Goal: Task Accomplishment & Management: Manage account settings

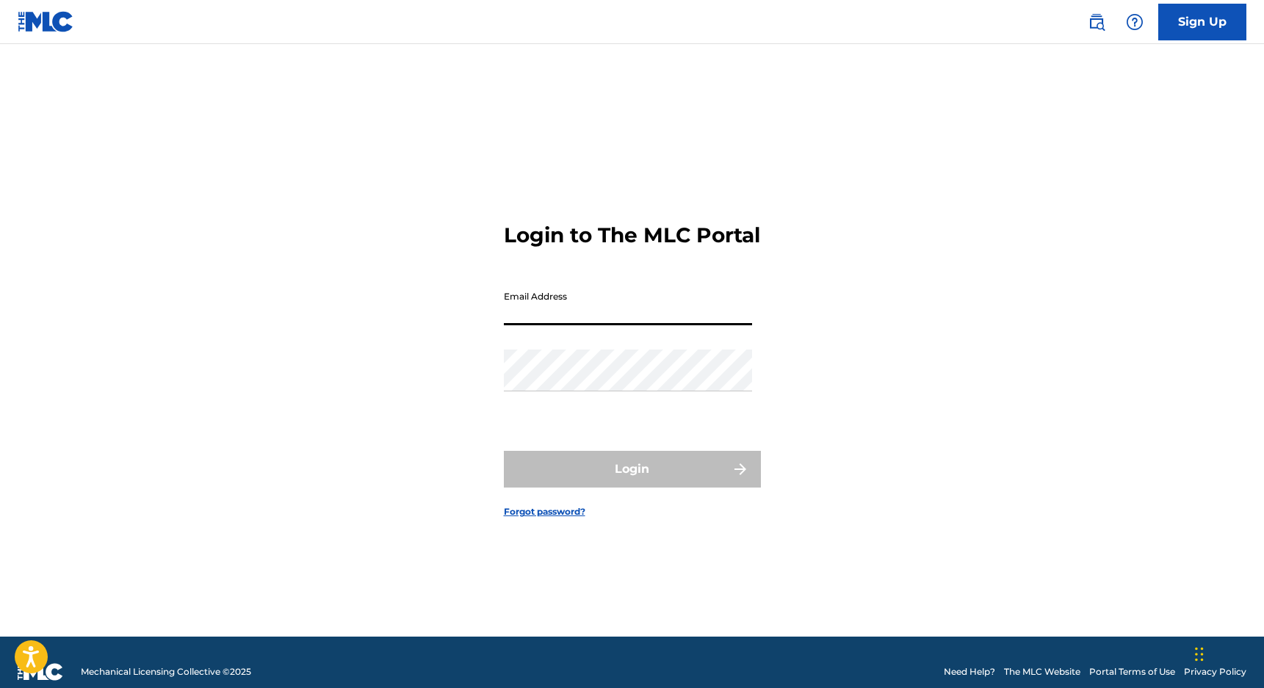
click at [657, 325] on input "Email Address" at bounding box center [628, 304] width 248 height 42
type input "[EMAIL_ADDRESS][DOMAIN_NAME]"
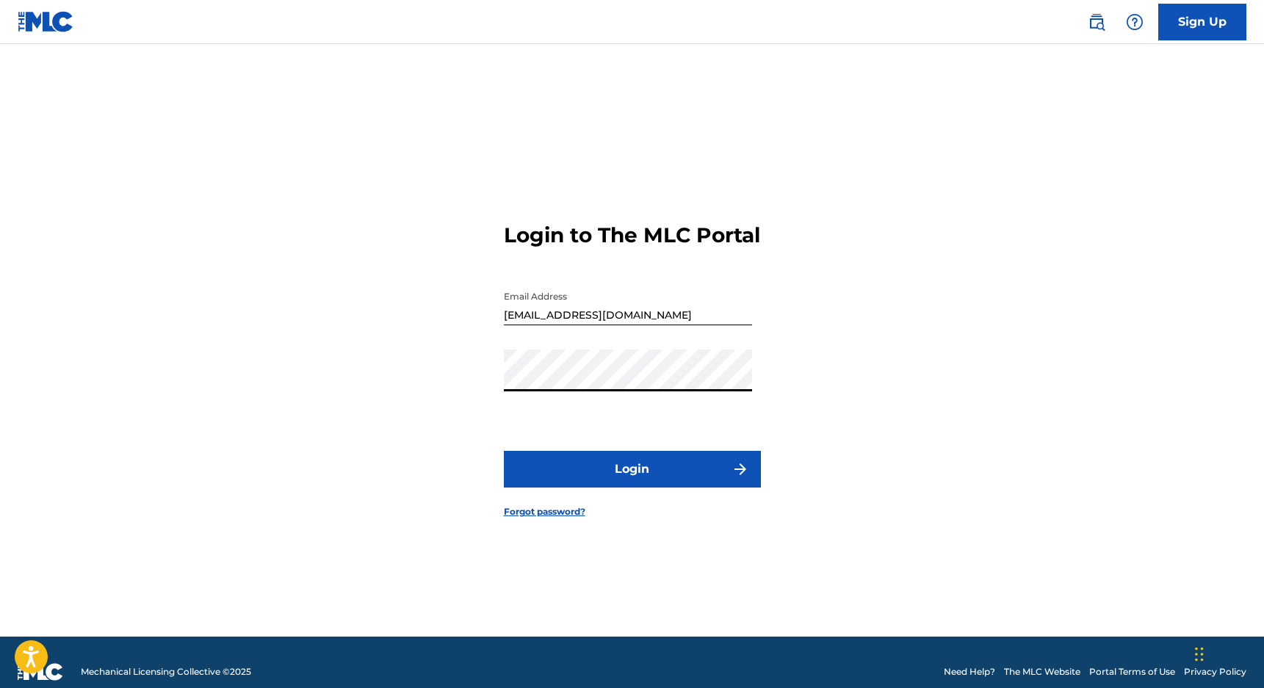
click at [591, 466] on button "Login" at bounding box center [632, 469] width 257 height 37
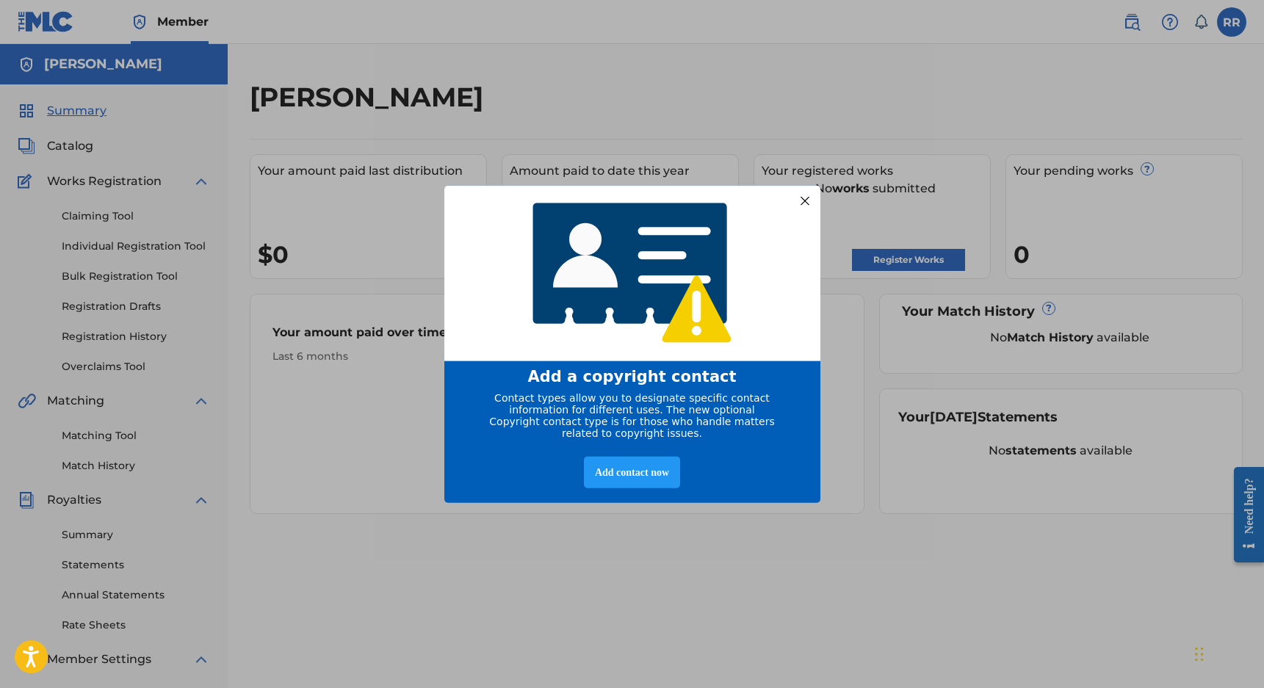
click at [805, 203] on div at bounding box center [803, 200] width 19 height 19
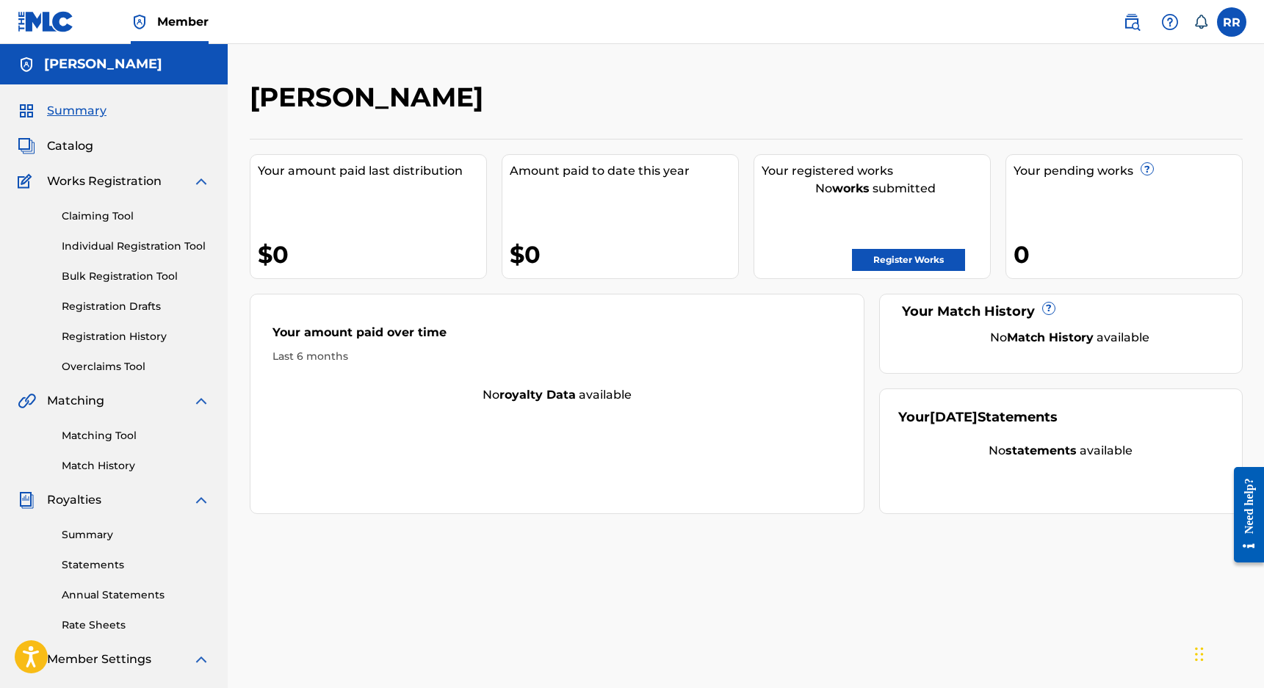
click at [894, 257] on link "Register Works" at bounding box center [908, 260] width 113 height 22
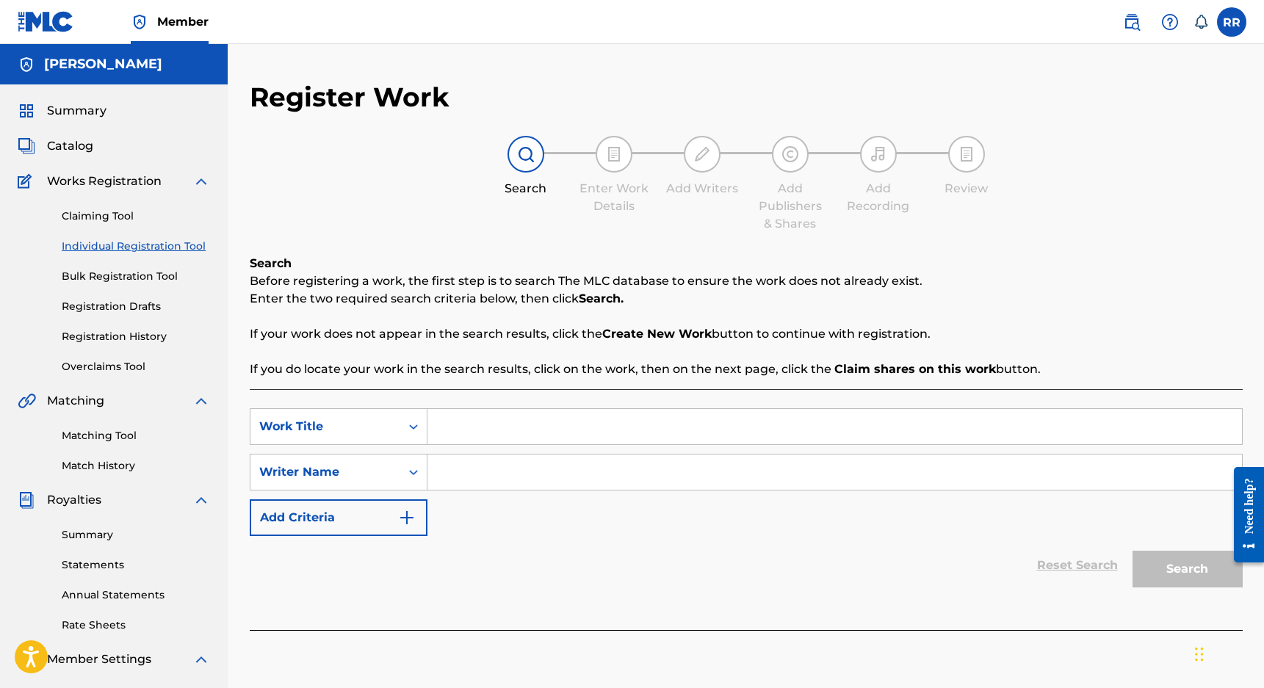
click at [468, 435] on input "Search Form" at bounding box center [834, 426] width 814 height 35
type input "needed that"
click at [477, 466] on input "Search Form" at bounding box center [834, 471] width 814 height 35
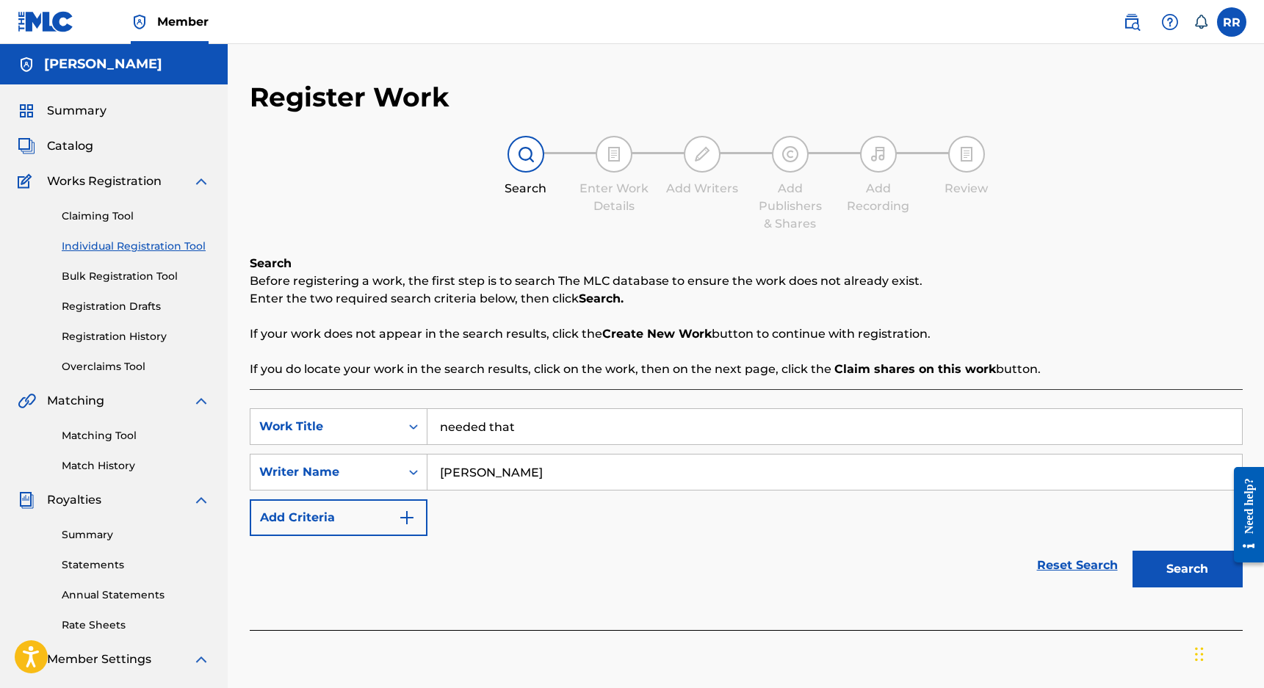
type input "[PERSON_NAME]"
click at [1132, 551] on button "Search" at bounding box center [1187, 569] width 110 height 37
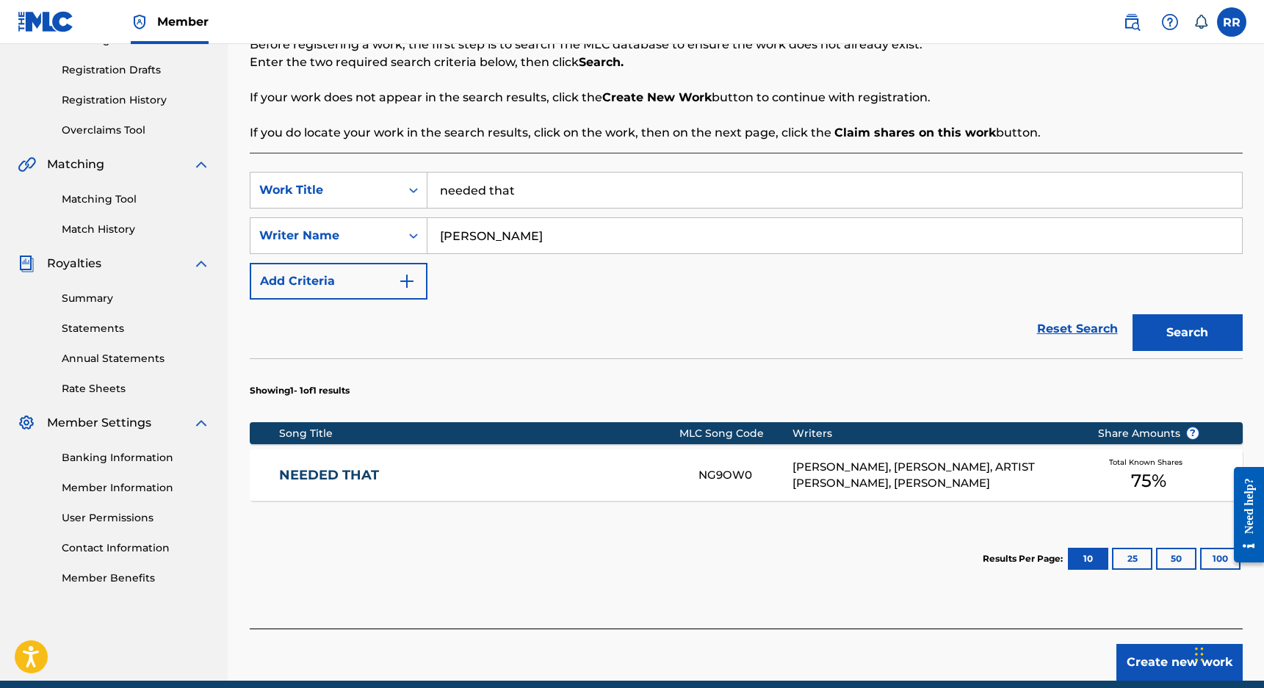
scroll to position [241, 0]
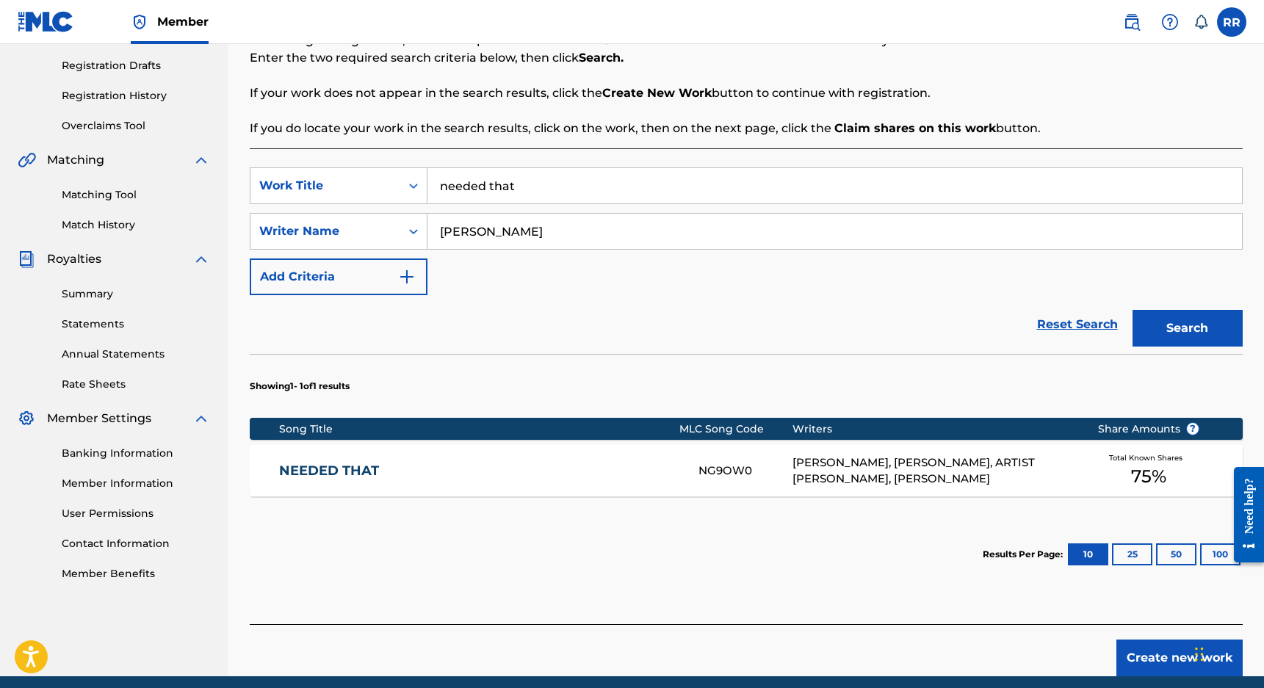
click at [932, 485] on div "[PERSON_NAME], [PERSON_NAME], ARTIST [PERSON_NAME], [PERSON_NAME]" at bounding box center [933, 470] width 283 height 33
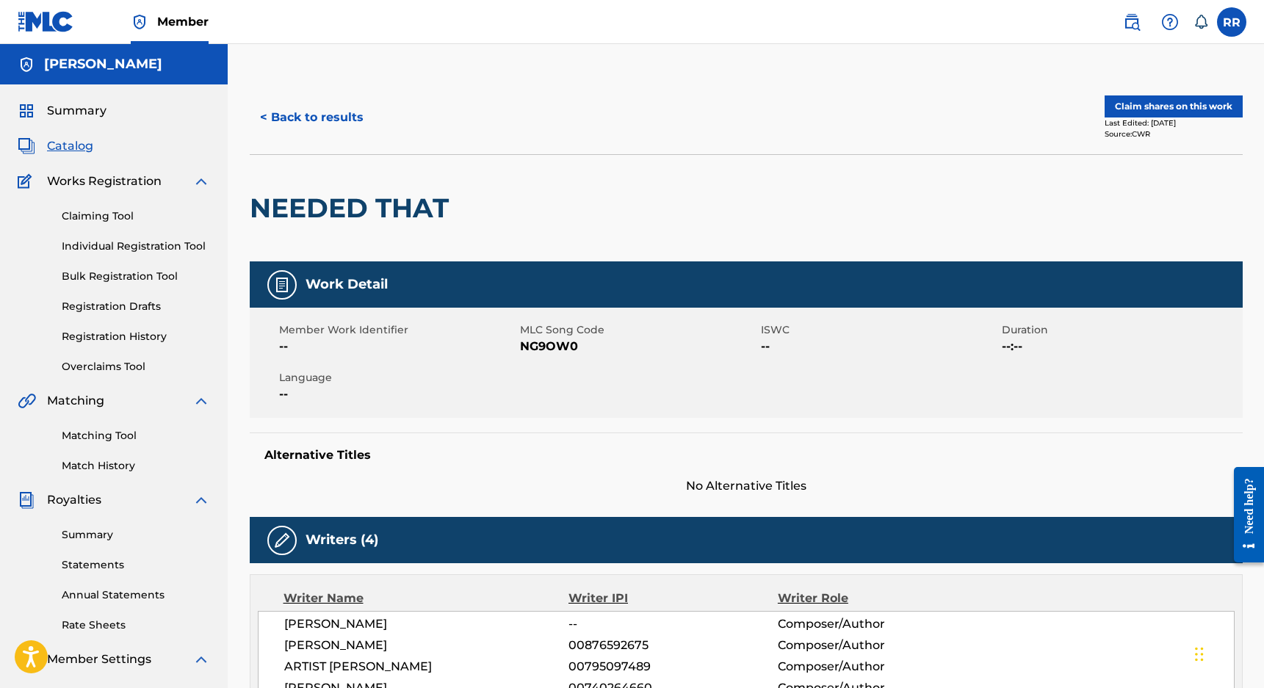
scroll to position [4, 0]
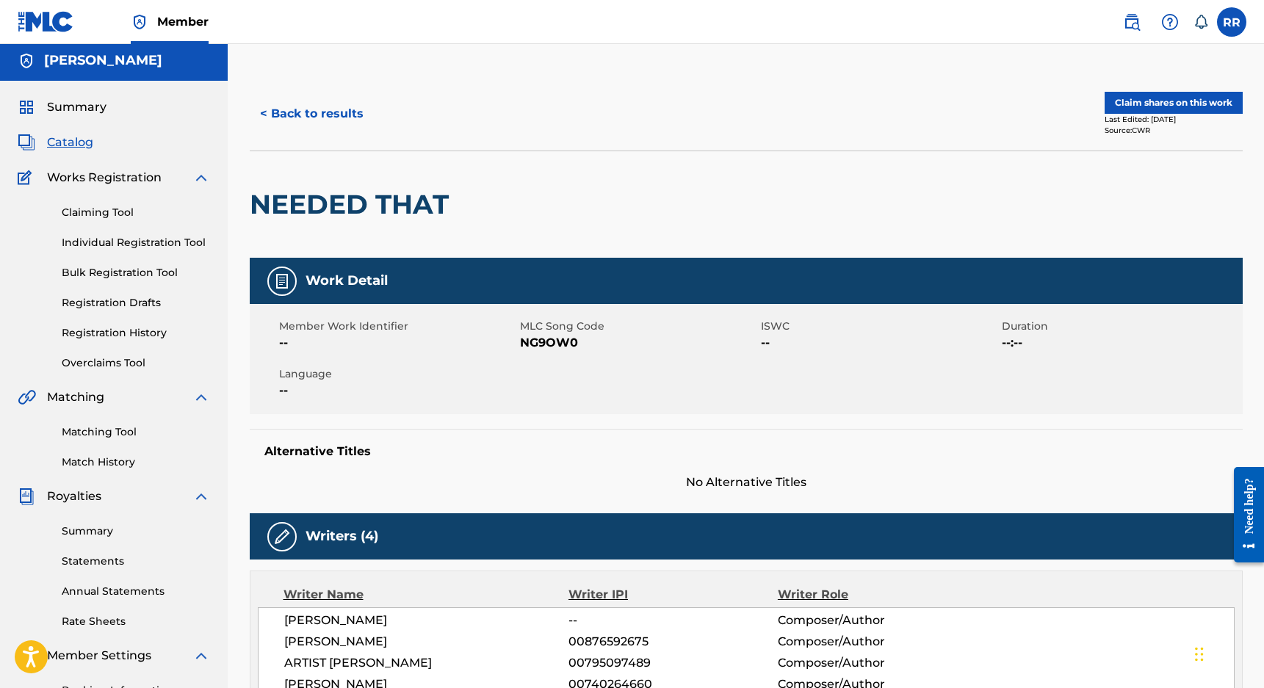
click at [1147, 101] on button "Claim shares on this work" at bounding box center [1173, 103] width 138 height 22
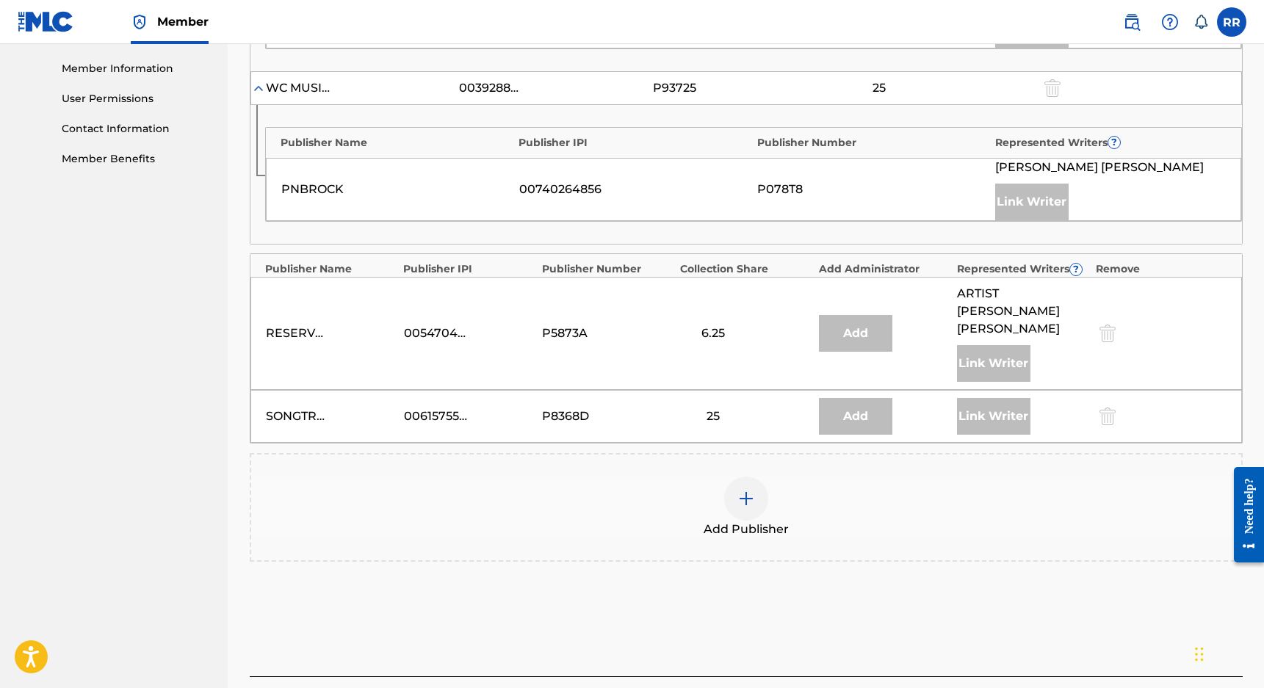
scroll to position [662, 0]
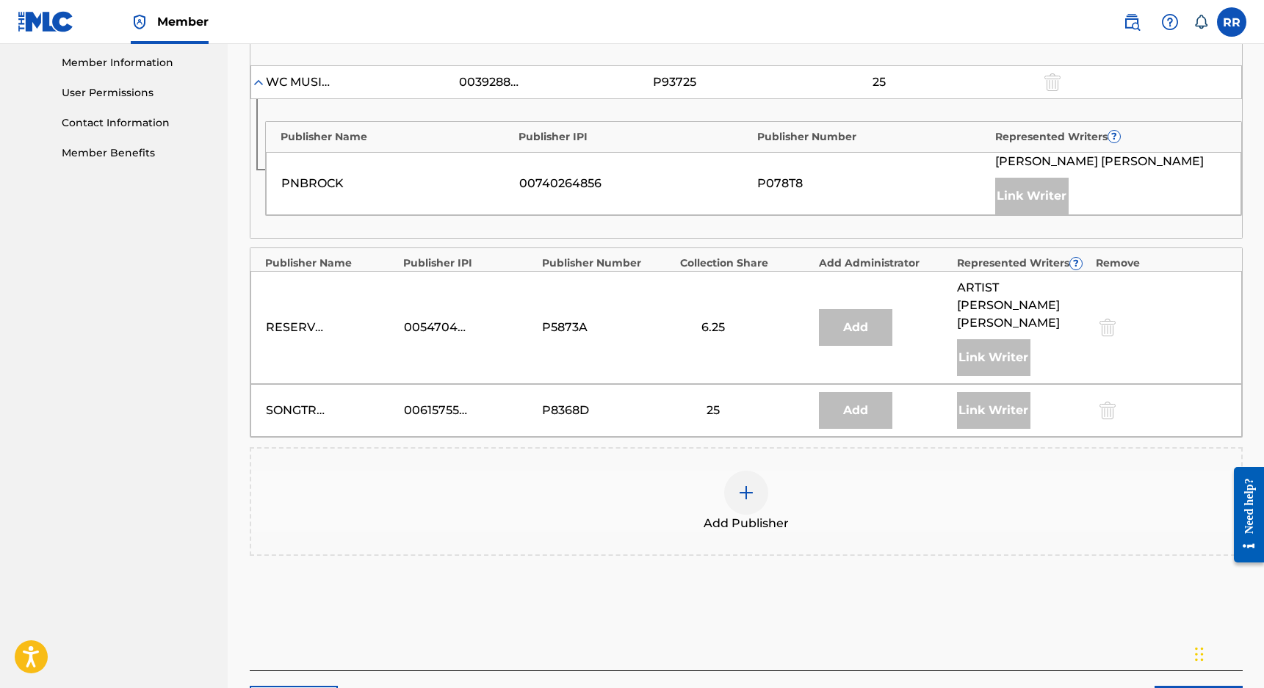
click at [732, 402] on div "25" at bounding box center [713, 411] width 66 height 18
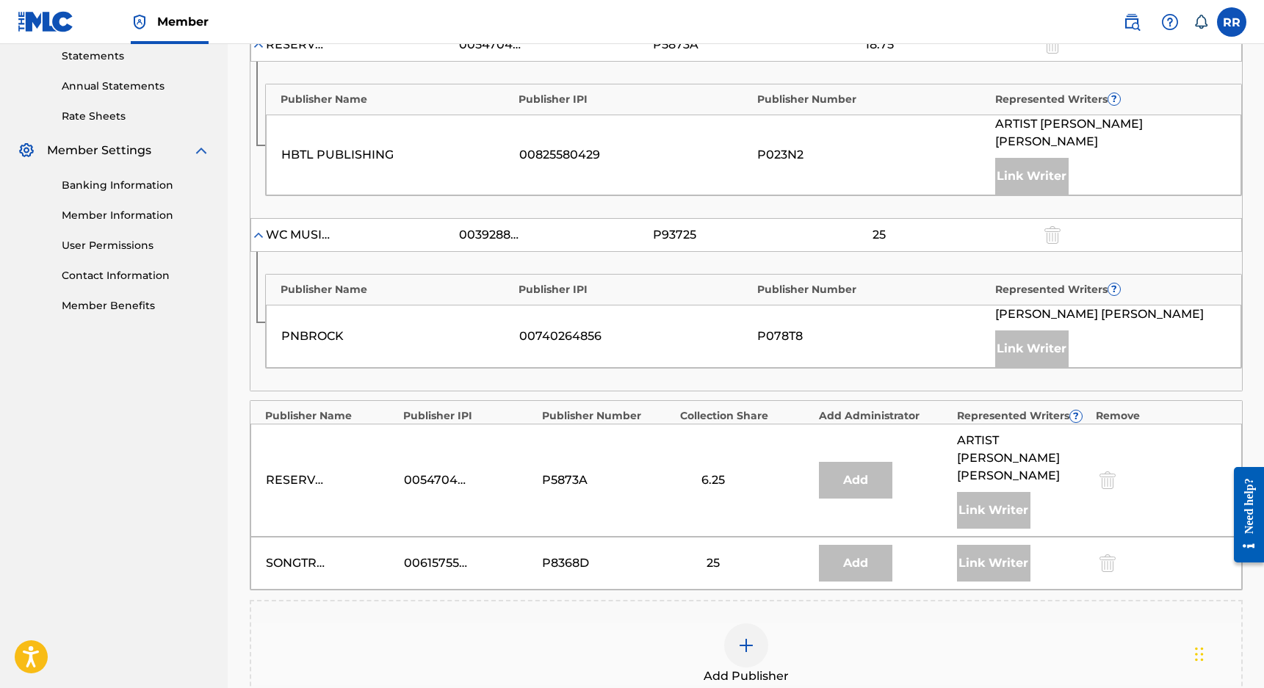
scroll to position [515, 0]
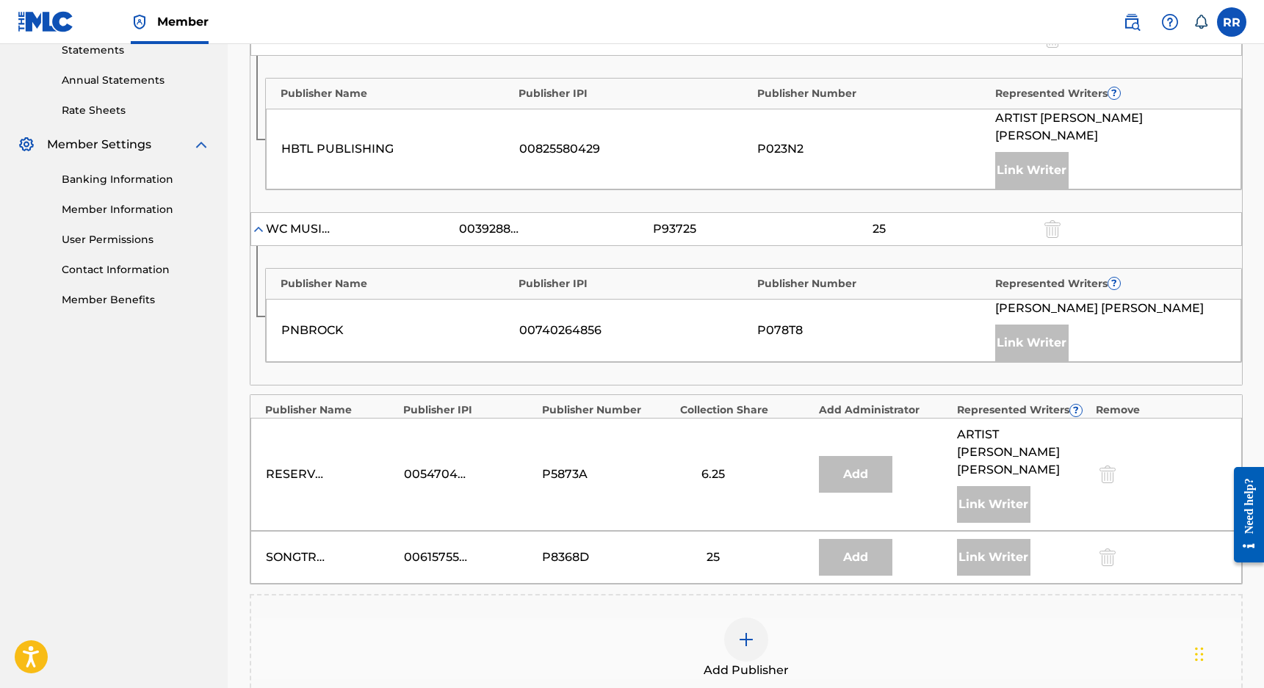
click at [731, 617] on div at bounding box center [746, 639] width 44 height 44
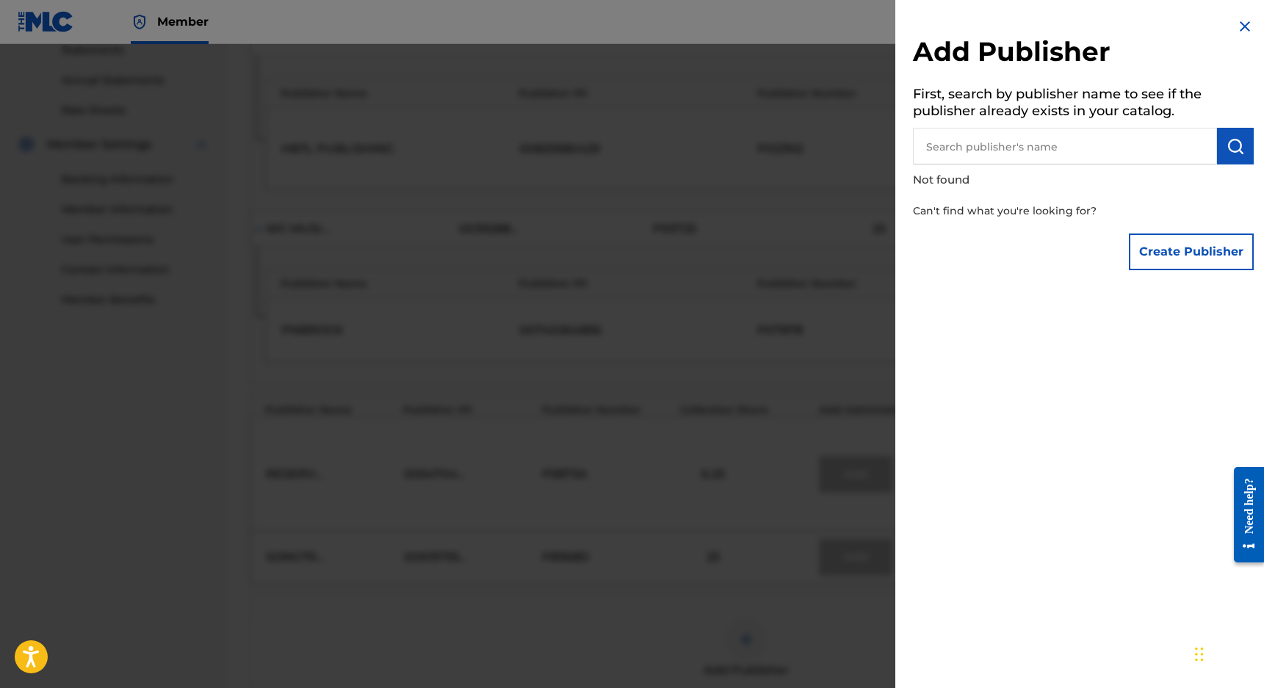
click at [1050, 148] on input "text" at bounding box center [1065, 146] width 304 height 37
type input "Antonius Music"
click at [1203, 240] on button "Create Publisher" at bounding box center [1191, 251] width 125 height 37
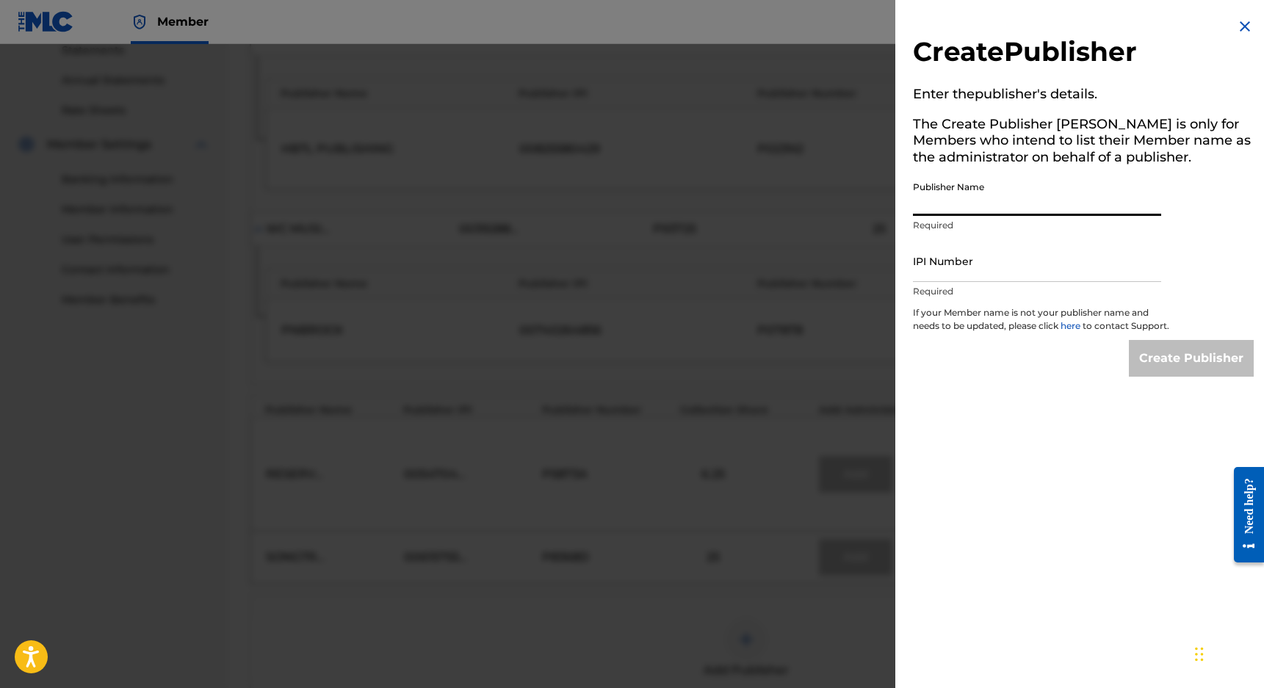
click at [1010, 200] on input "Publisher Name" at bounding box center [1037, 195] width 248 height 42
type input "Antonius Music"
click at [963, 256] on input "IPI Number" at bounding box center [1037, 261] width 248 height 42
paste input "1130961092"
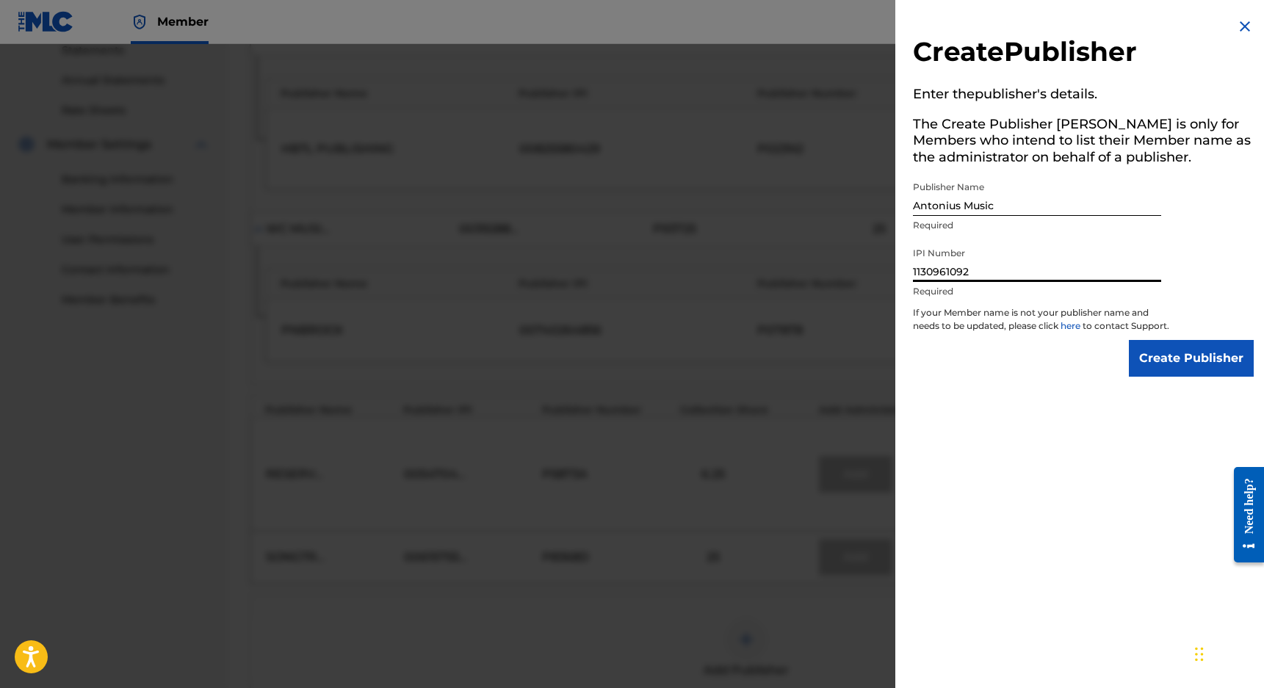
type input "1130961092"
click at [1168, 358] on input "Create Publisher" at bounding box center [1191, 358] width 125 height 37
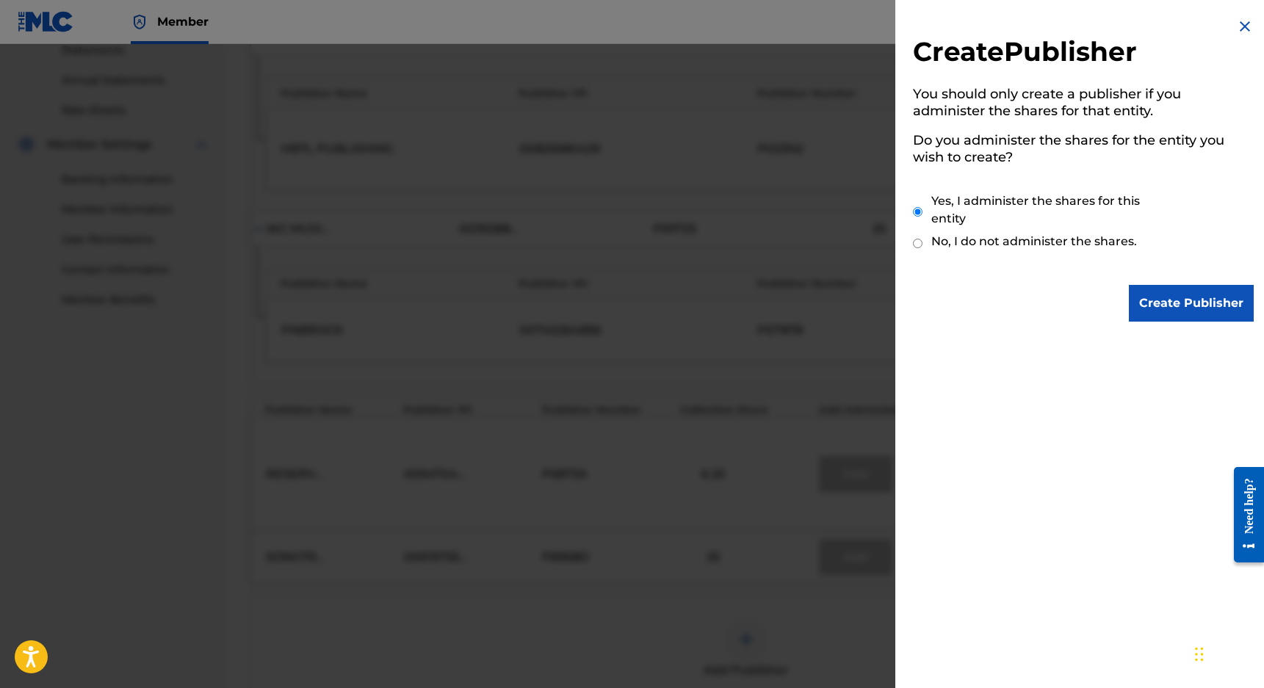
click at [1164, 300] on input "Create Publisher" at bounding box center [1191, 303] width 125 height 37
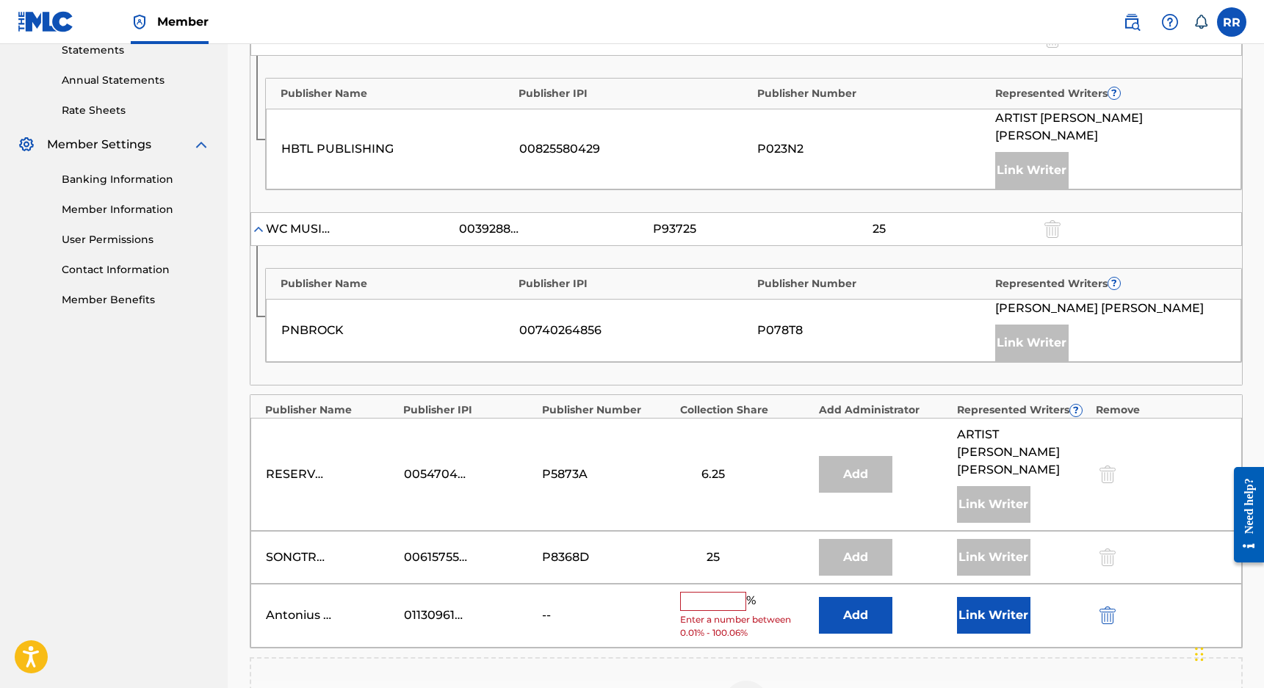
click at [738, 592] on input "text" at bounding box center [713, 601] width 66 height 19
click at [996, 597] on button "Link Writer" at bounding box center [993, 615] width 73 height 37
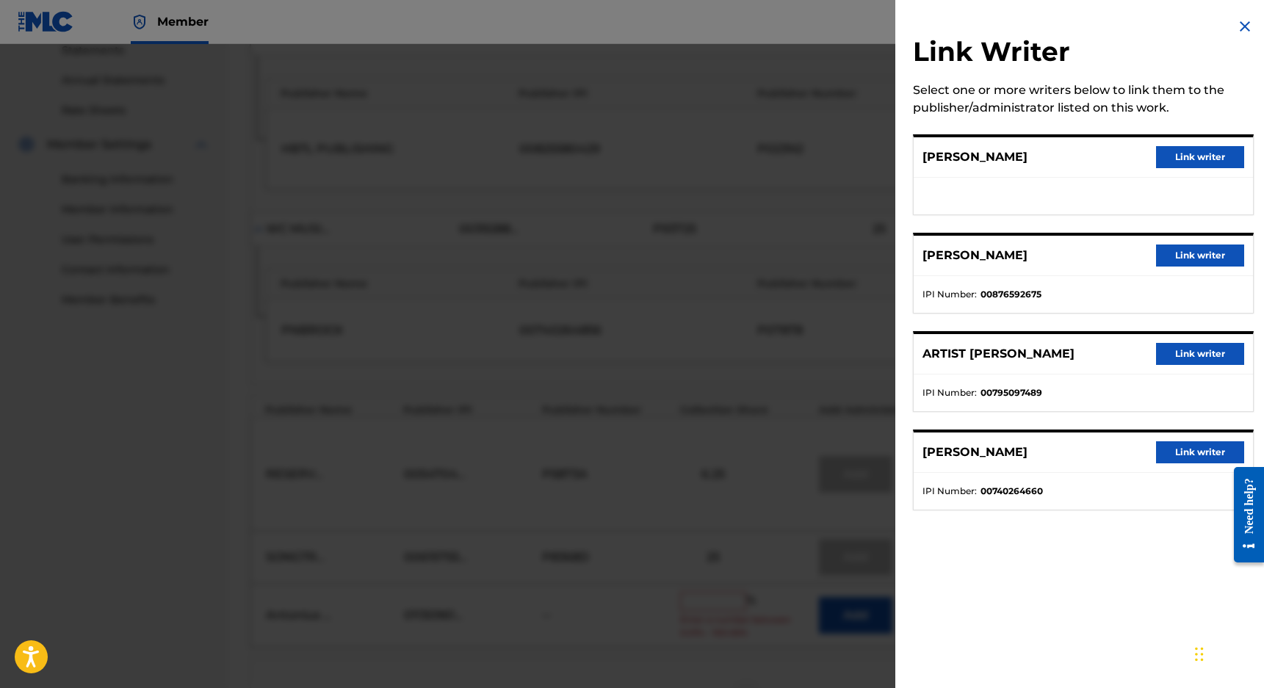
click at [1203, 164] on button "Link writer" at bounding box center [1200, 157] width 88 height 22
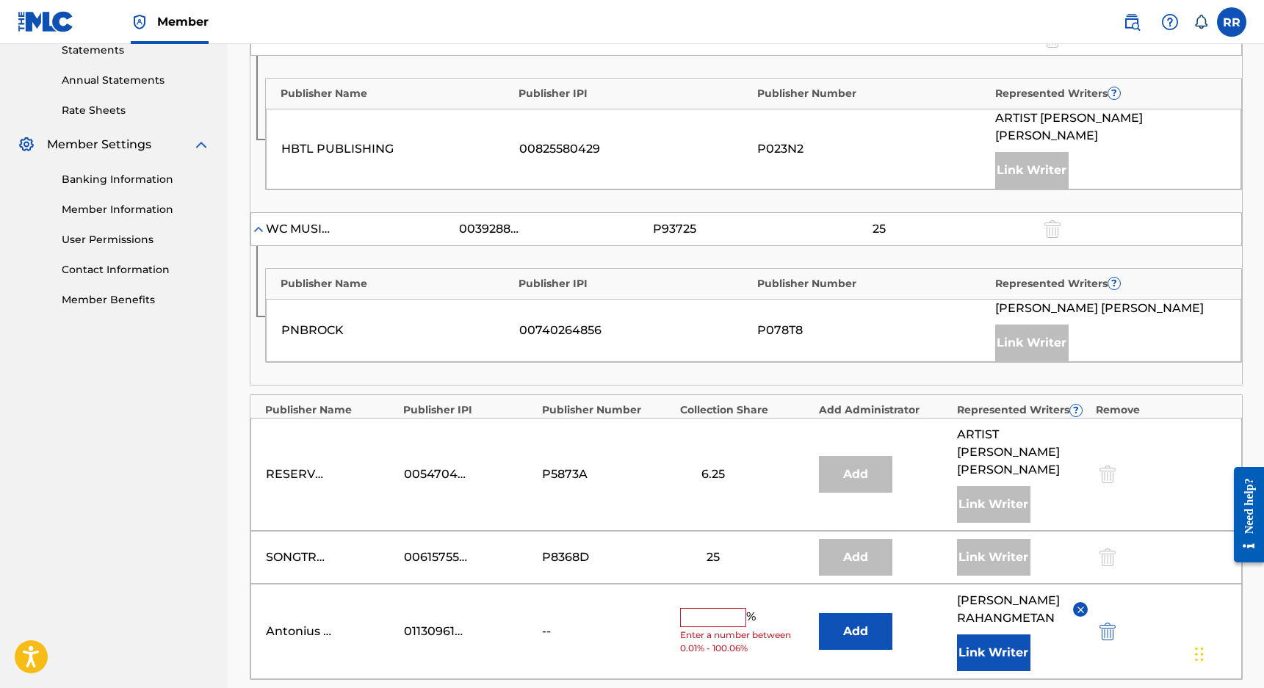
click at [720, 608] on input "text" at bounding box center [713, 617] width 66 height 19
type input "25"
click at [860, 613] on button "Add" at bounding box center [855, 631] width 73 height 37
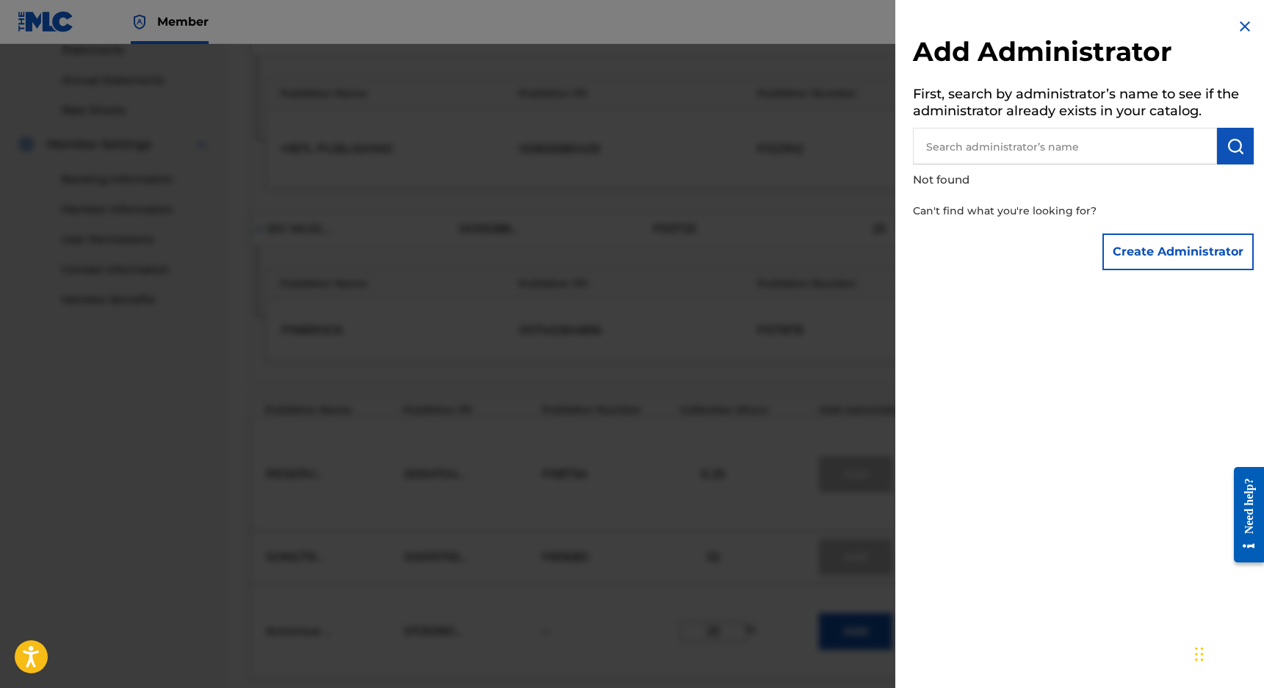
click at [1236, 23] on img at bounding box center [1245, 27] width 18 height 18
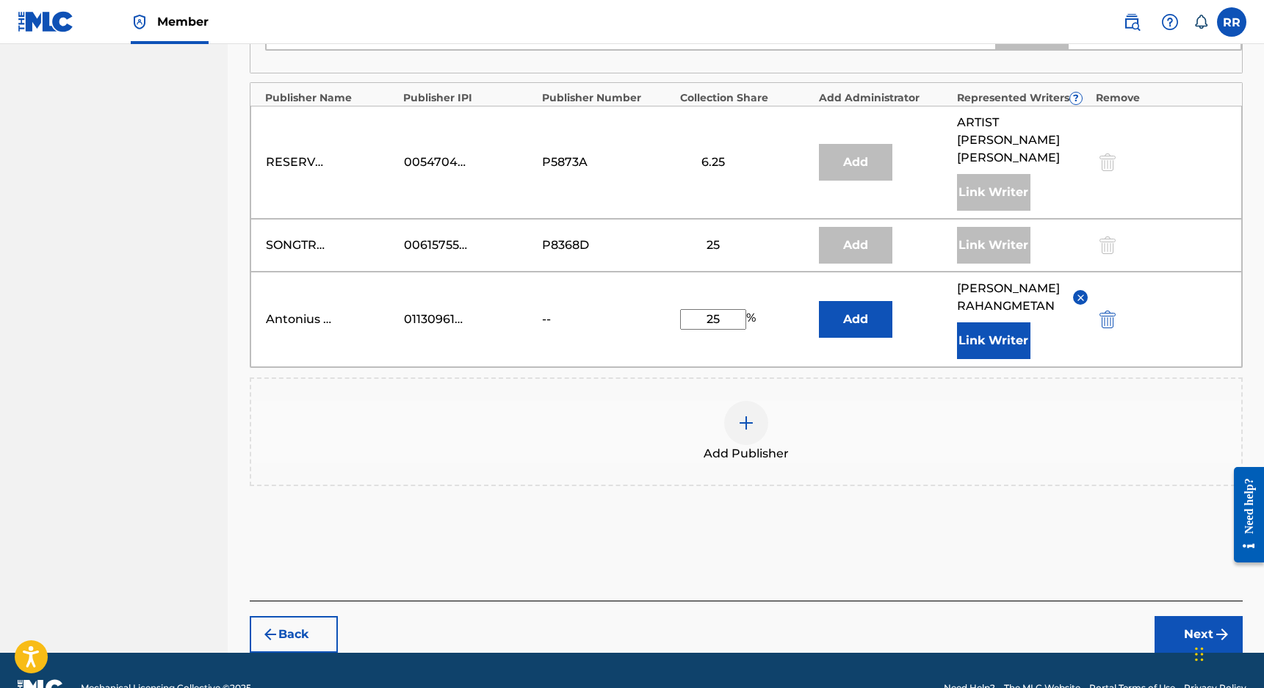
scroll to position [836, 0]
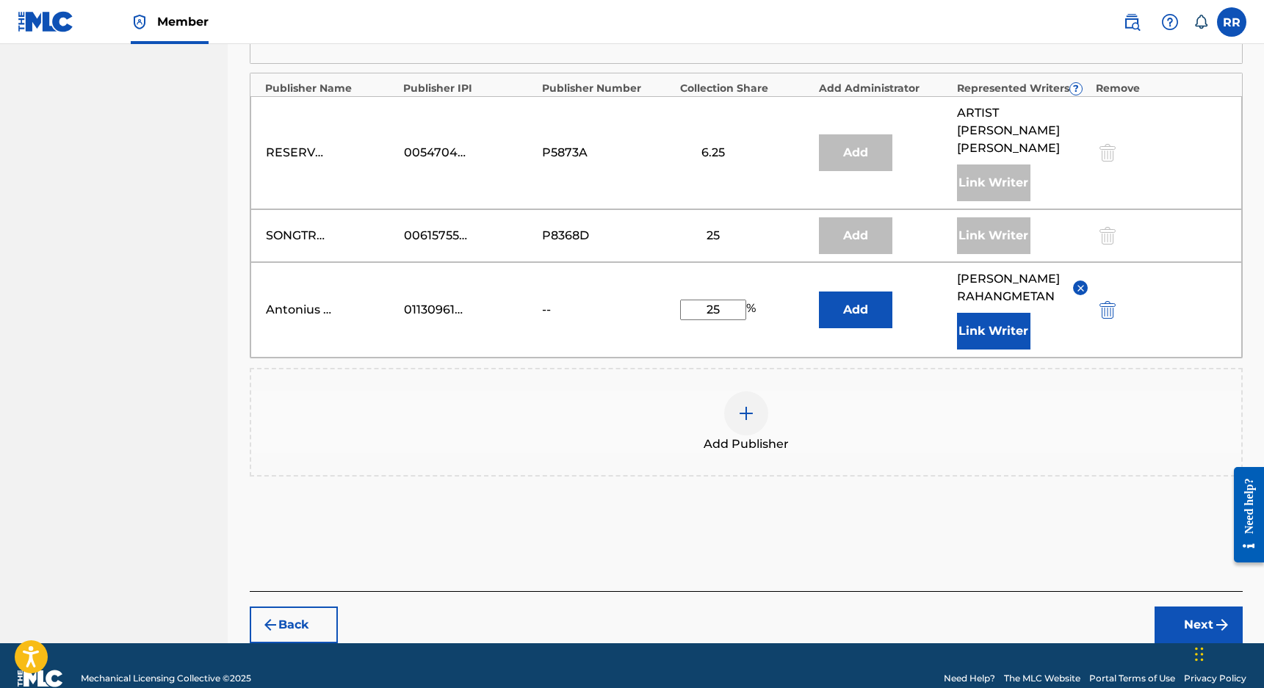
click at [1184, 606] on button "Next" at bounding box center [1198, 624] width 88 height 37
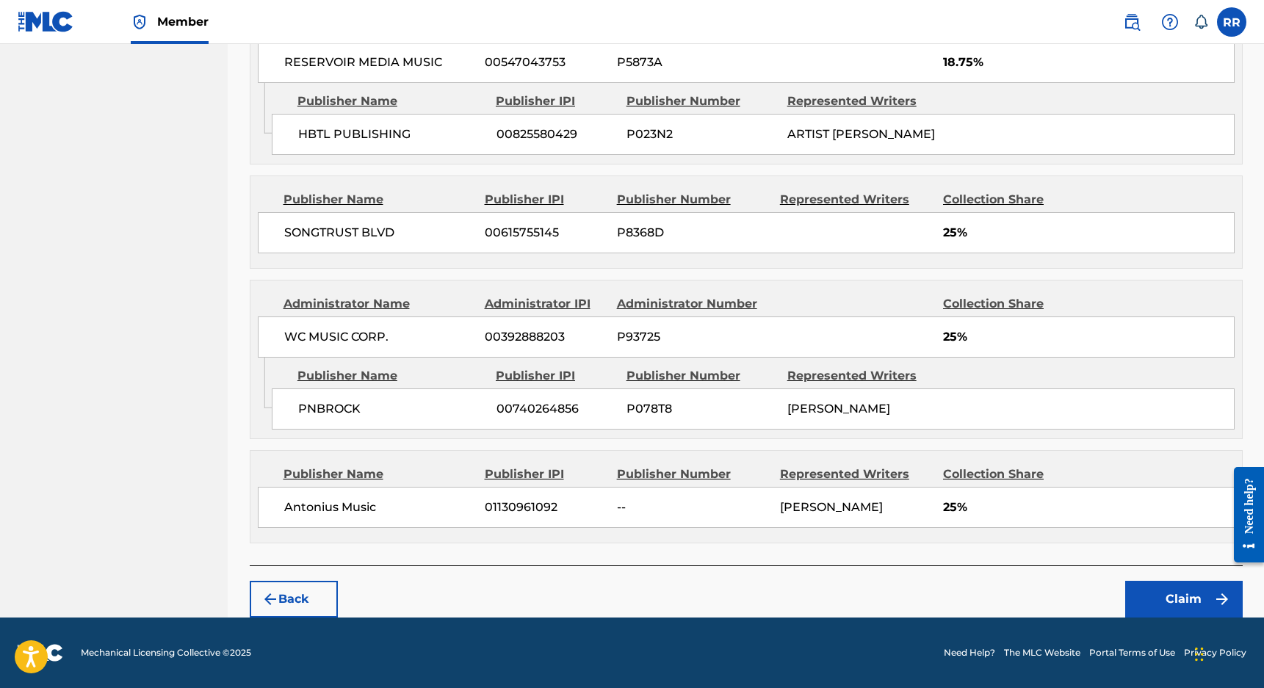
scroll to position [816, 0]
click at [311, 598] on button "Back" at bounding box center [294, 599] width 88 height 37
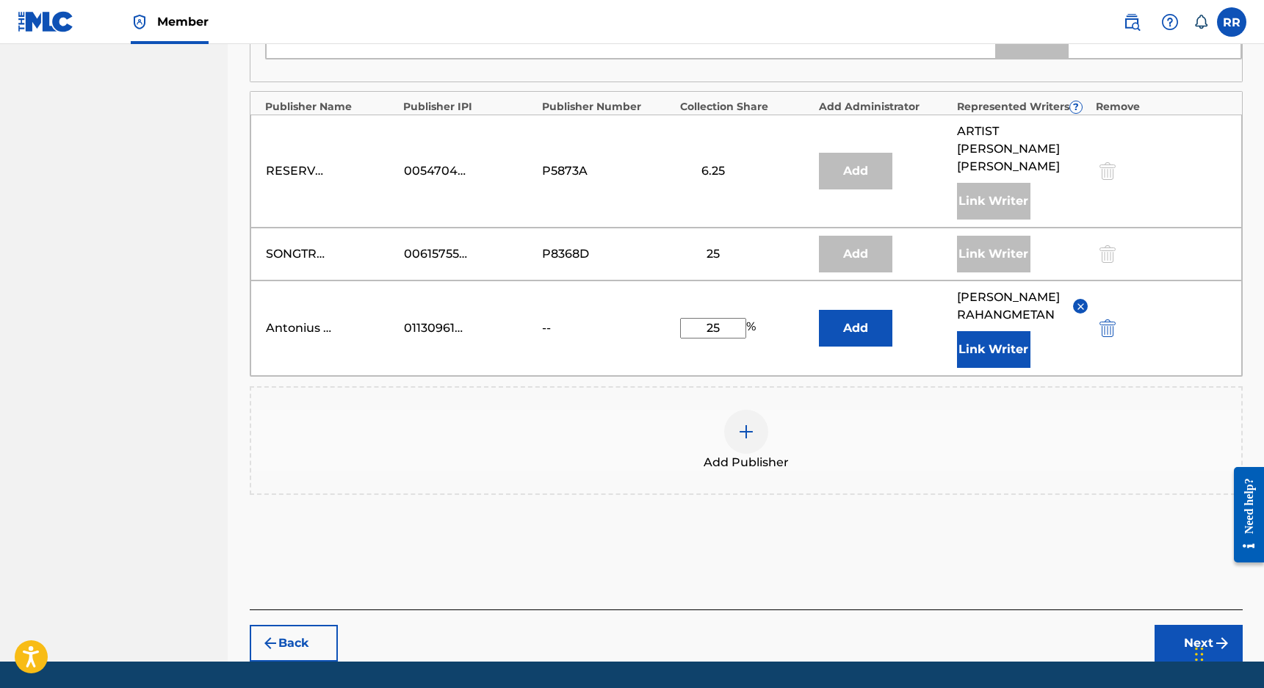
scroll to position [827, 0]
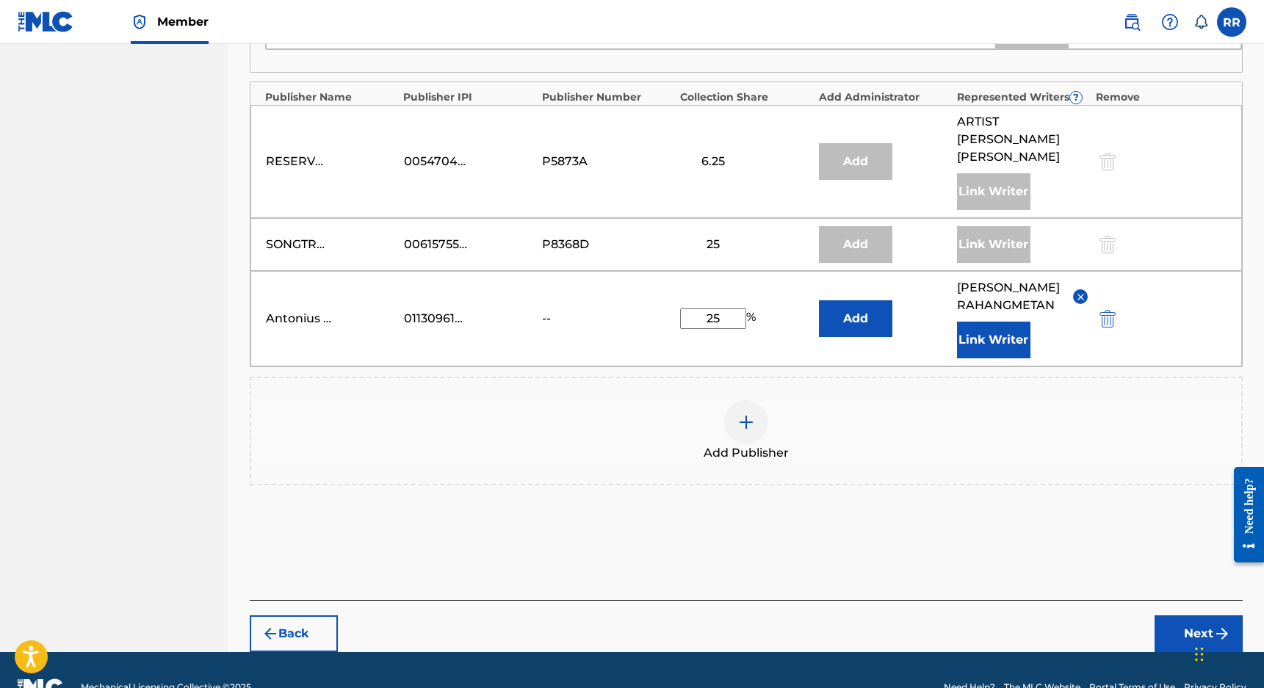
click at [1202, 615] on button "Next" at bounding box center [1198, 633] width 88 height 37
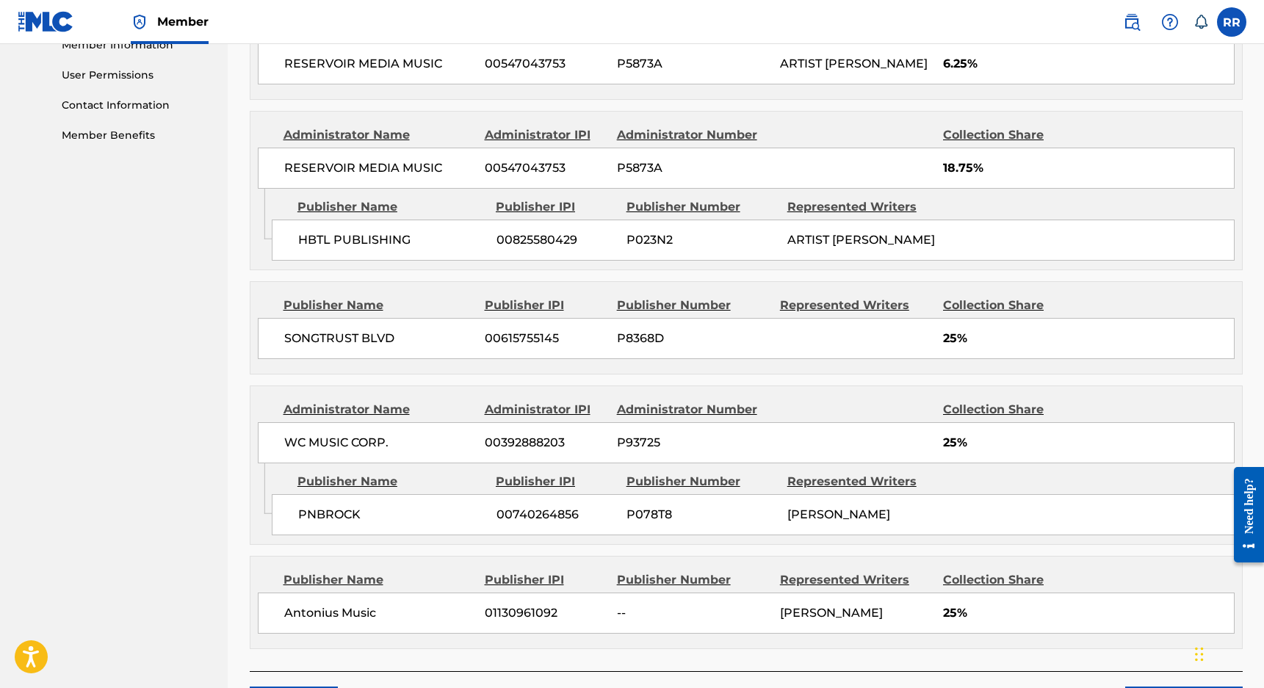
scroll to position [816, 0]
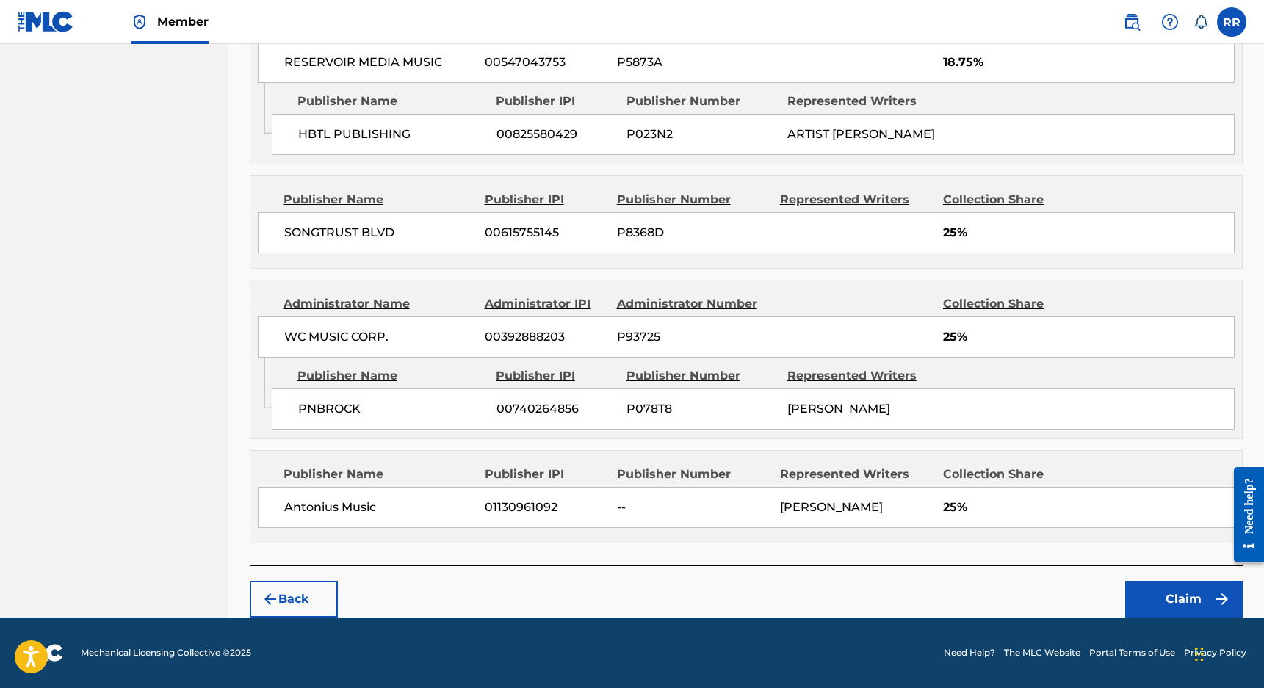
click at [1190, 600] on button "Claim" at bounding box center [1183, 599] width 117 height 37
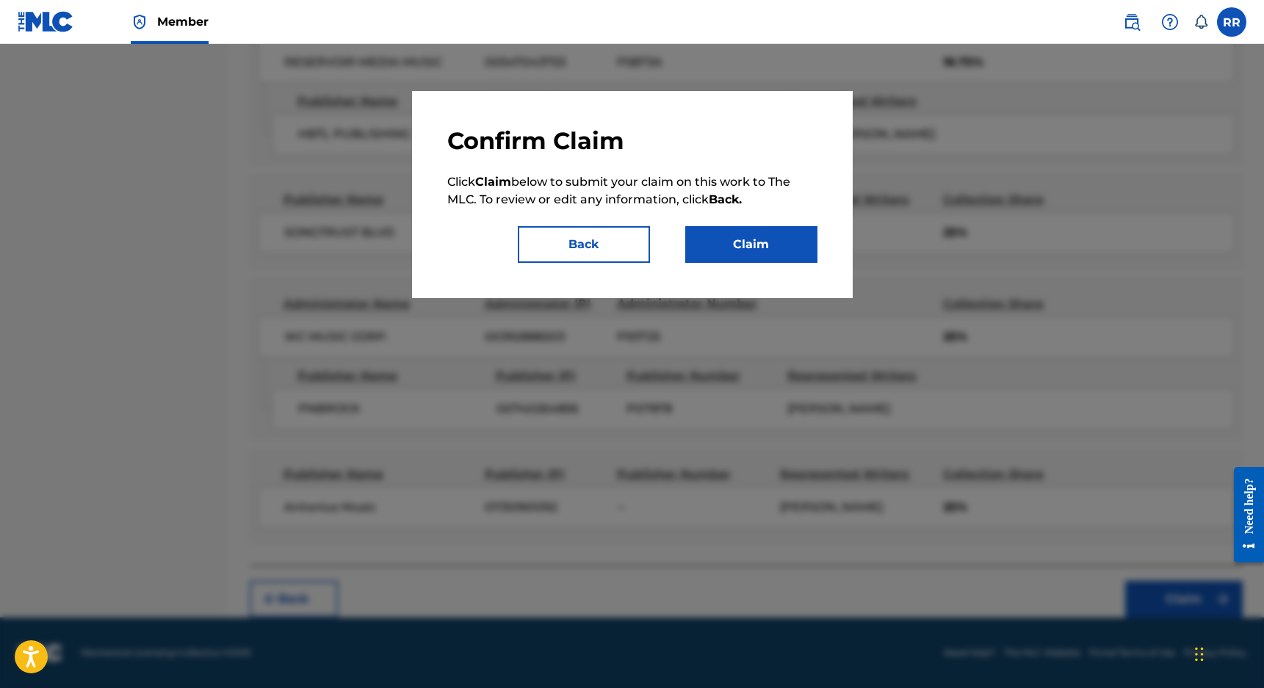
click at [619, 247] on button "Back" at bounding box center [584, 244] width 132 height 37
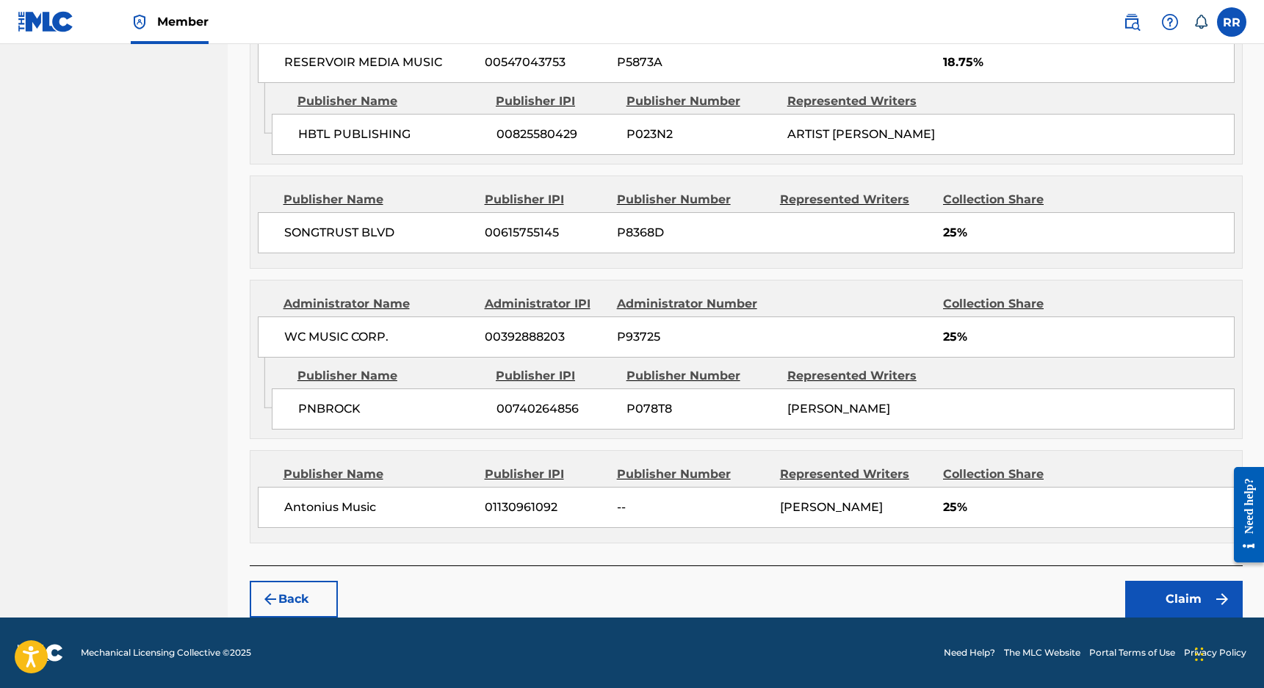
click at [1165, 605] on button "Claim" at bounding box center [1183, 599] width 117 height 37
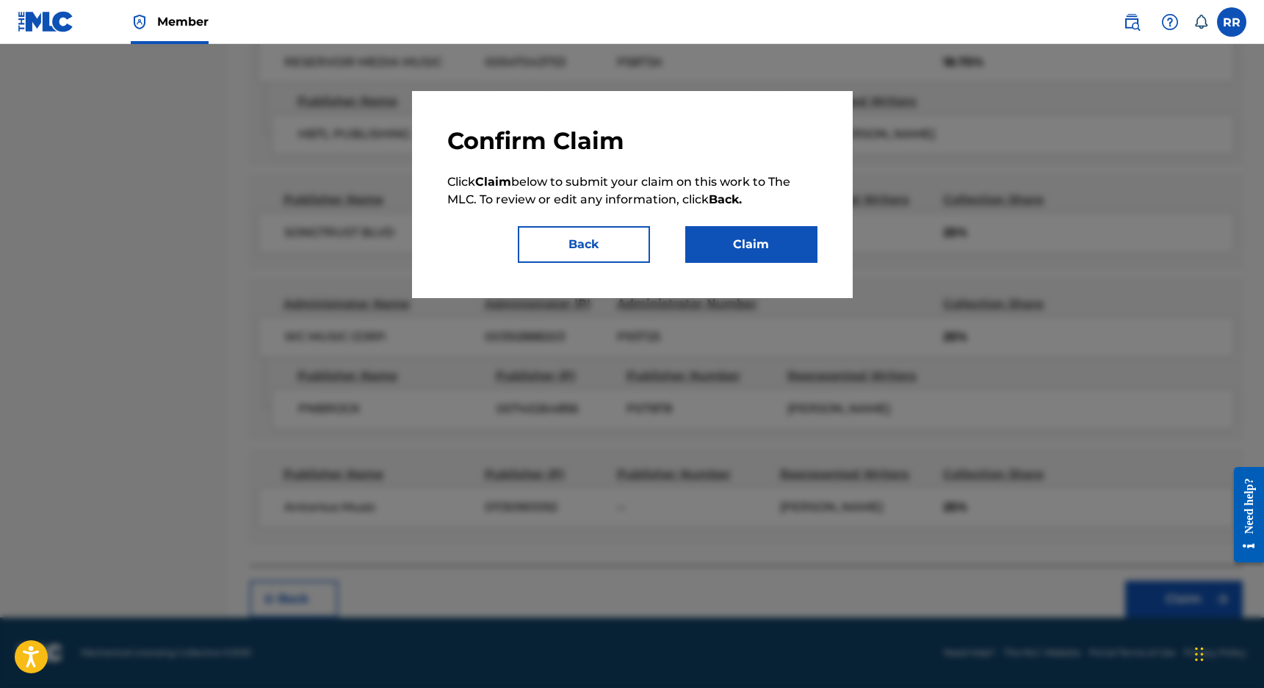
click at [774, 209] on div "Confirm Claim Click Claim below to submit your claim on this work to The MLC. T…" at bounding box center [632, 194] width 370 height 137
click at [783, 253] on button "Claim" at bounding box center [751, 244] width 132 height 37
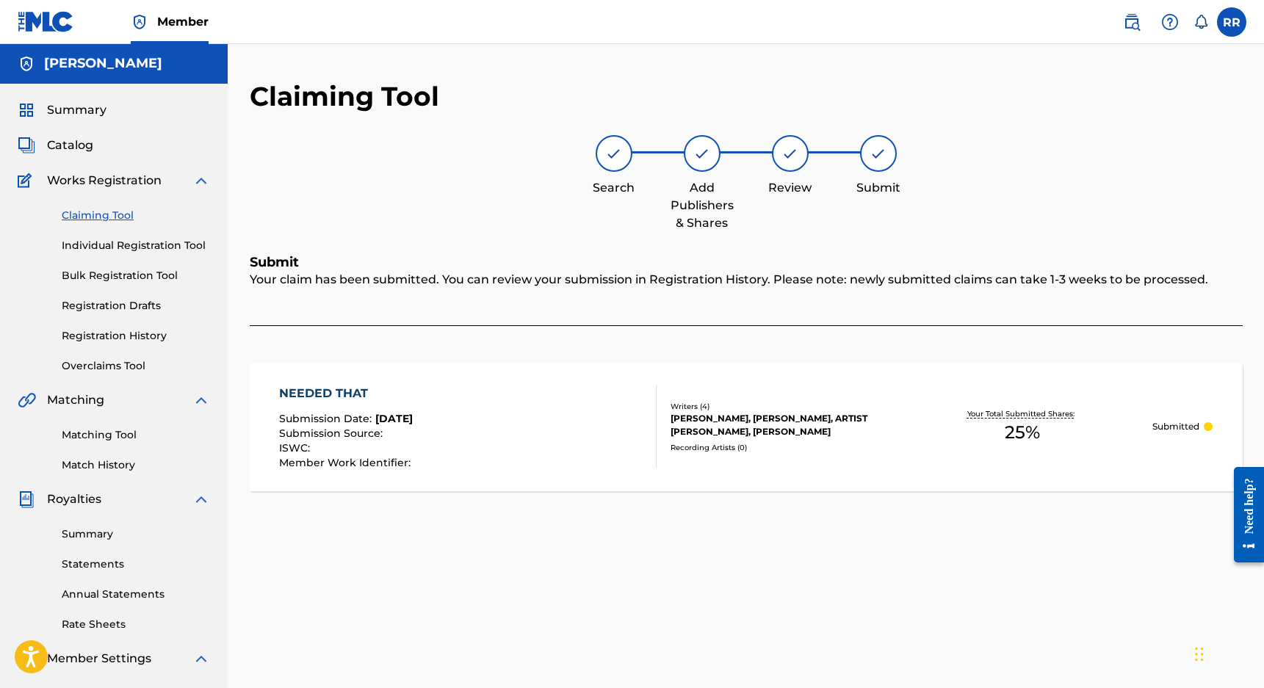
scroll to position [0, 0]
click at [108, 218] on link "Claiming Tool" at bounding box center [136, 216] width 148 height 15
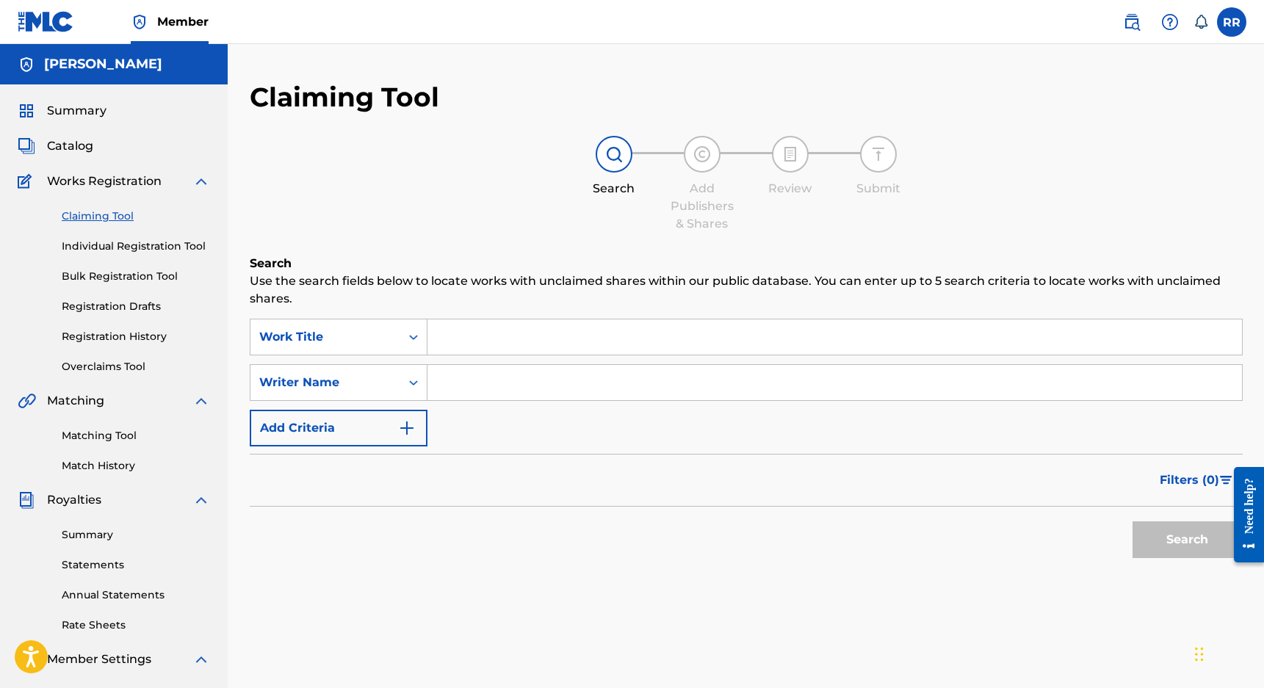
click at [535, 349] on input "Search Form" at bounding box center [834, 336] width 814 height 35
type input "mob ties (Remix)"
click at [536, 371] on input "Search Form" at bounding box center [834, 382] width 814 height 35
click at [1132, 521] on button "Search" at bounding box center [1187, 539] width 110 height 37
click at [521, 388] on input "[PERSON_NAME]" at bounding box center [834, 382] width 814 height 35
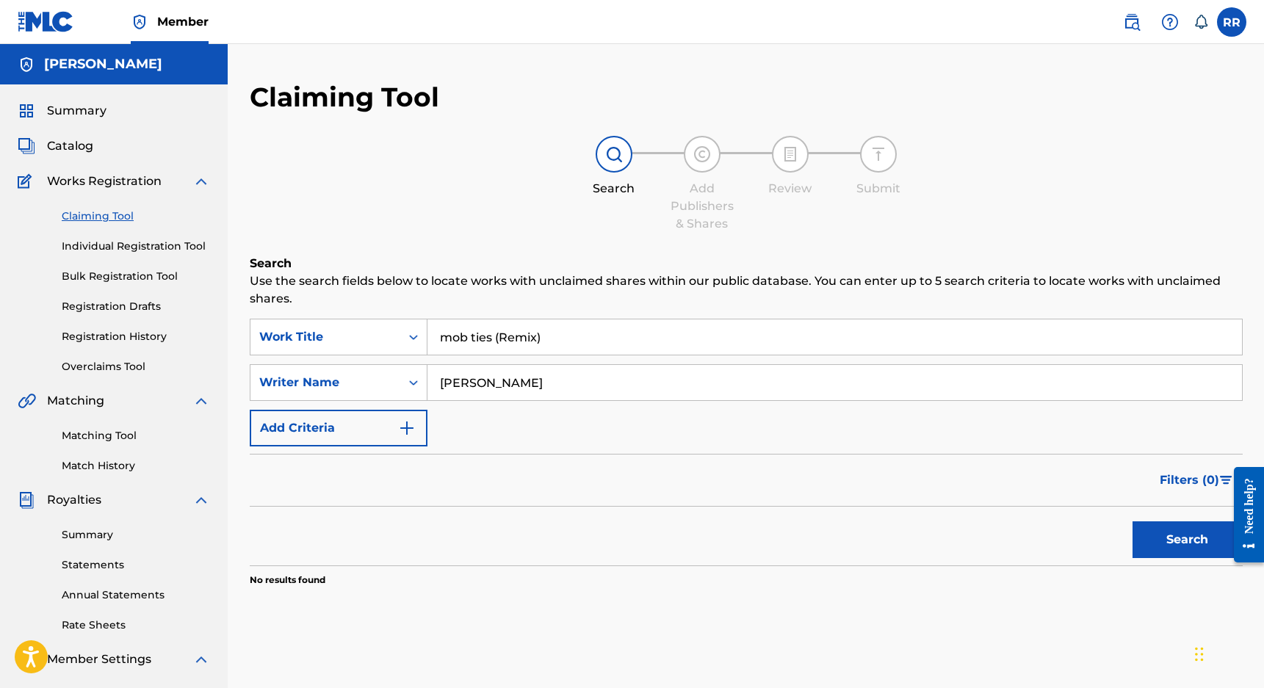
click at [521, 388] on input "[PERSON_NAME]" at bounding box center [834, 382] width 814 height 35
type input "[PERSON_NAME]"
click at [1132, 521] on button "Search" at bounding box center [1187, 539] width 110 height 37
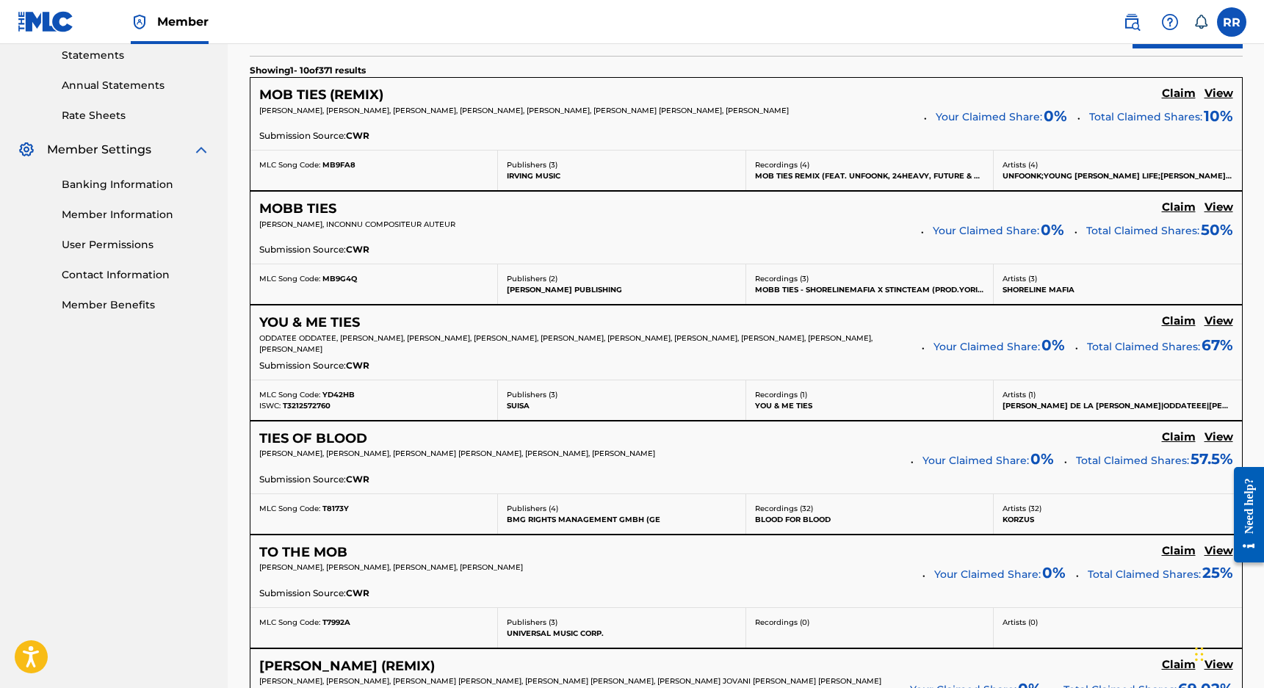
scroll to position [508, 0]
click at [330, 117] on p "[PERSON_NAME], [PERSON_NAME], [PERSON_NAME], [PERSON_NAME], [PERSON_NAME], [PER…" at bounding box center [586, 111] width 654 height 11
click at [672, 117] on p "[PERSON_NAME], [PERSON_NAME], [PERSON_NAME], [PERSON_NAME], [PERSON_NAME], [PER…" at bounding box center [586, 111] width 654 height 11
click at [1192, 95] on h5 "Claim" at bounding box center [1179, 95] width 34 height 14
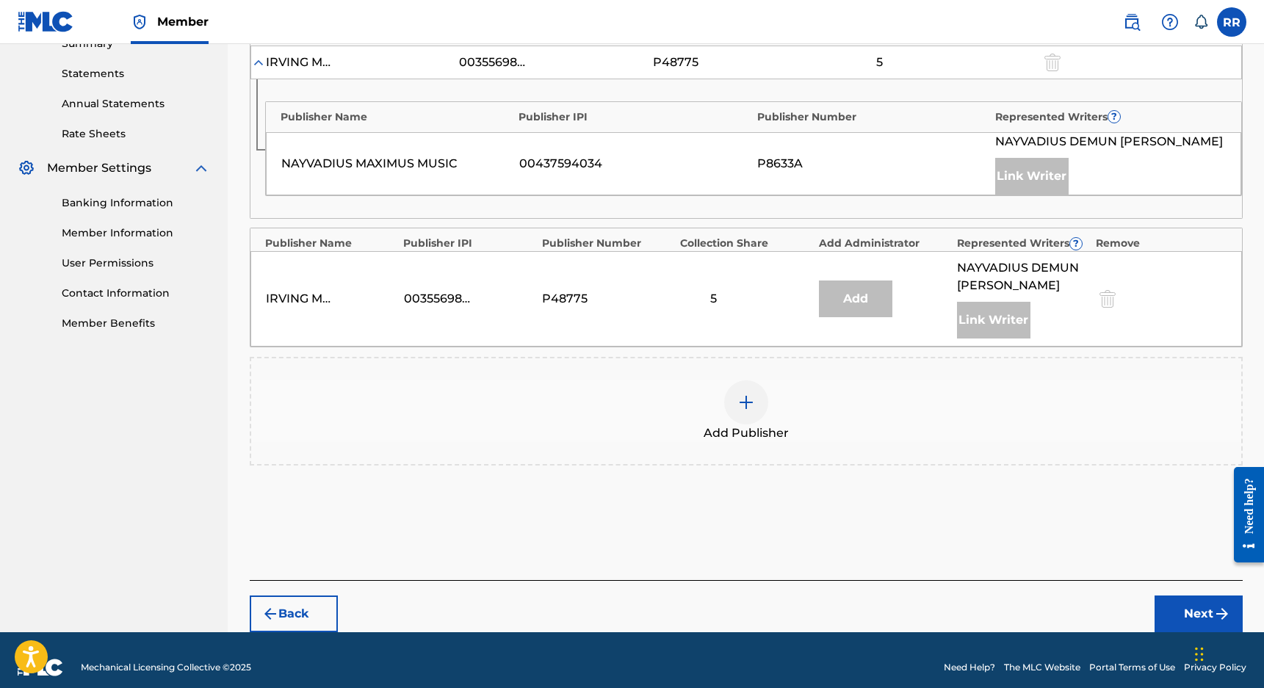
scroll to position [396, 0]
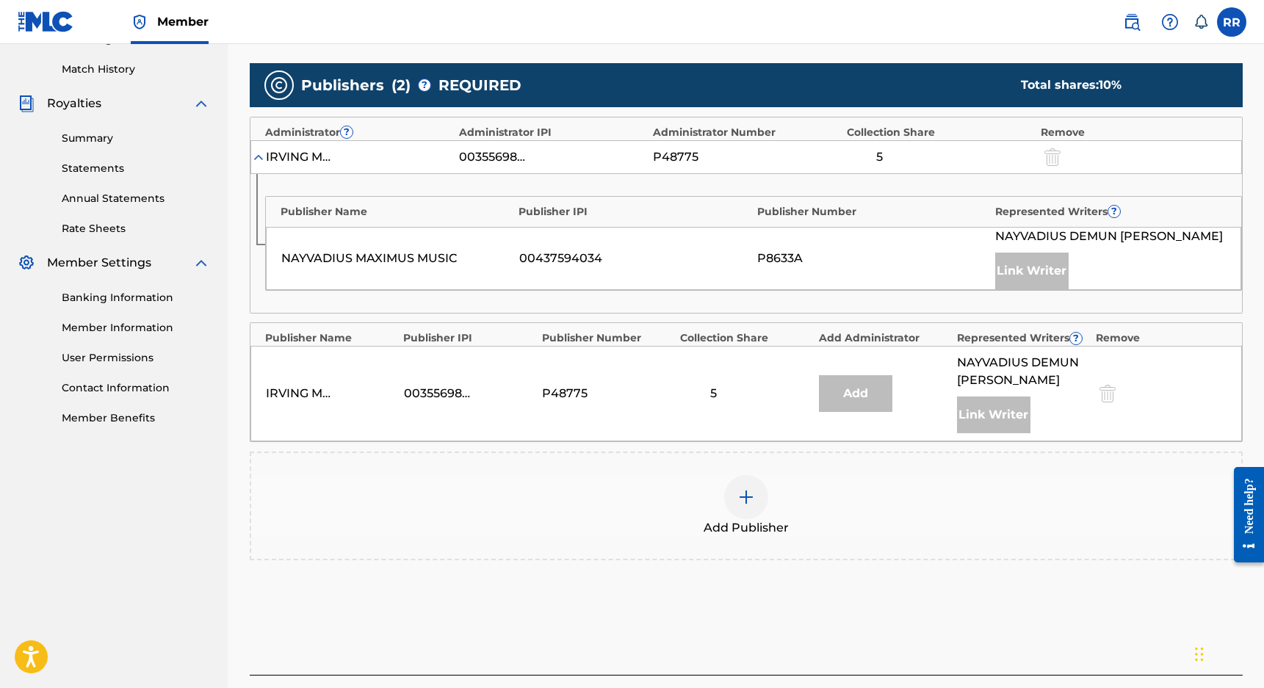
click at [742, 513] on div at bounding box center [746, 497] width 44 height 44
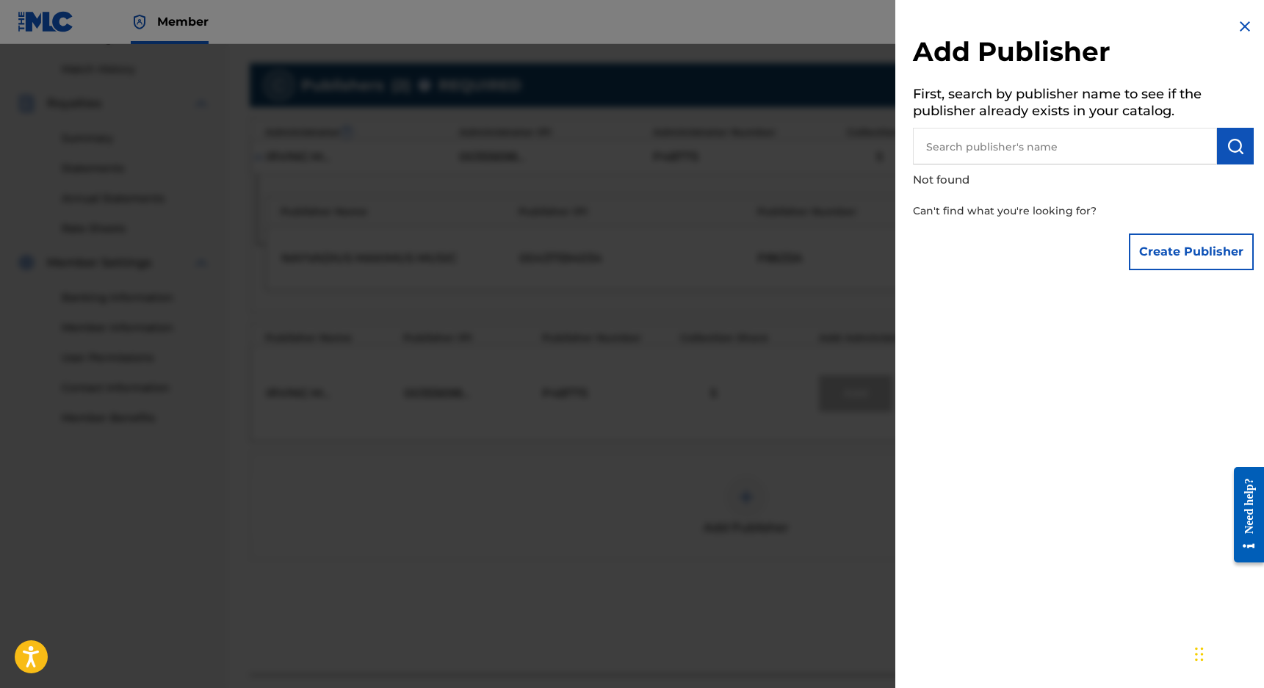
click at [683, 508] on div at bounding box center [632, 388] width 1264 height 688
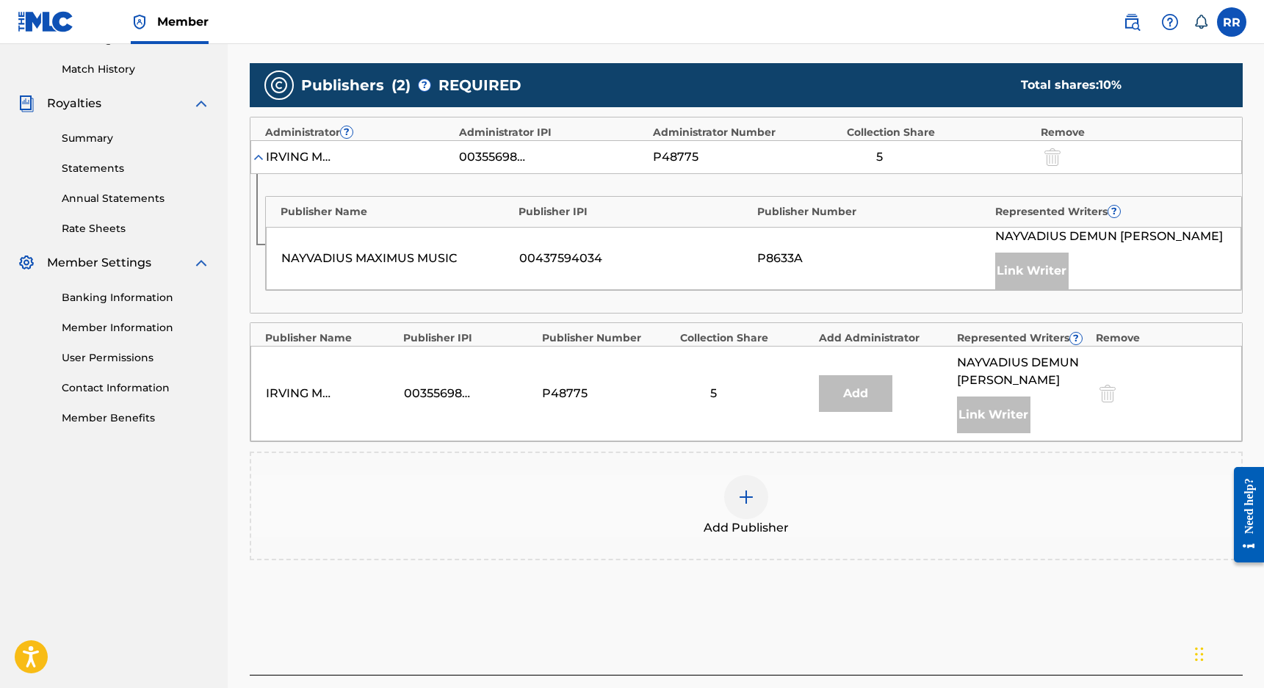
click at [855, 408] on div "Add" at bounding box center [855, 393] width 73 height 37
click at [756, 504] on div at bounding box center [746, 497] width 44 height 44
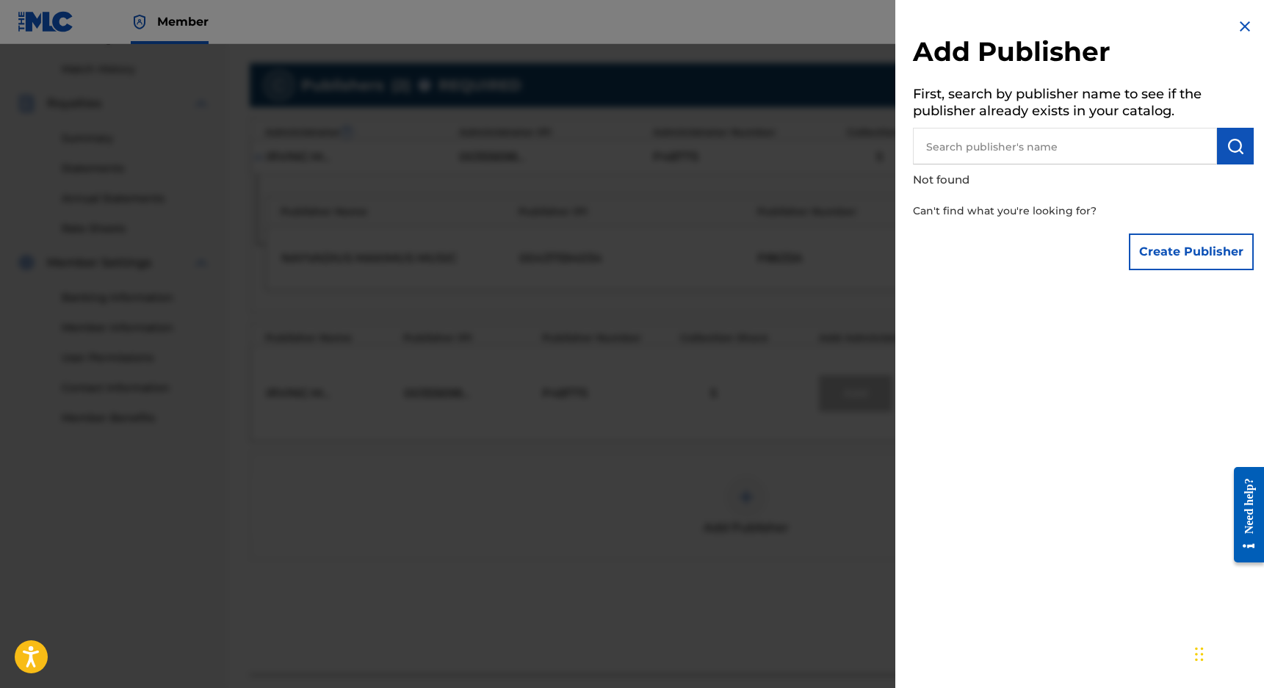
click at [1076, 161] on input "text" at bounding box center [1065, 146] width 304 height 37
type input "antonius music"
click at [1187, 260] on button "Create Publisher" at bounding box center [1191, 251] width 125 height 37
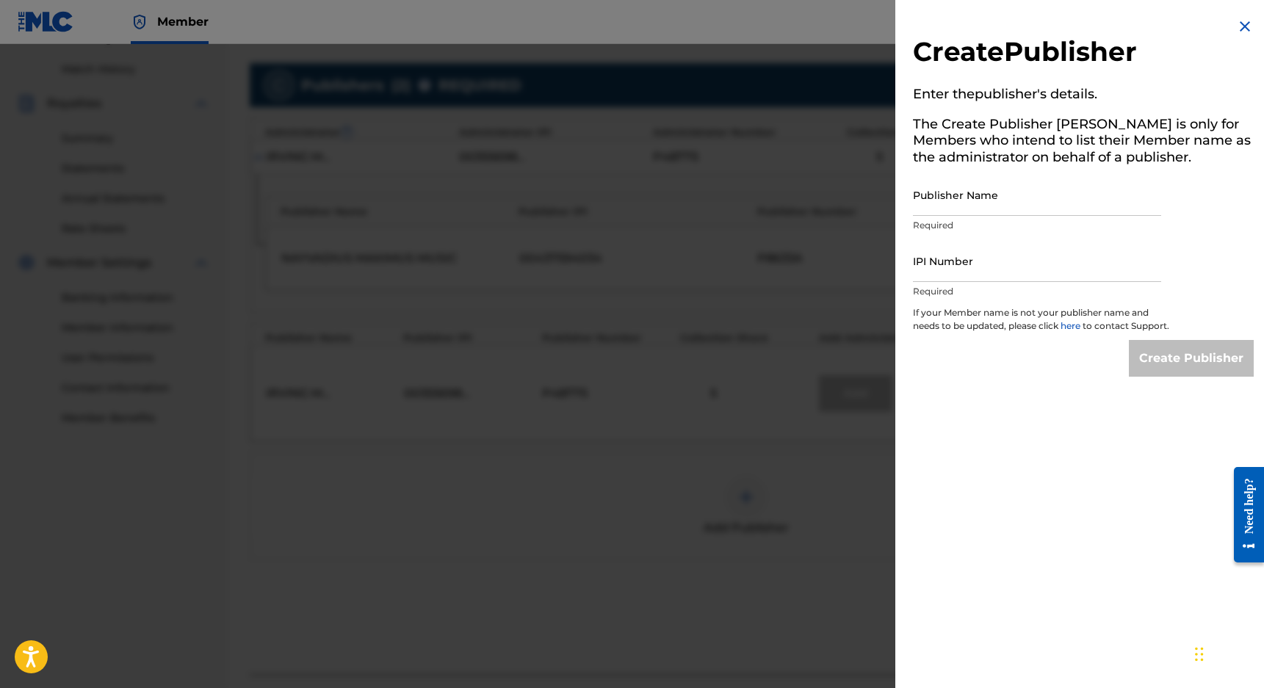
click at [987, 204] on input "Publisher Name" at bounding box center [1037, 195] width 248 height 42
type input "Antonius Music"
paste input "1130961092"
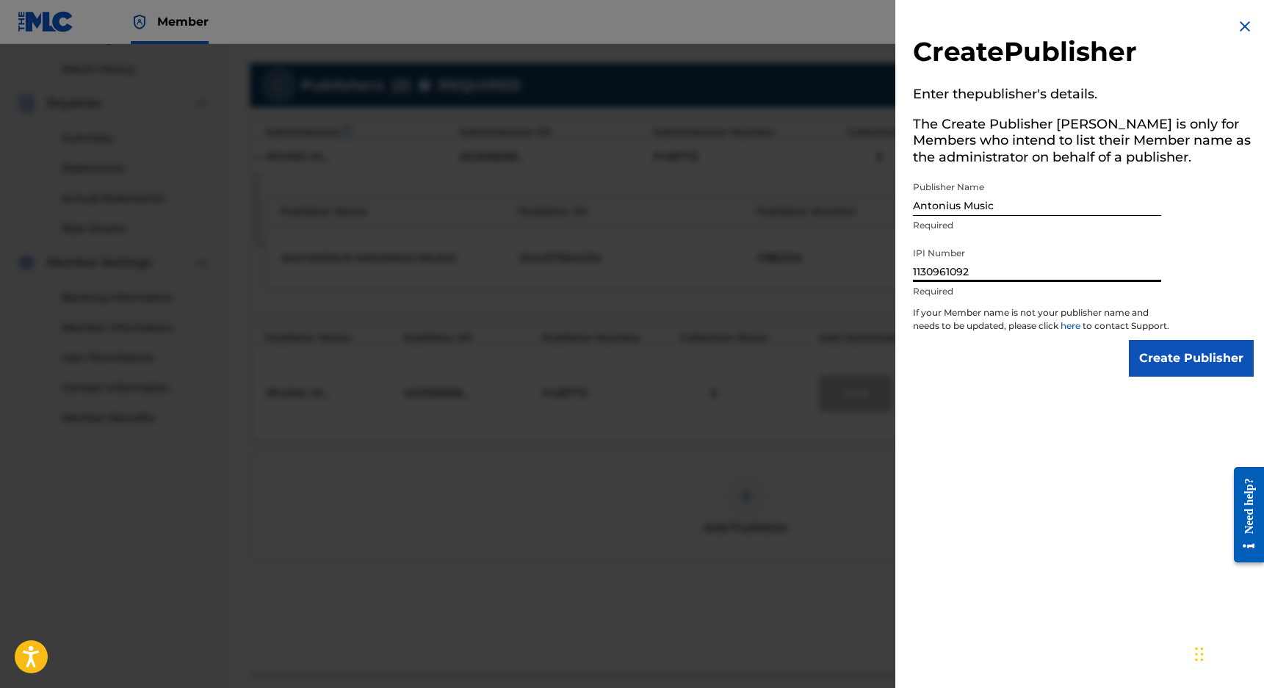
type input "1130961092"
click at [1182, 362] on input "Create Publisher" at bounding box center [1191, 358] width 125 height 37
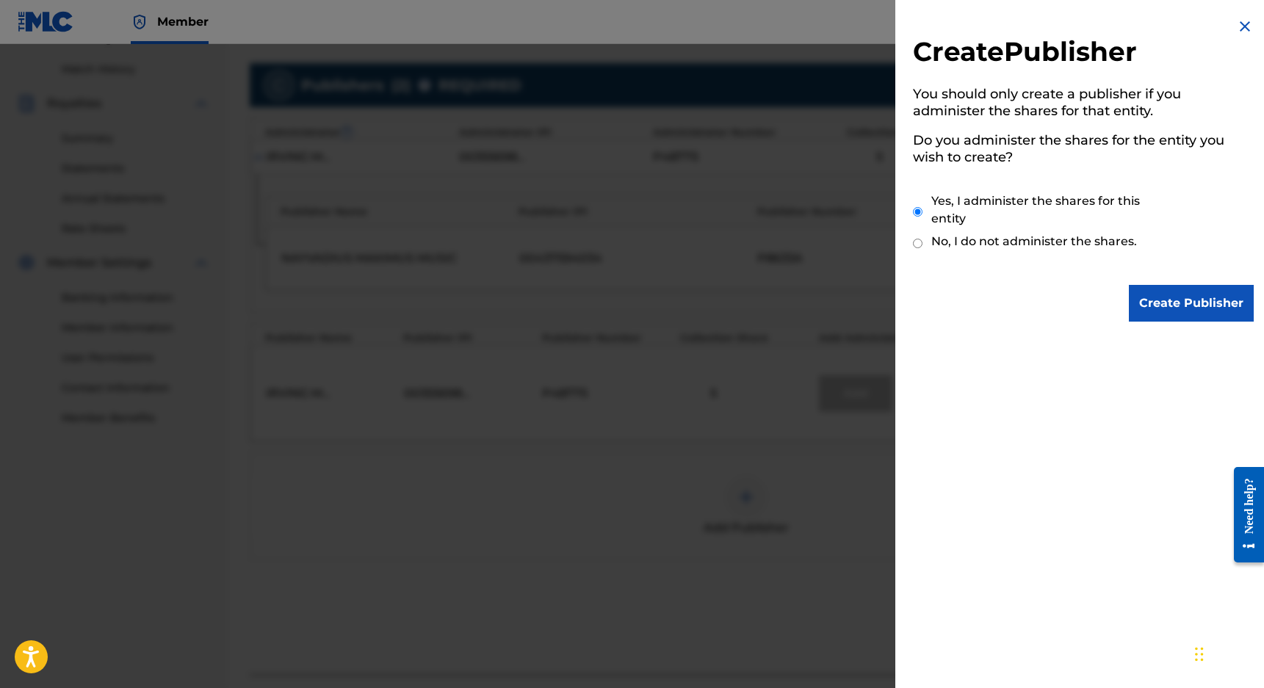
click at [1141, 285] on input "Create Publisher" at bounding box center [1191, 303] width 125 height 37
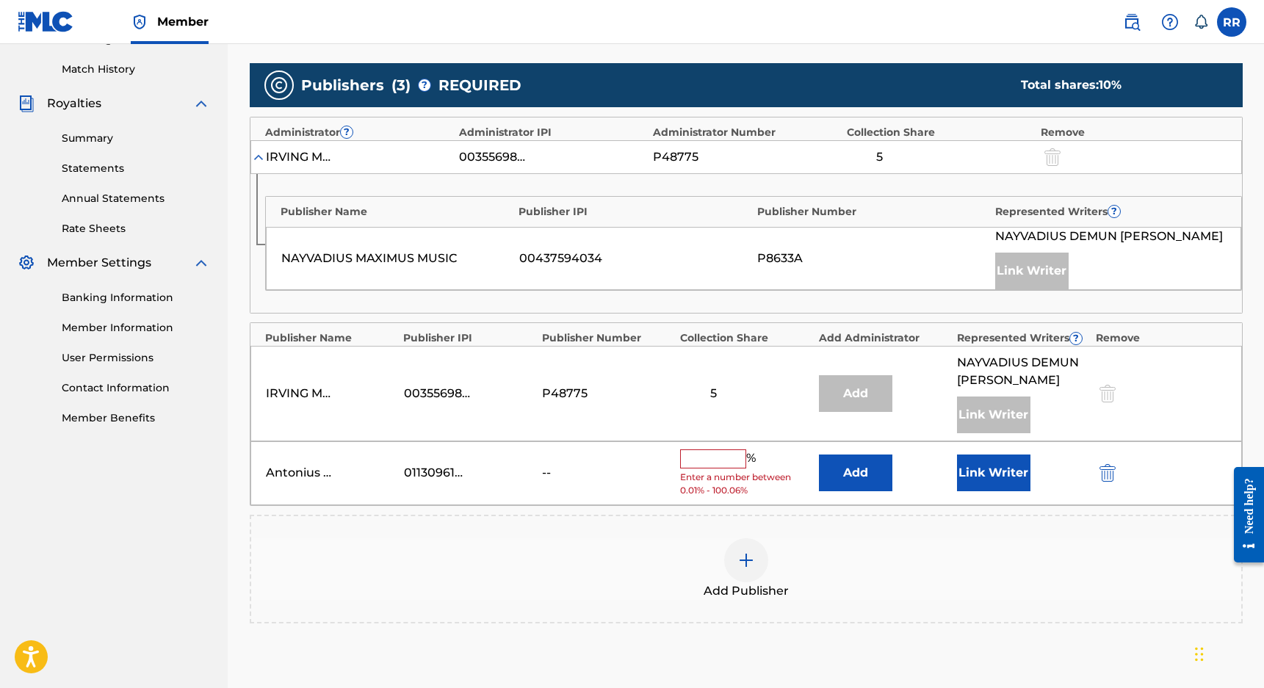
click at [714, 454] on input "text" at bounding box center [713, 458] width 66 height 19
click at [1012, 469] on button "Link Writer" at bounding box center [993, 472] width 73 height 37
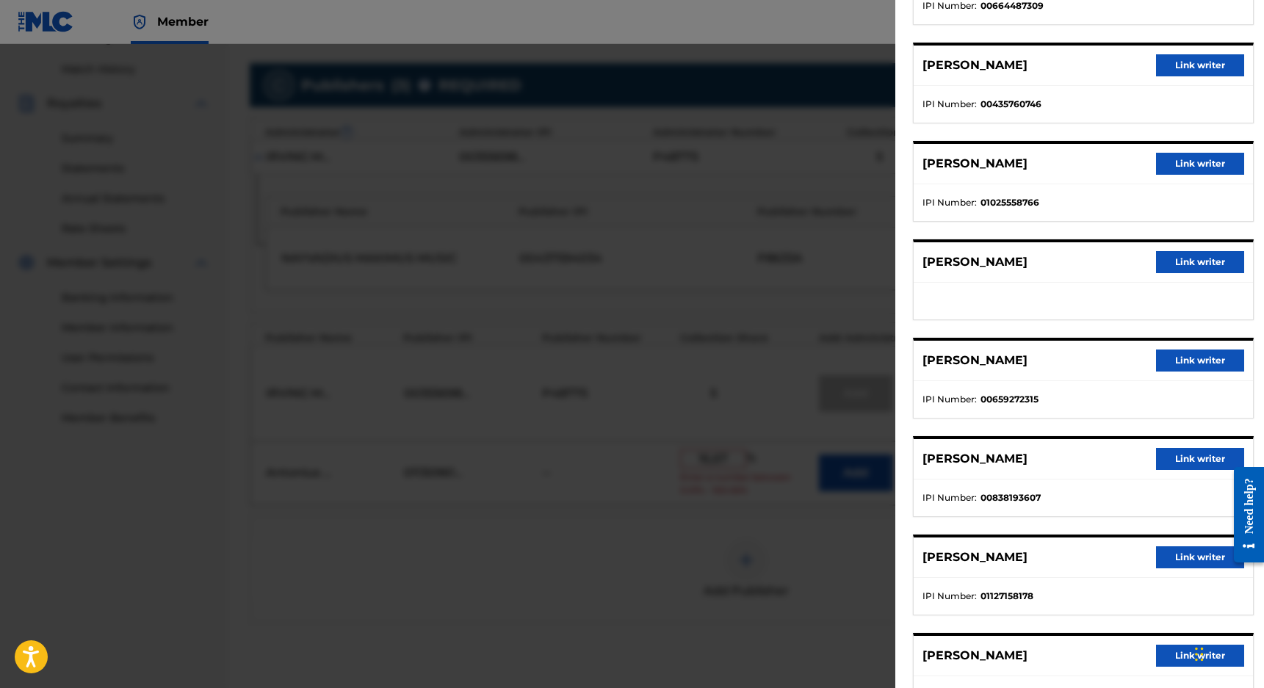
scroll to position [251, 0]
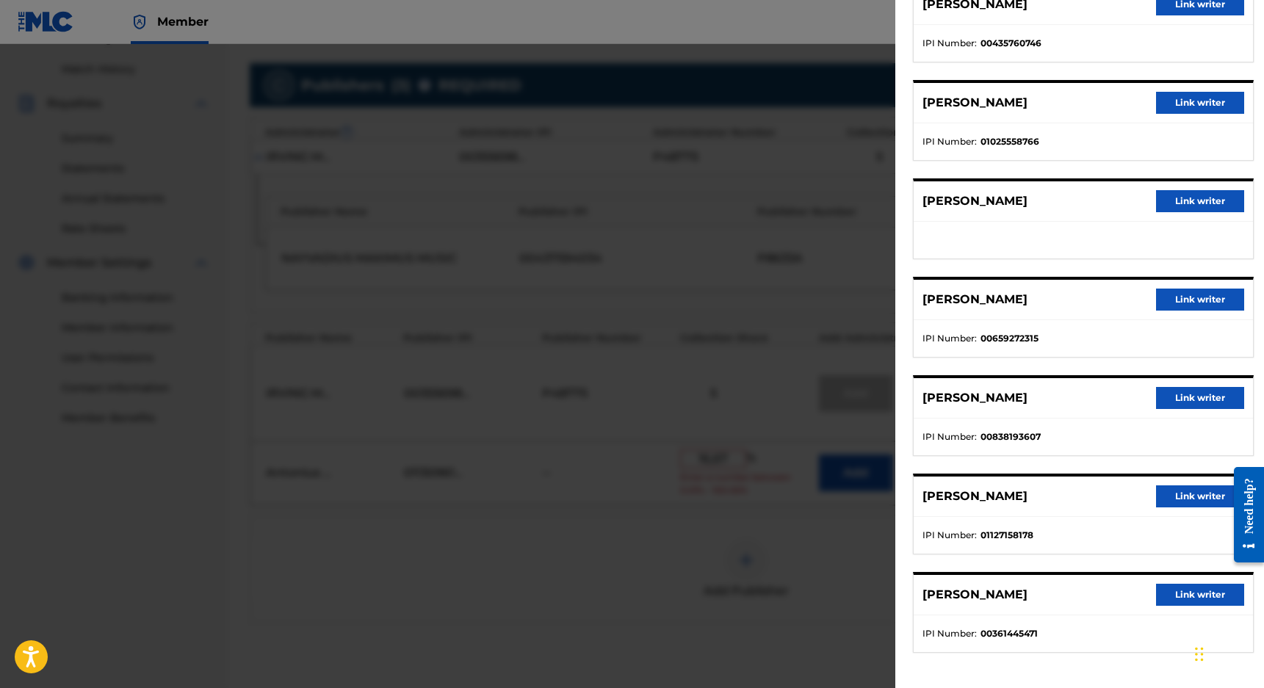
click at [1175, 490] on button "Link writer" at bounding box center [1200, 496] width 88 height 22
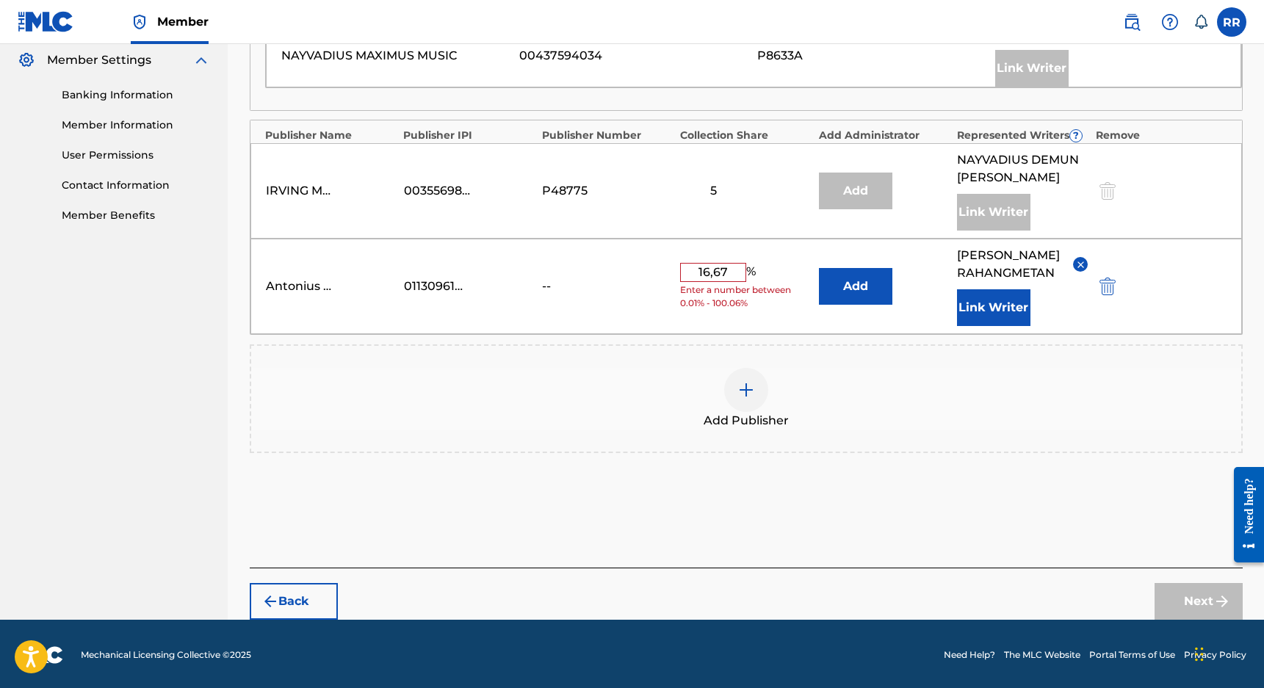
scroll to position [601, 0]
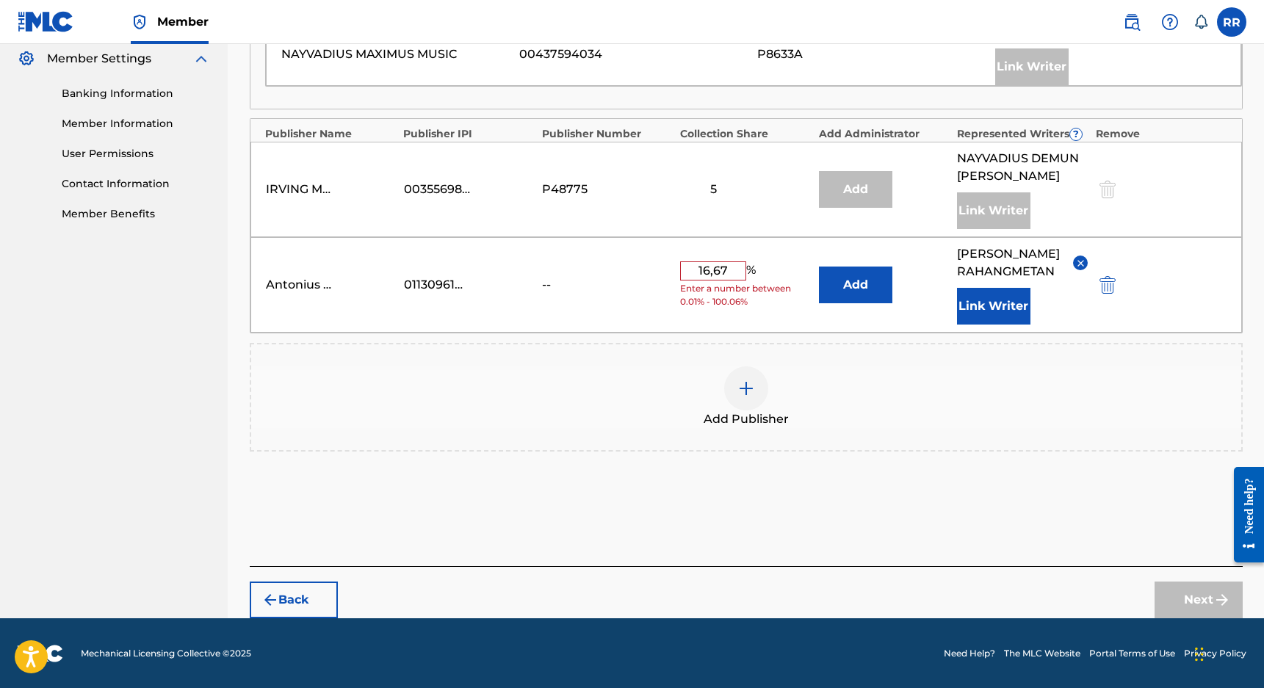
drag, startPoint x: 728, startPoint y: 272, endPoint x: 714, endPoint y: 280, distance: 16.1
click at [728, 272] on input "16,67" at bounding box center [713, 270] width 66 height 19
click at [666, 325] on div "Antonius Music 01130961092 -- 16,67 % Enter a number between 0.01% - 100.06% Ad…" at bounding box center [745, 284] width 991 height 95
click at [718, 269] on input "16,67" at bounding box center [713, 270] width 66 height 19
click at [716, 269] on input "16,67" at bounding box center [713, 270] width 66 height 19
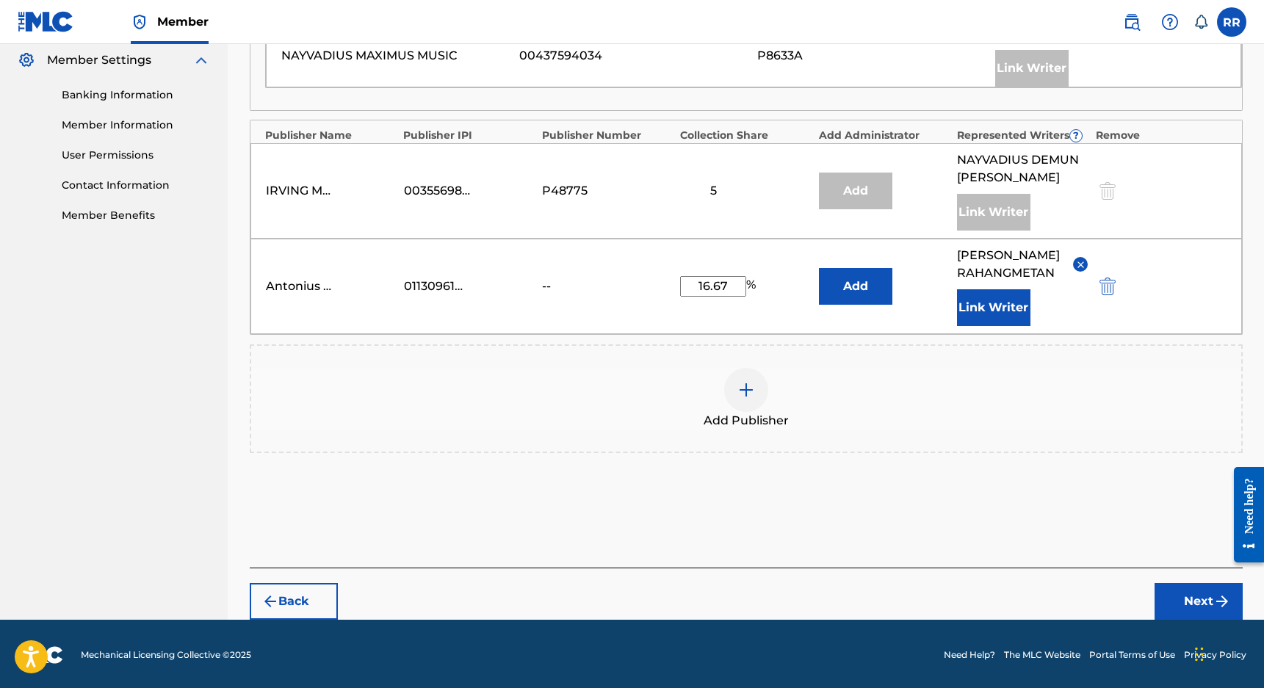
scroll to position [598, 0]
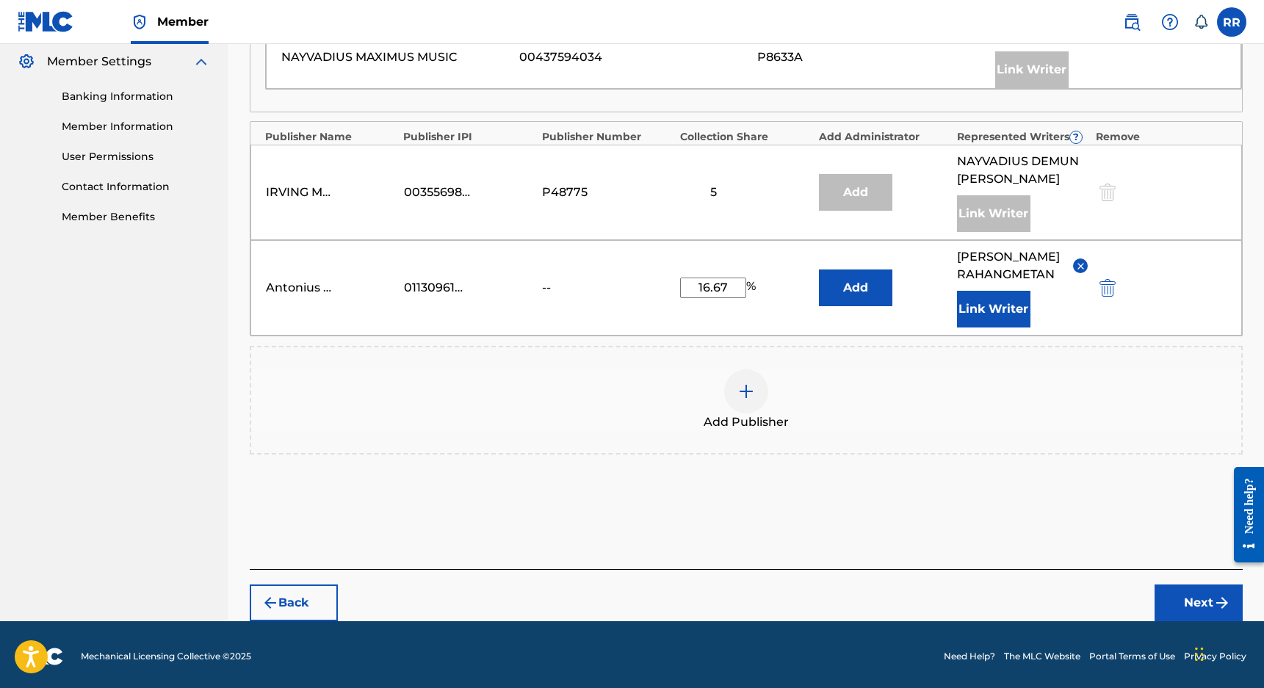
type input "16.67"
click at [1181, 587] on button "Next" at bounding box center [1198, 602] width 88 height 37
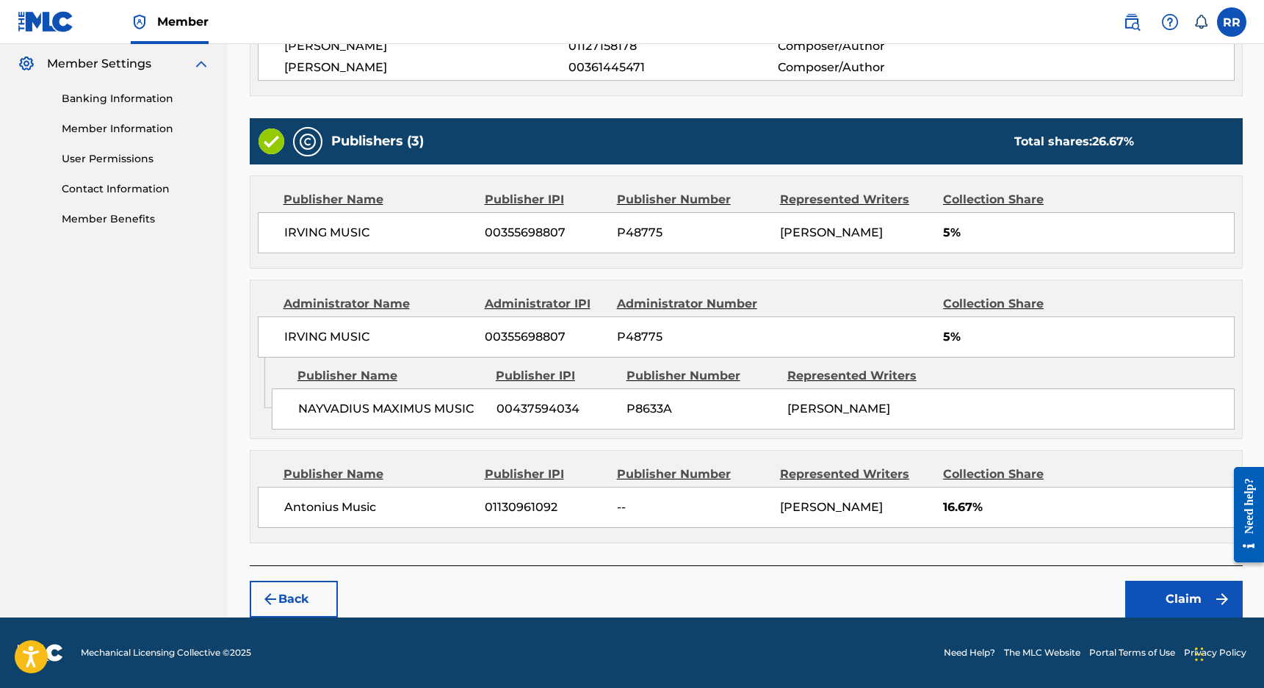
scroll to position [641, 0]
click at [1183, 597] on button "Claim" at bounding box center [1183, 599] width 117 height 37
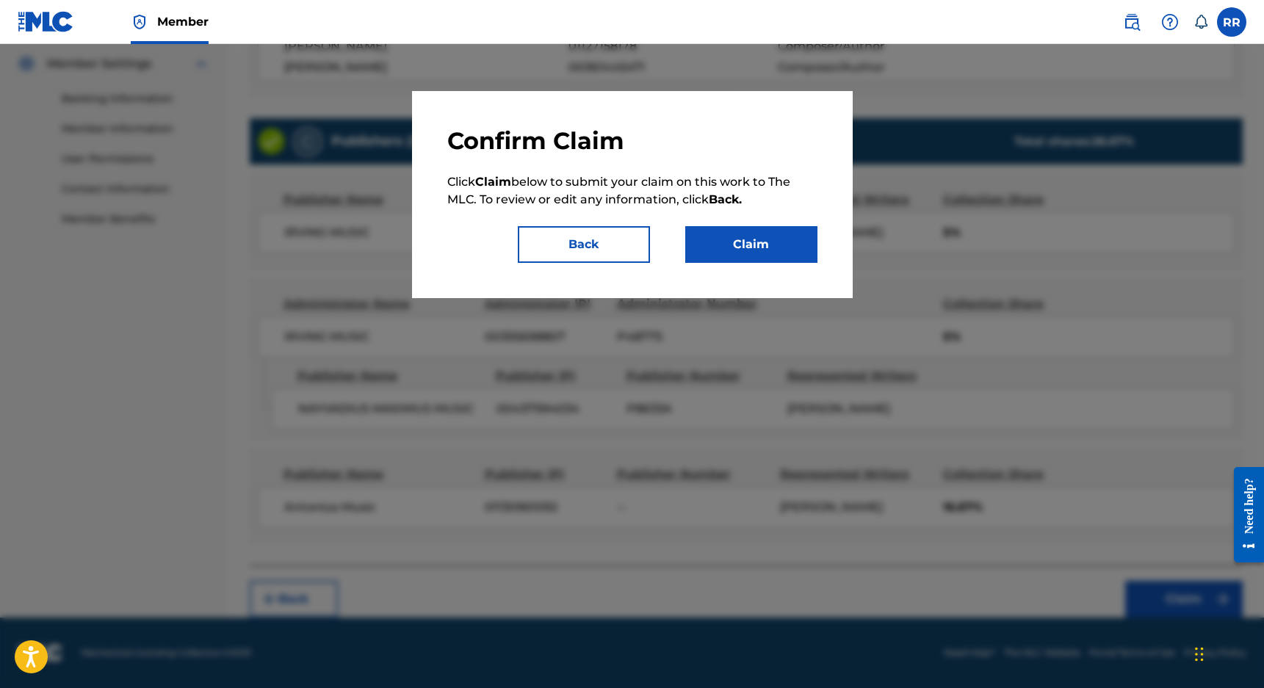
click at [761, 253] on button "Claim" at bounding box center [751, 244] width 132 height 37
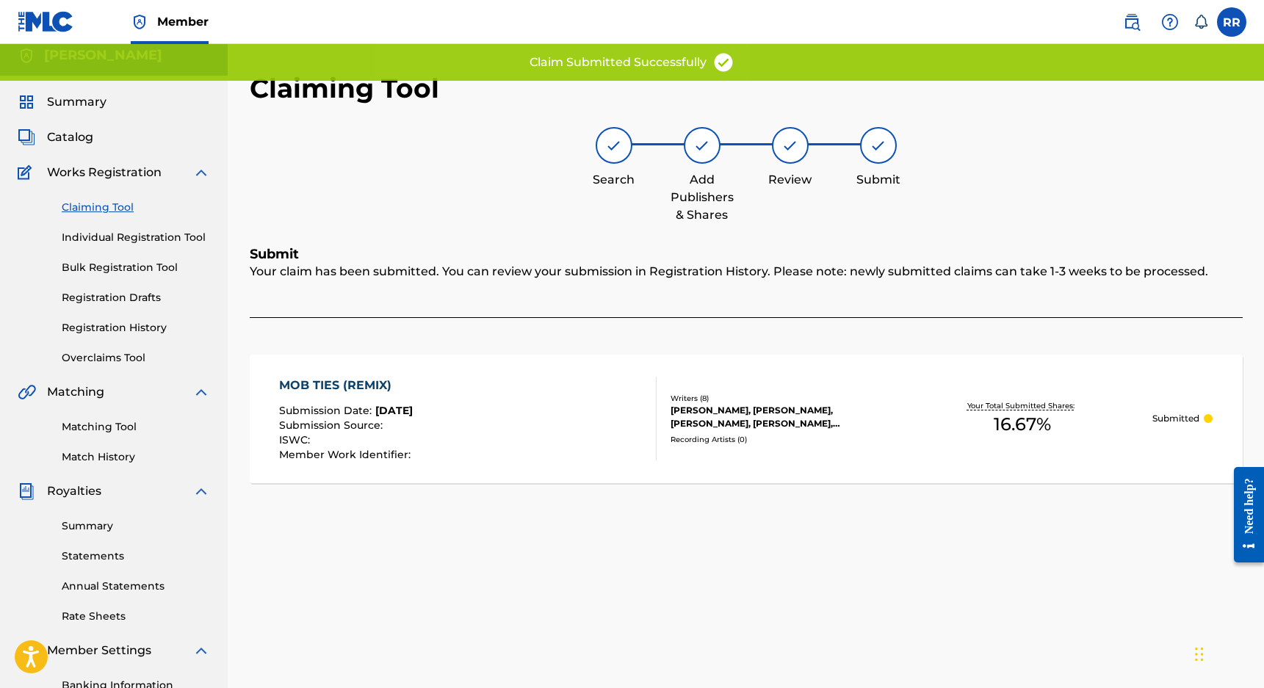
scroll to position [0, 0]
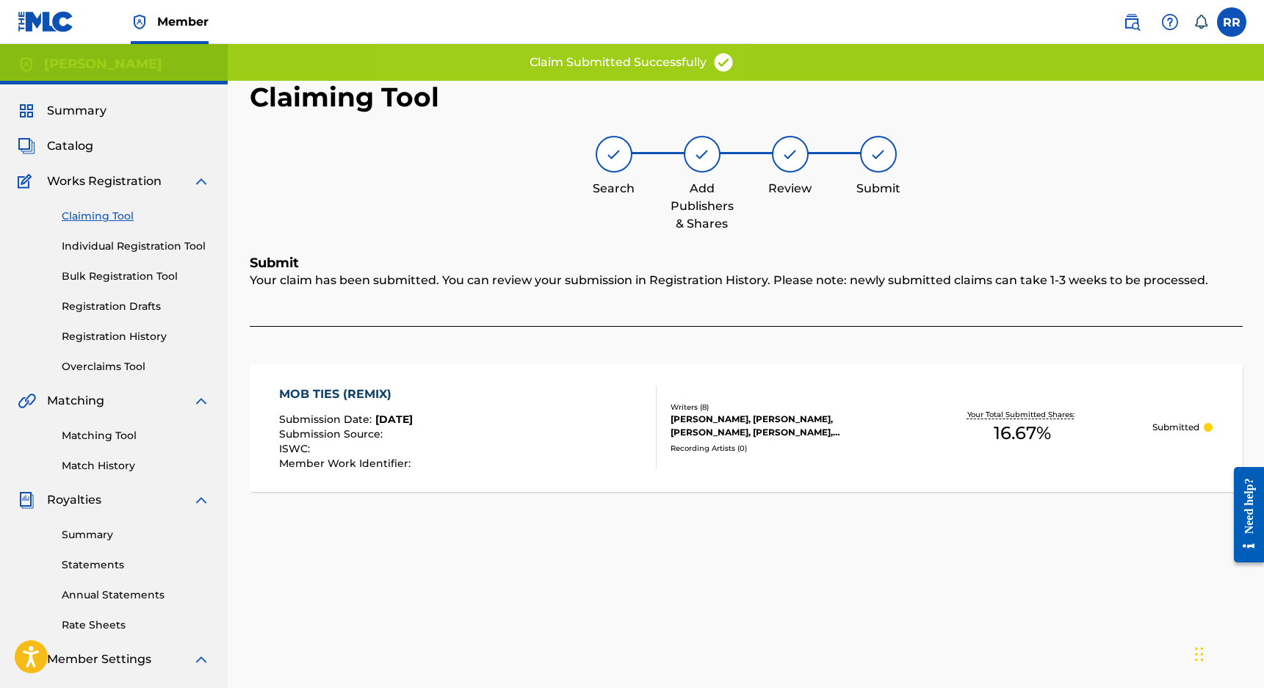
click at [100, 539] on link "Summary" at bounding box center [136, 534] width 148 height 15
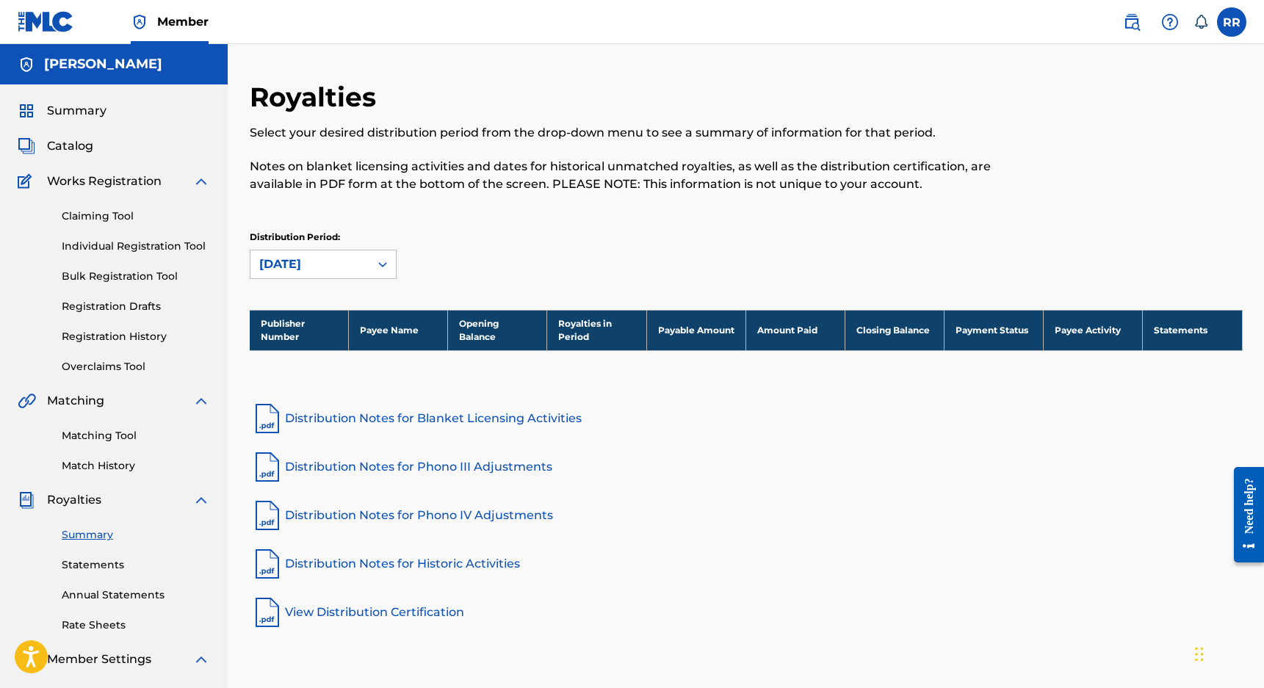
click at [109, 218] on link "Claiming Tool" at bounding box center [136, 216] width 148 height 15
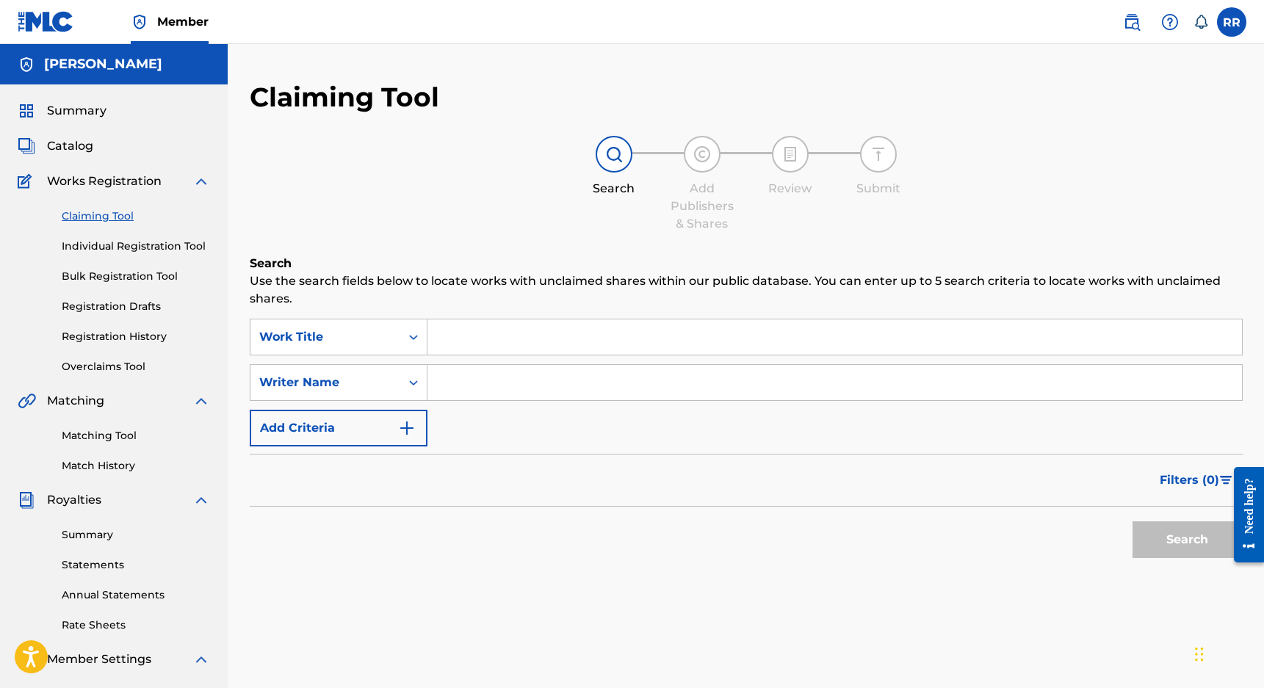
click at [478, 378] on input "Search Form" at bounding box center [834, 382] width 814 height 35
type input "[PERSON_NAME]"
click at [1132, 521] on button "Search" at bounding box center [1187, 539] width 110 height 37
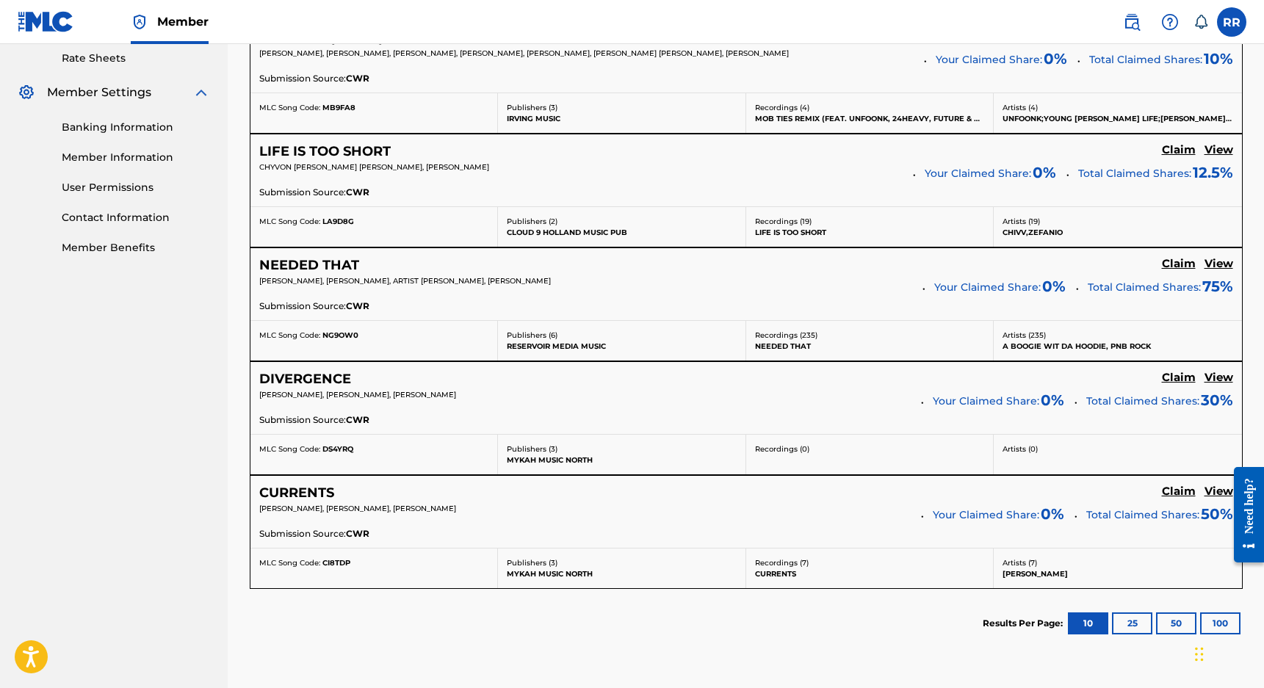
scroll to position [573, 0]
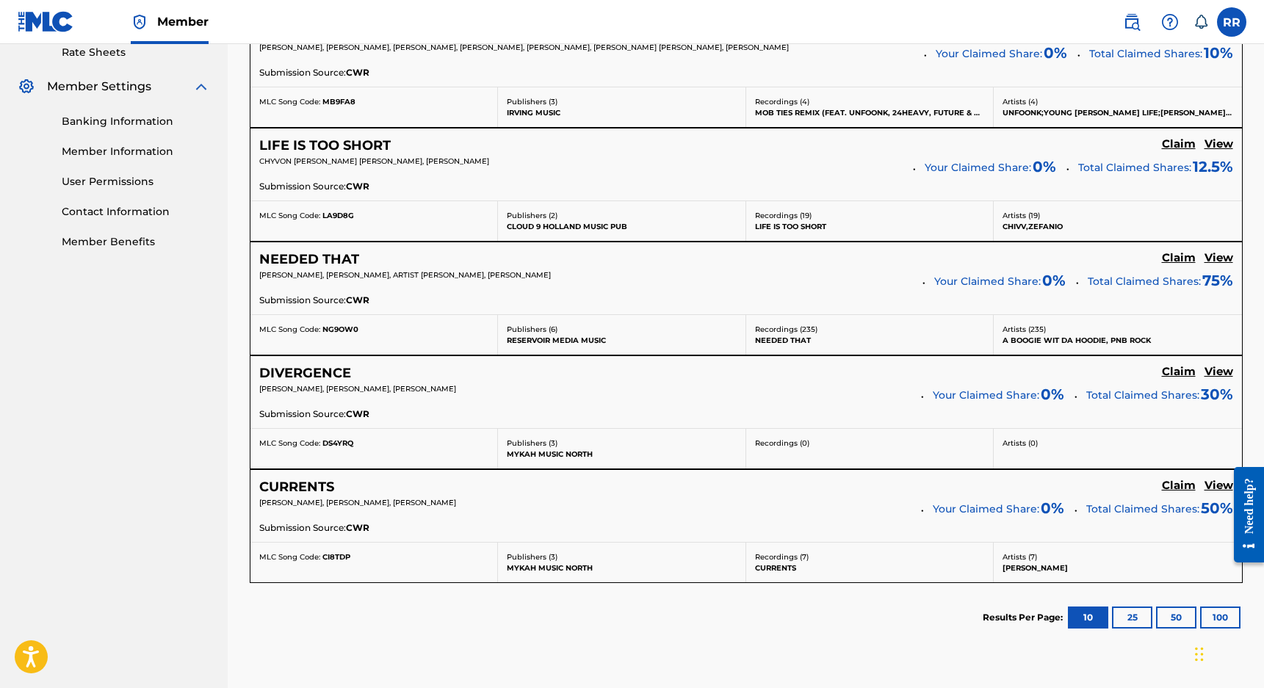
click at [1219, 377] on h5 "View" at bounding box center [1218, 372] width 29 height 14
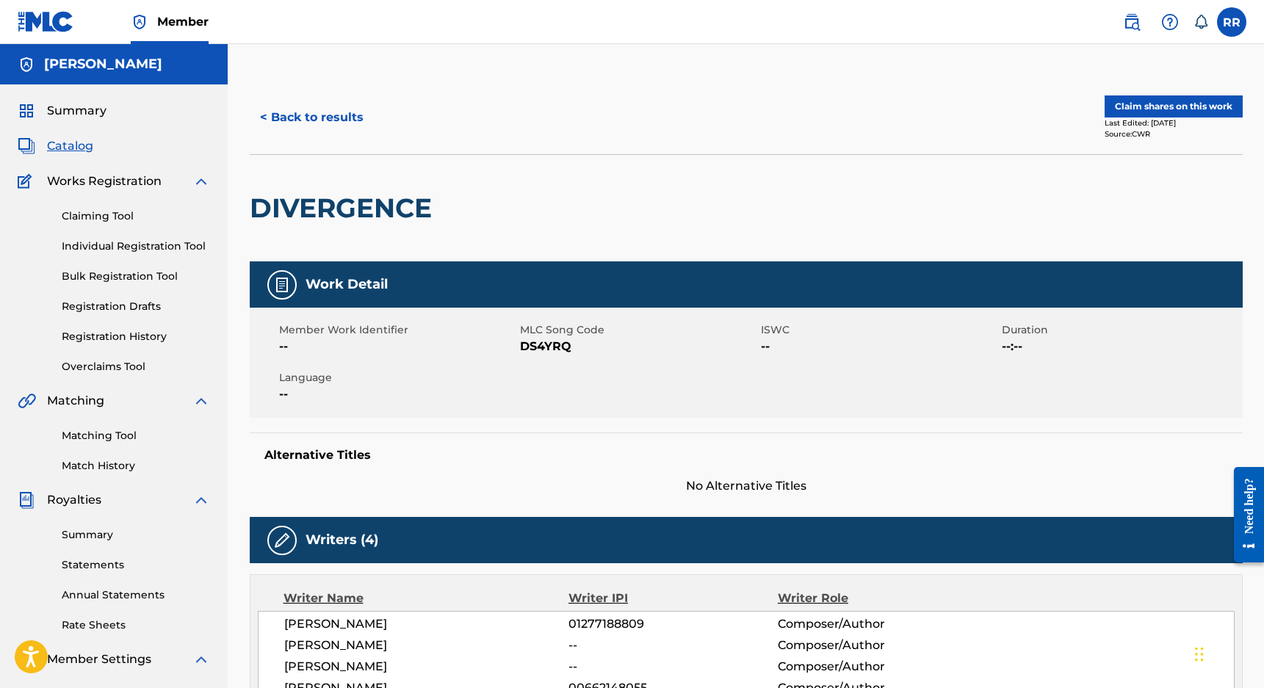
click at [1138, 105] on button "Claim shares on this work" at bounding box center [1173, 106] width 138 height 22
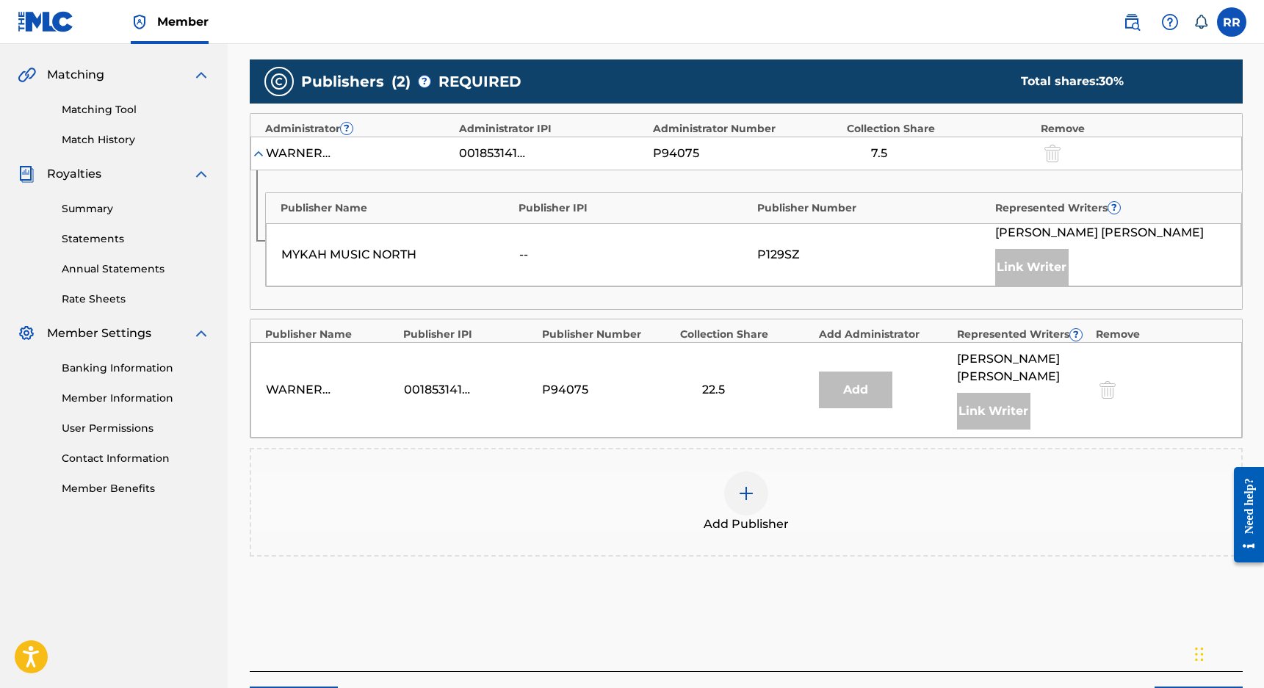
scroll to position [303, 0]
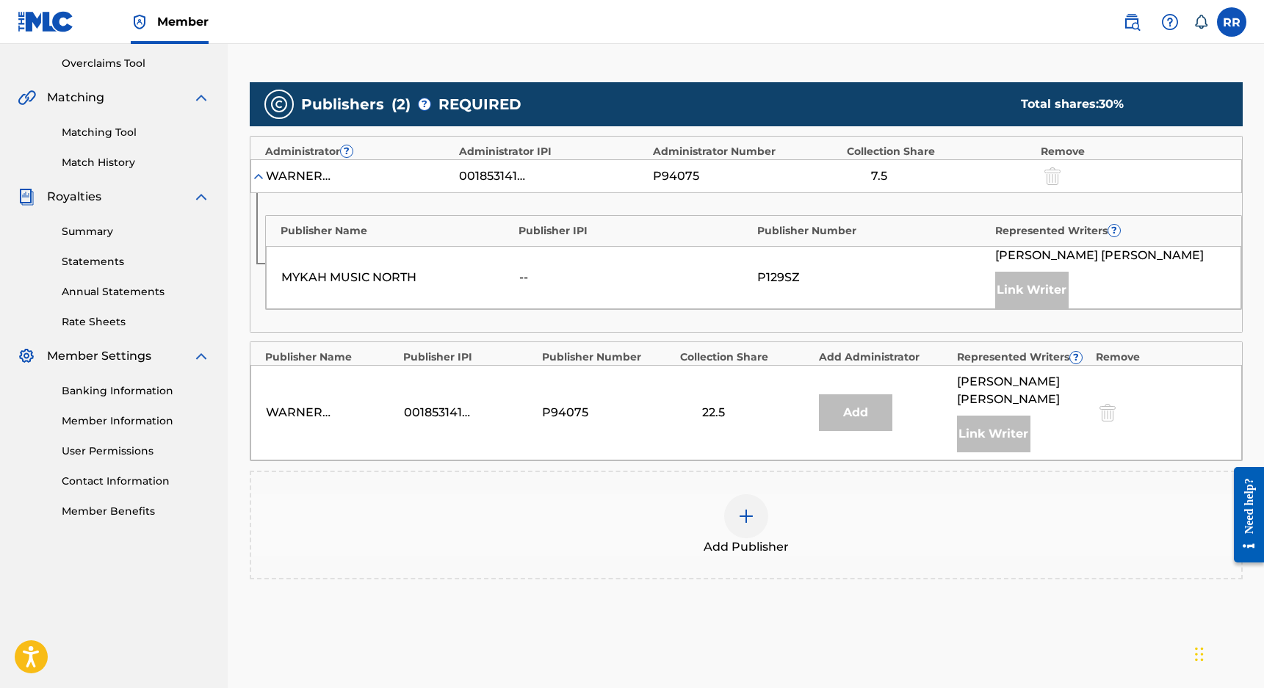
click at [736, 507] on div at bounding box center [746, 516] width 44 height 44
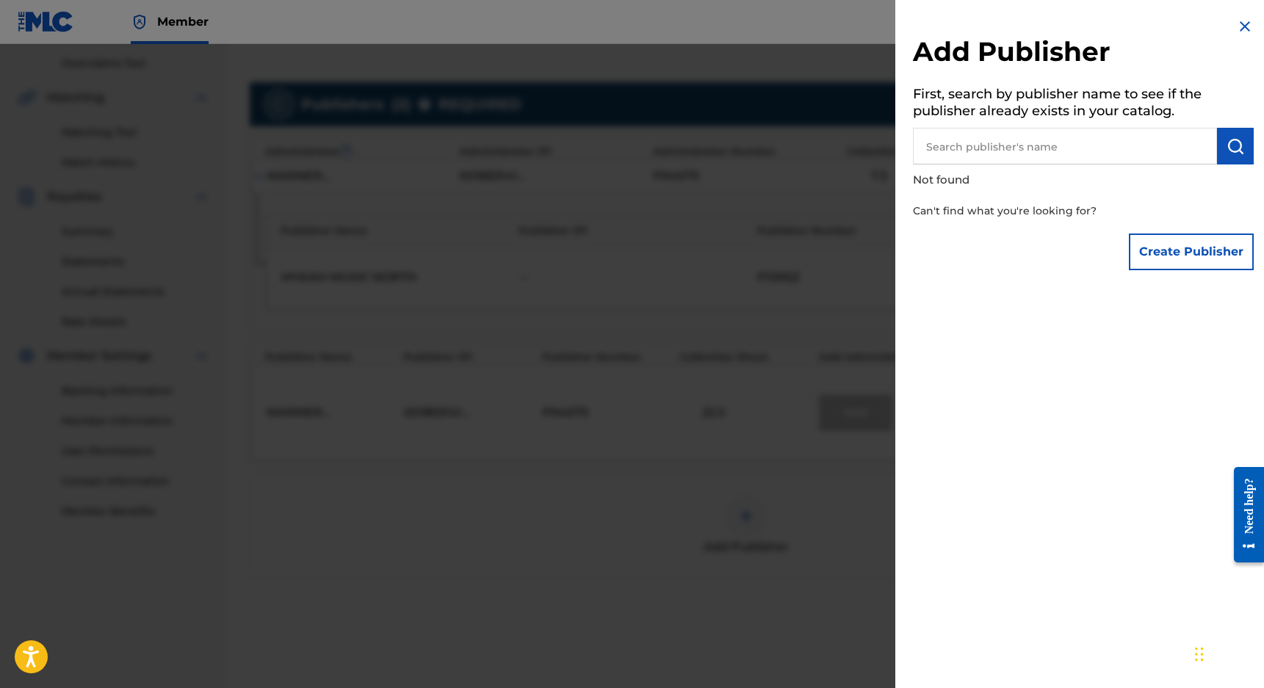
click at [1021, 151] on input "text" at bounding box center [1065, 146] width 304 height 37
click at [1153, 233] on button "Create Publisher" at bounding box center [1191, 251] width 125 height 37
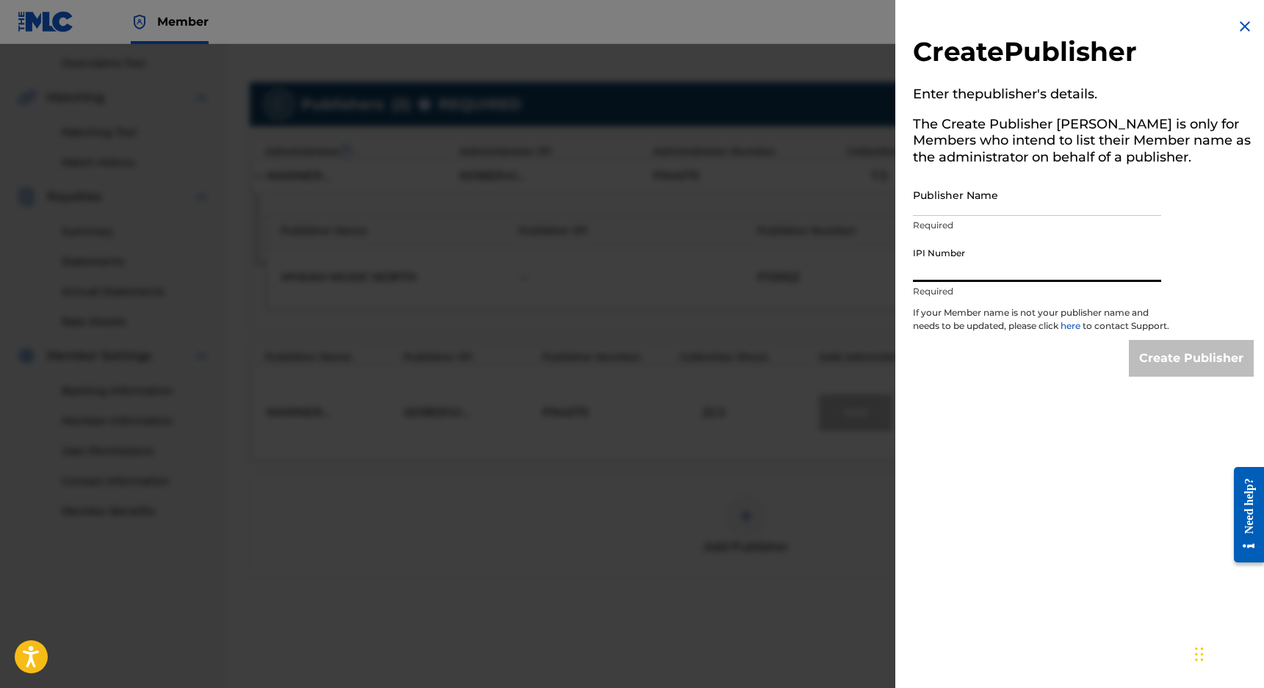
click at [1010, 267] on input "IPI Number" at bounding box center [1037, 261] width 248 height 42
paste input "1130961092"
type input "1130961092"
click at [988, 191] on input "Publisher Name" at bounding box center [1037, 195] width 248 height 42
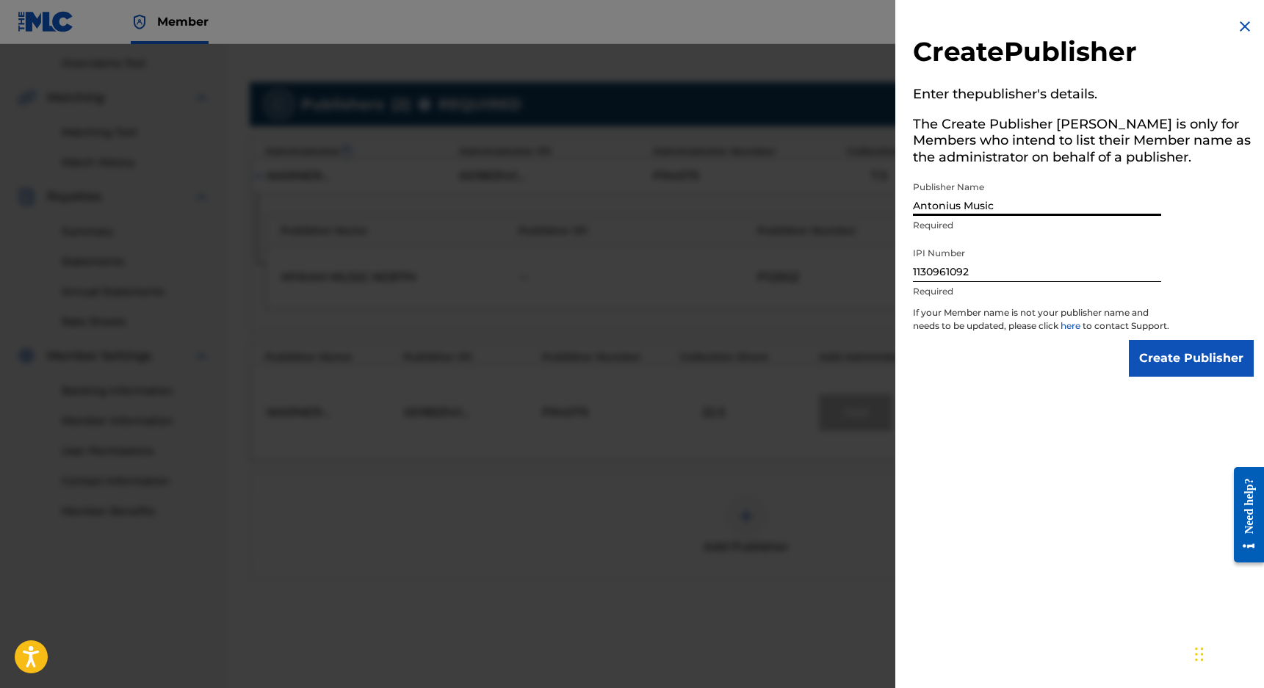
type input "Antonius Music"
click at [1200, 377] on input "Create Publisher" at bounding box center [1191, 358] width 125 height 37
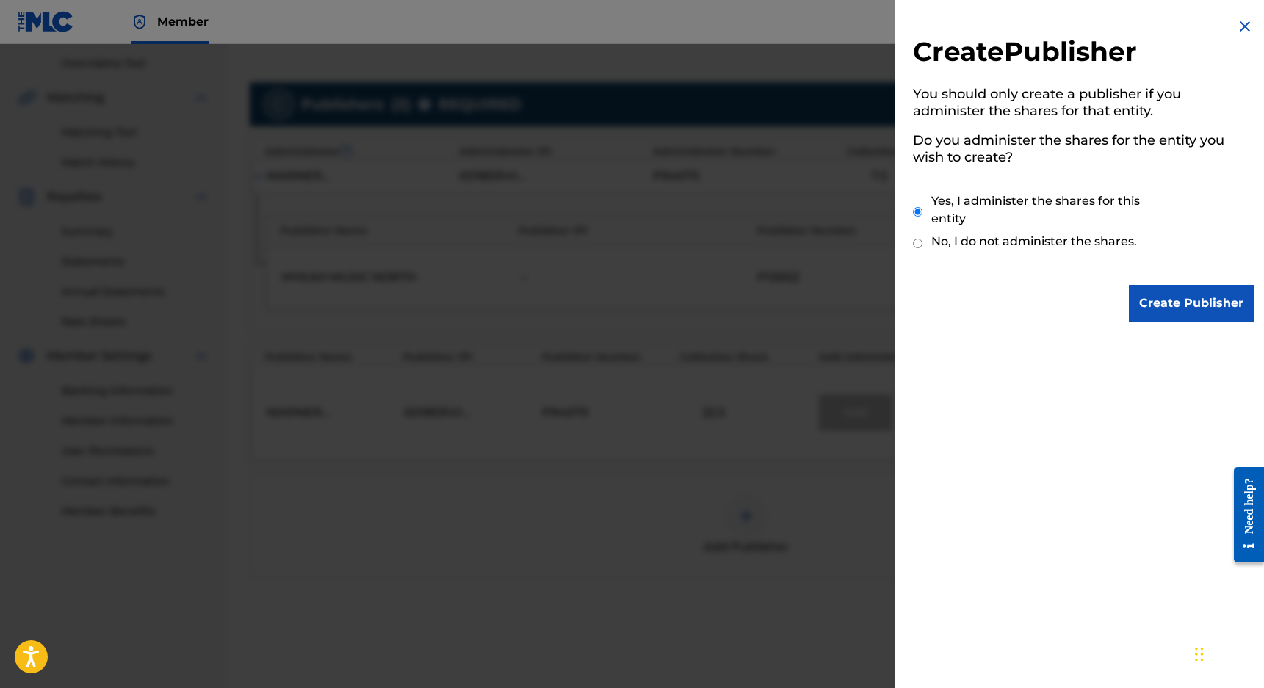
click at [1167, 295] on input "Create Publisher" at bounding box center [1191, 303] width 125 height 37
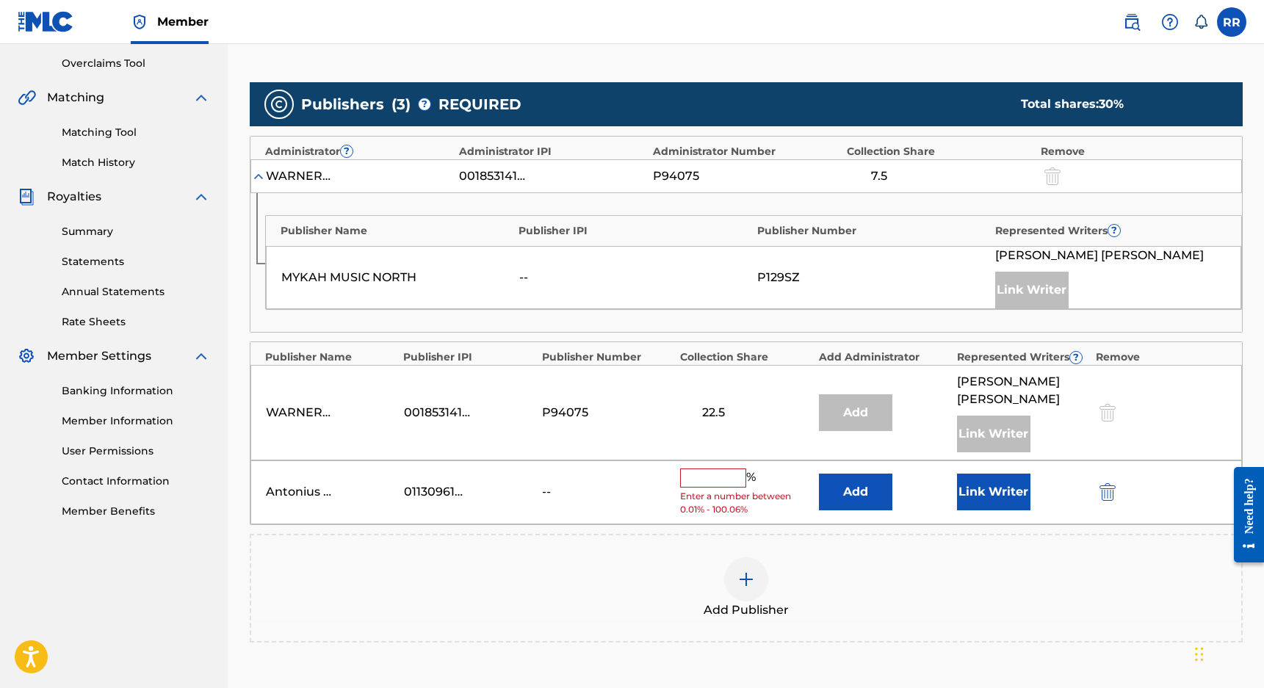
click at [722, 468] on input "text" at bounding box center [713, 477] width 66 height 19
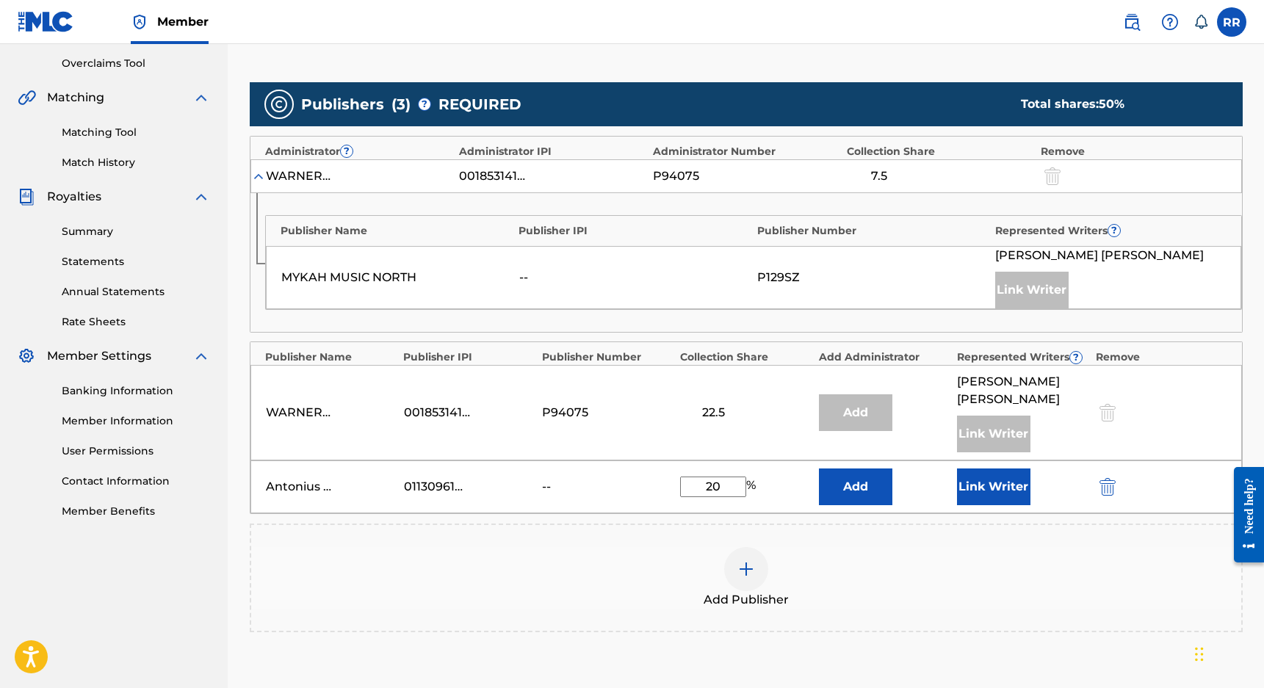
type input "20"
click at [992, 468] on button "Link Writer" at bounding box center [993, 486] width 73 height 37
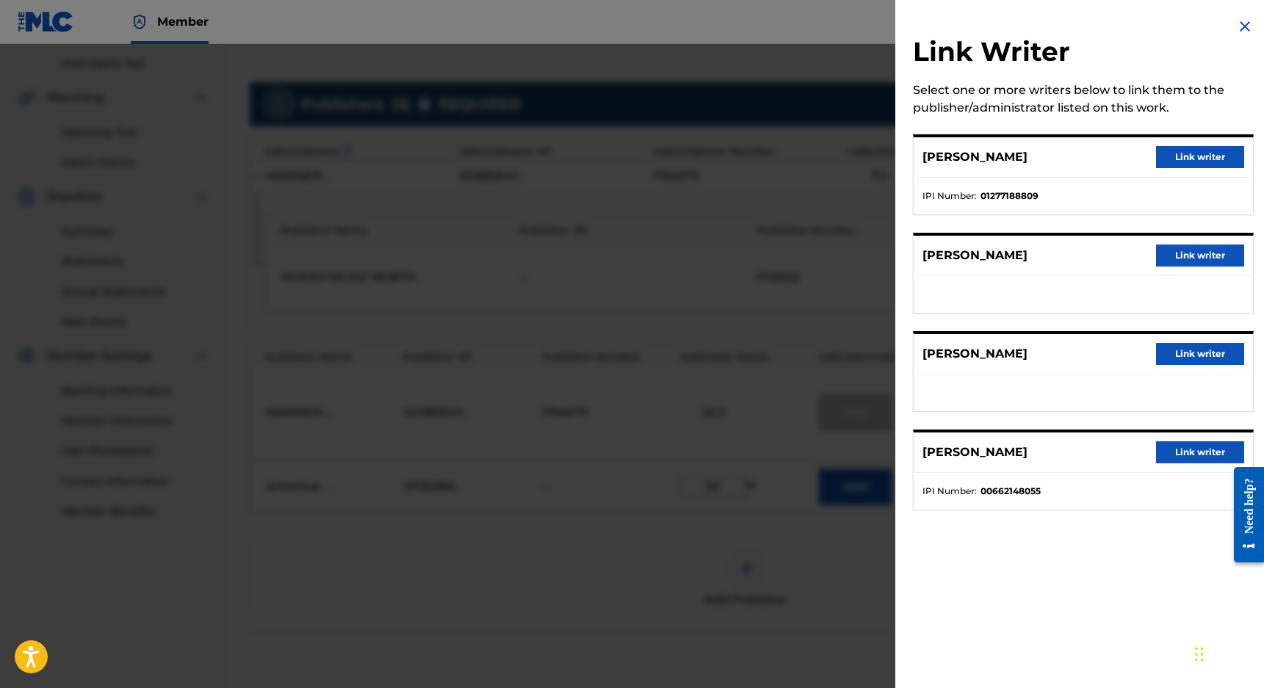
click at [1184, 360] on button "Link writer" at bounding box center [1200, 354] width 88 height 22
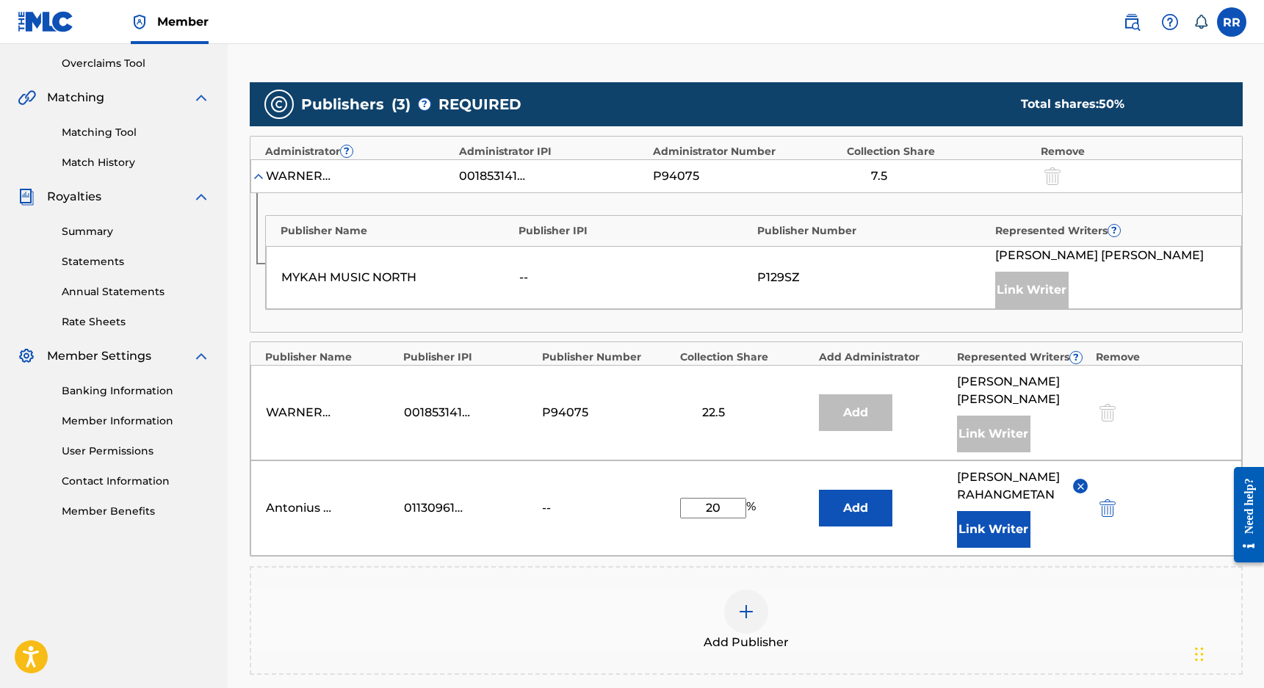
click at [1006, 474] on span "[PERSON_NAME]" at bounding box center [1009, 485] width 105 height 35
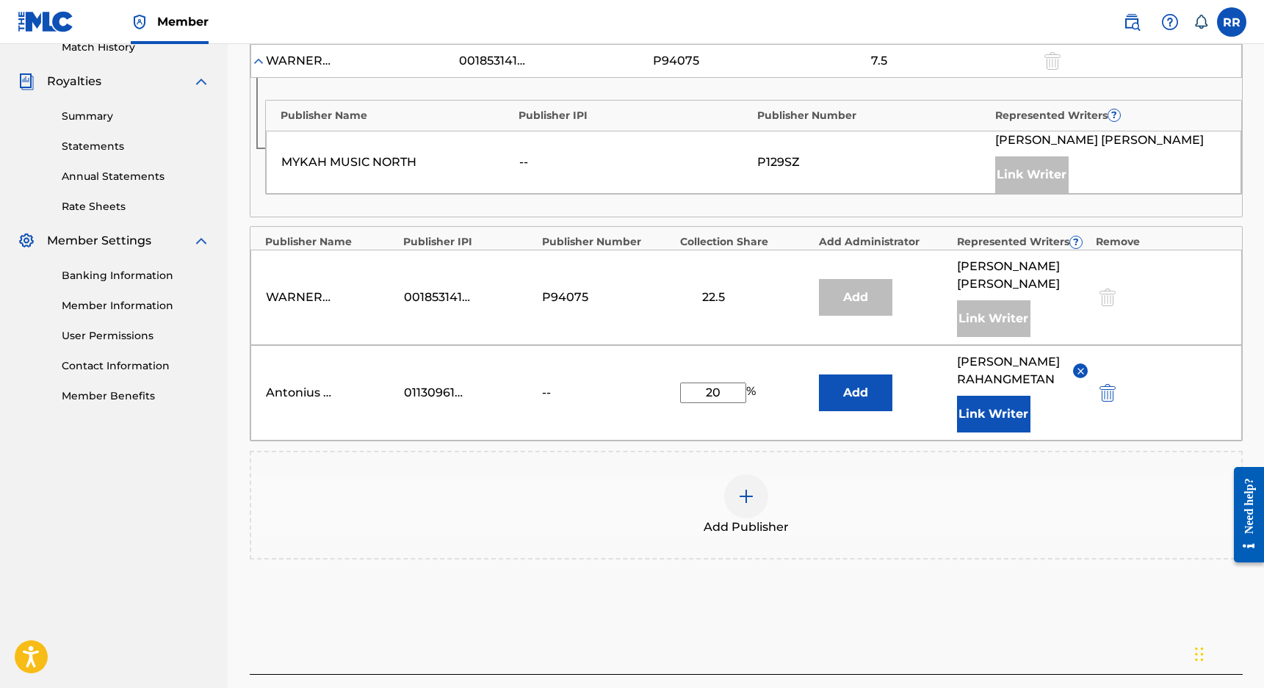
scroll to position [474, 0]
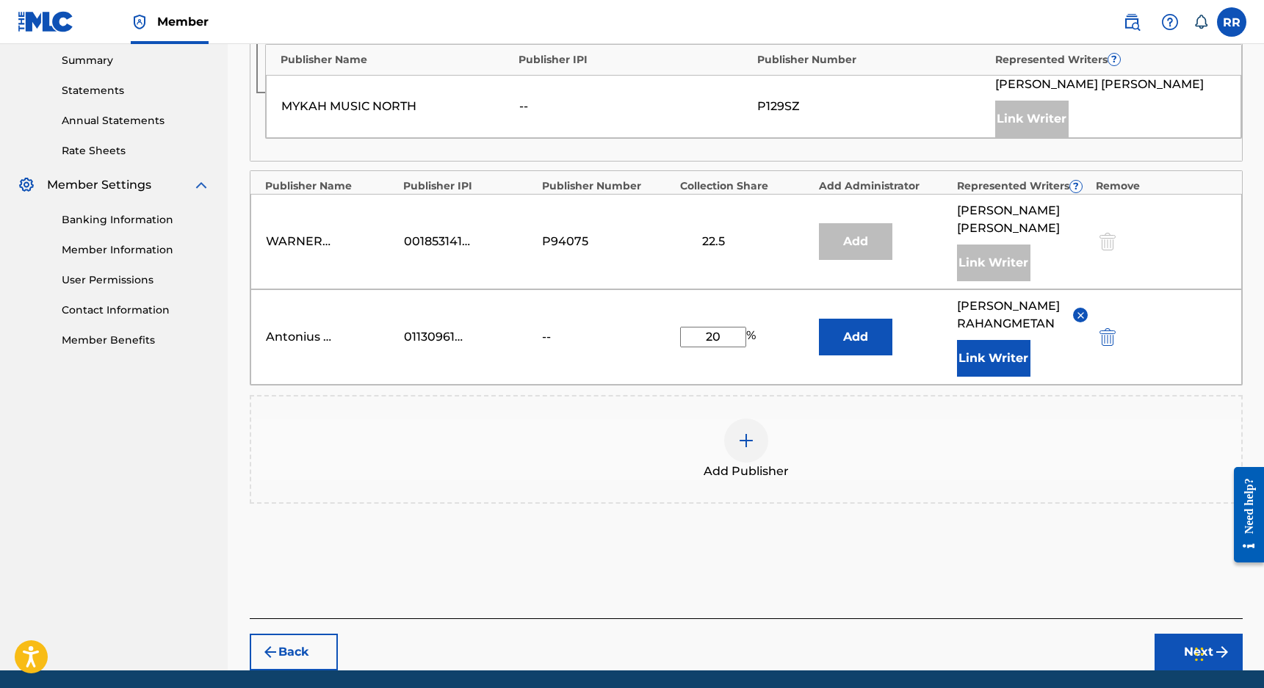
click at [1176, 640] on button "Next" at bounding box center [1198, 652] width 88 height 37
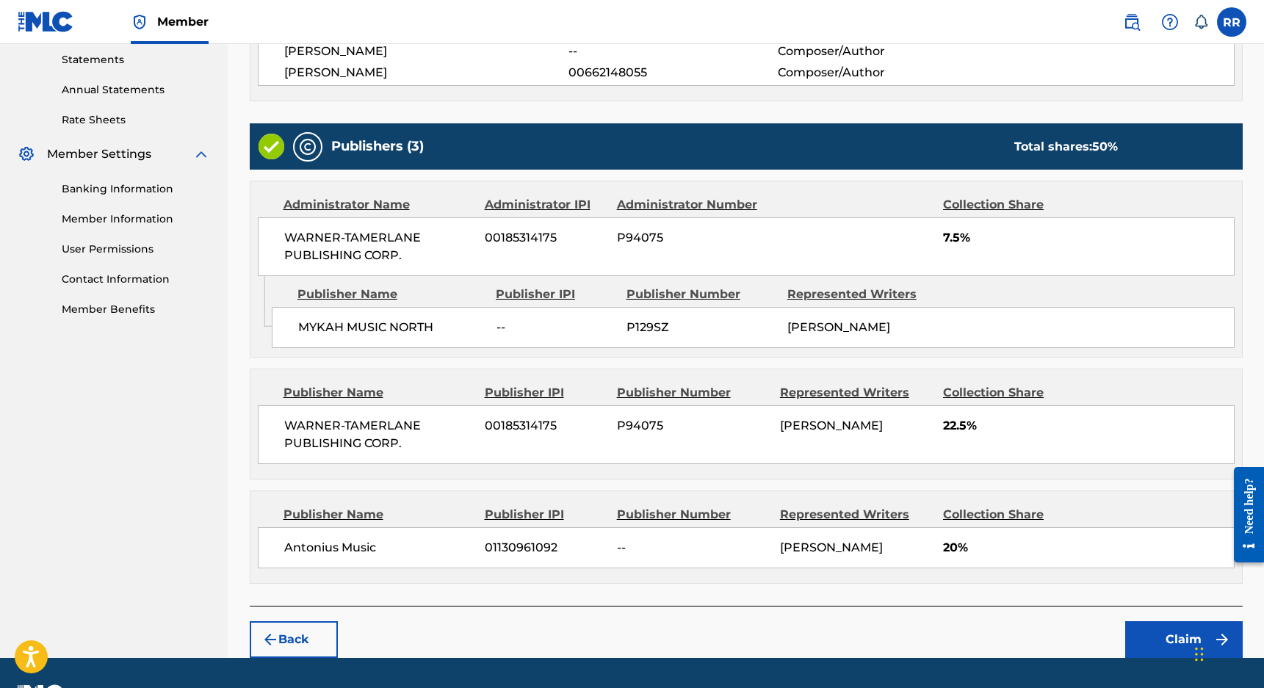
scroll to position [578, 0]
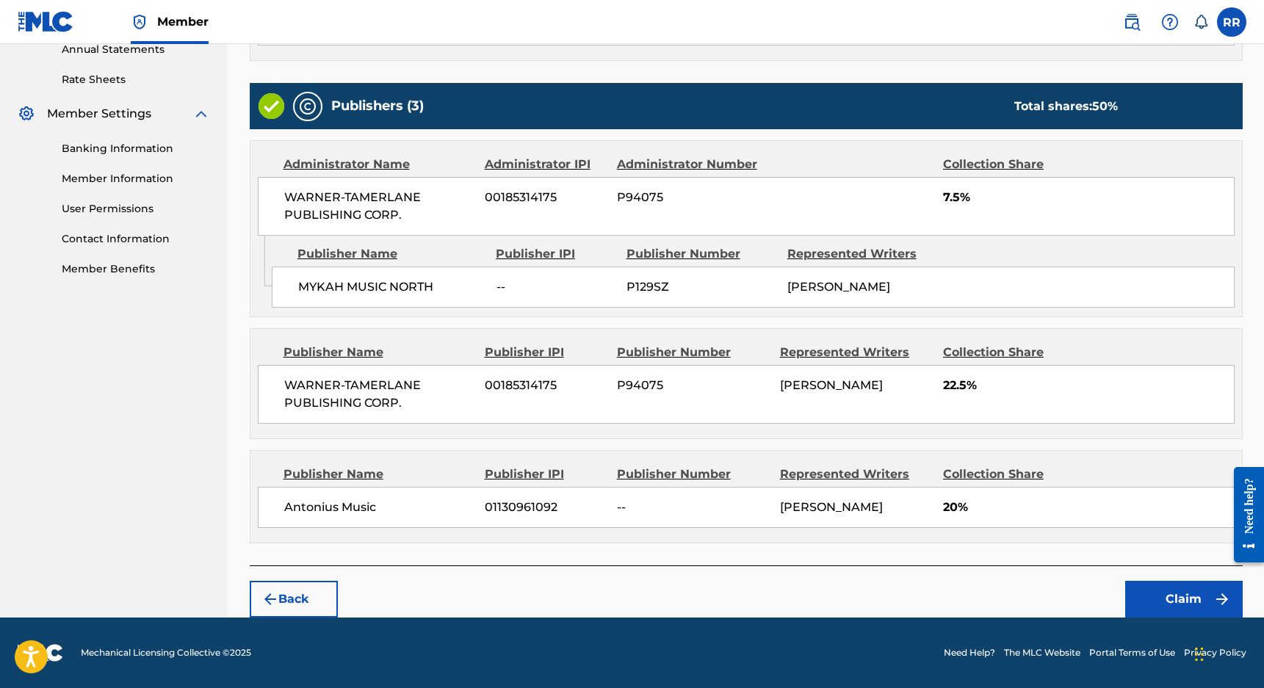
click at [1173, 595] on button "Claim" at bounding box center [1183, 599] width 117 height 37
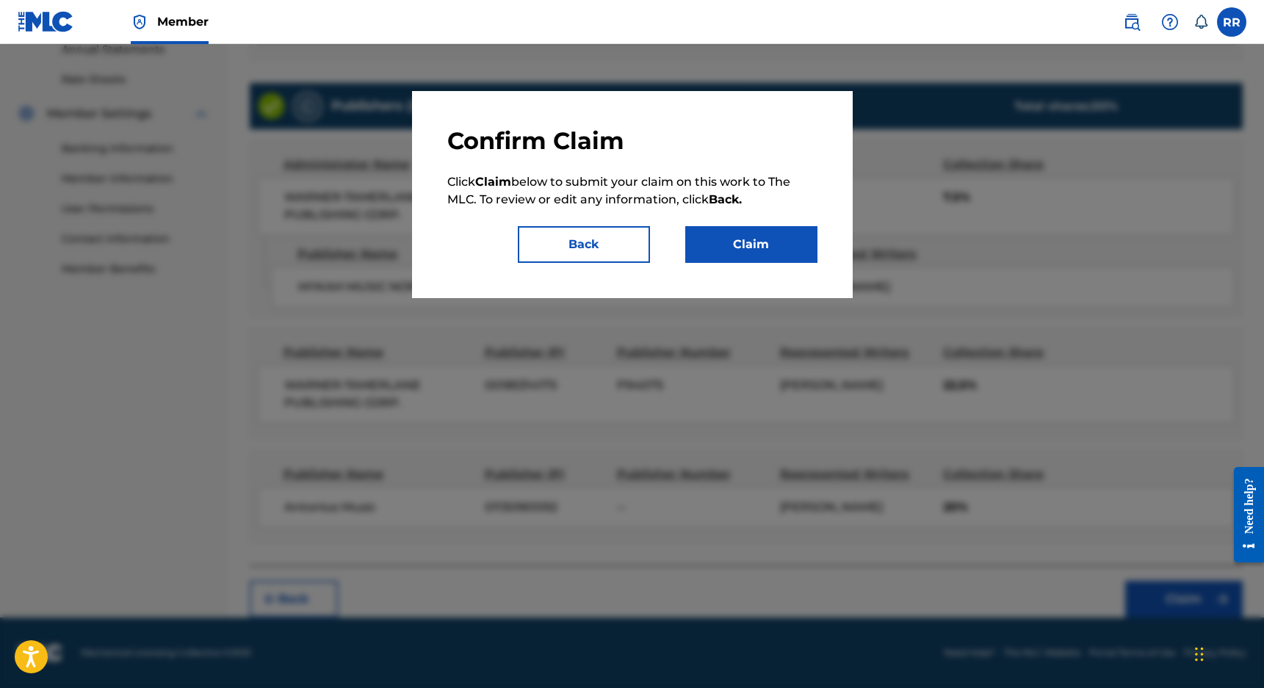
click at [772, 246] on button "Claim" at bounding box center [751, 244] width 132 height 37
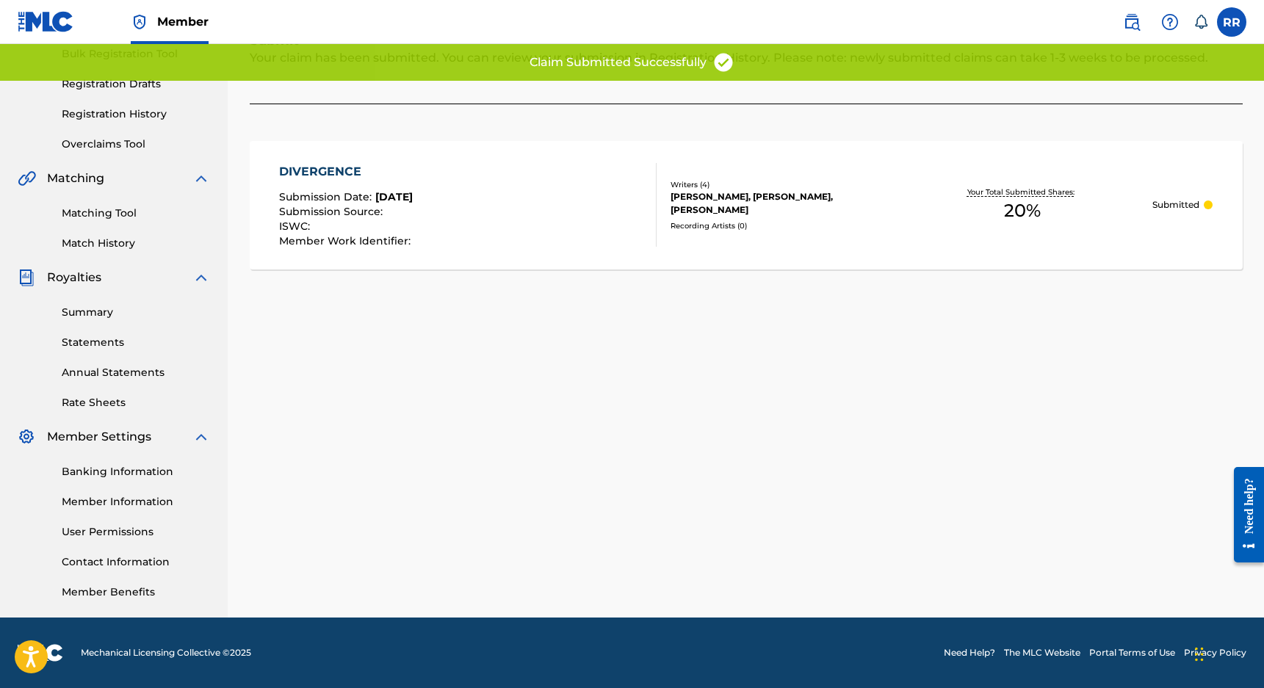
scroll to position [222, 0]
click at [123, 504] on link "Member Information" at bounding box center [136, 501] width 148 height 15
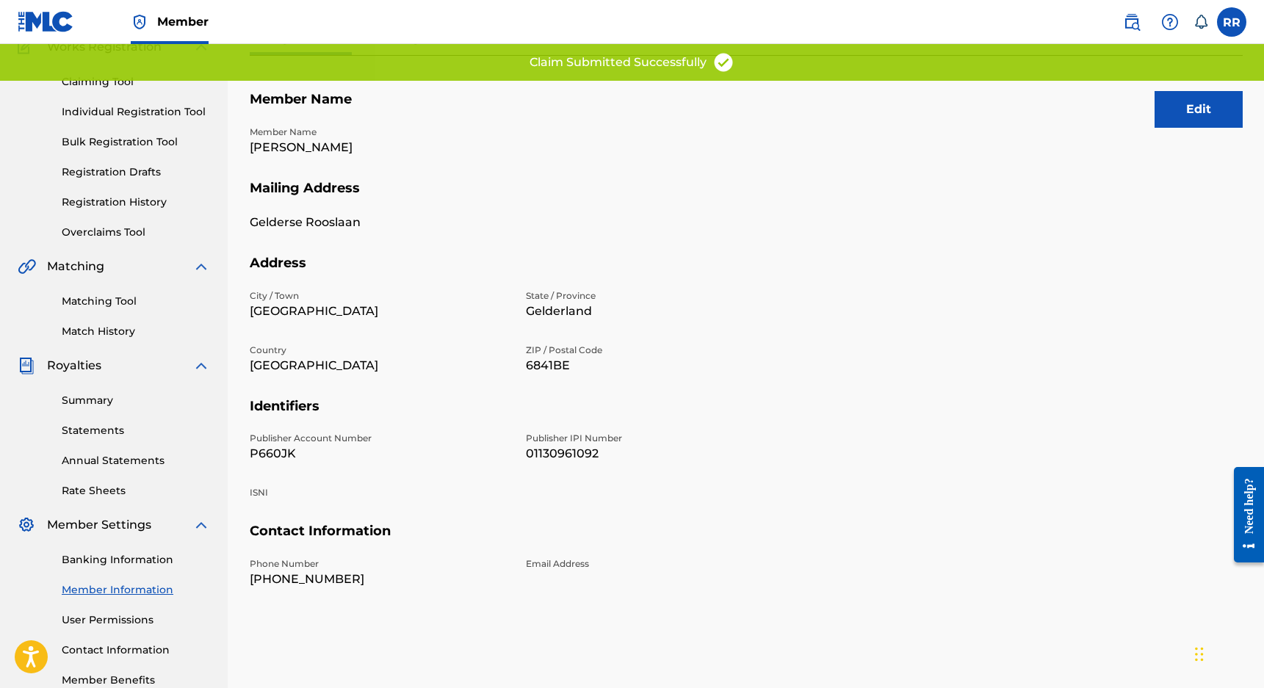
scroll to position [140, 0]
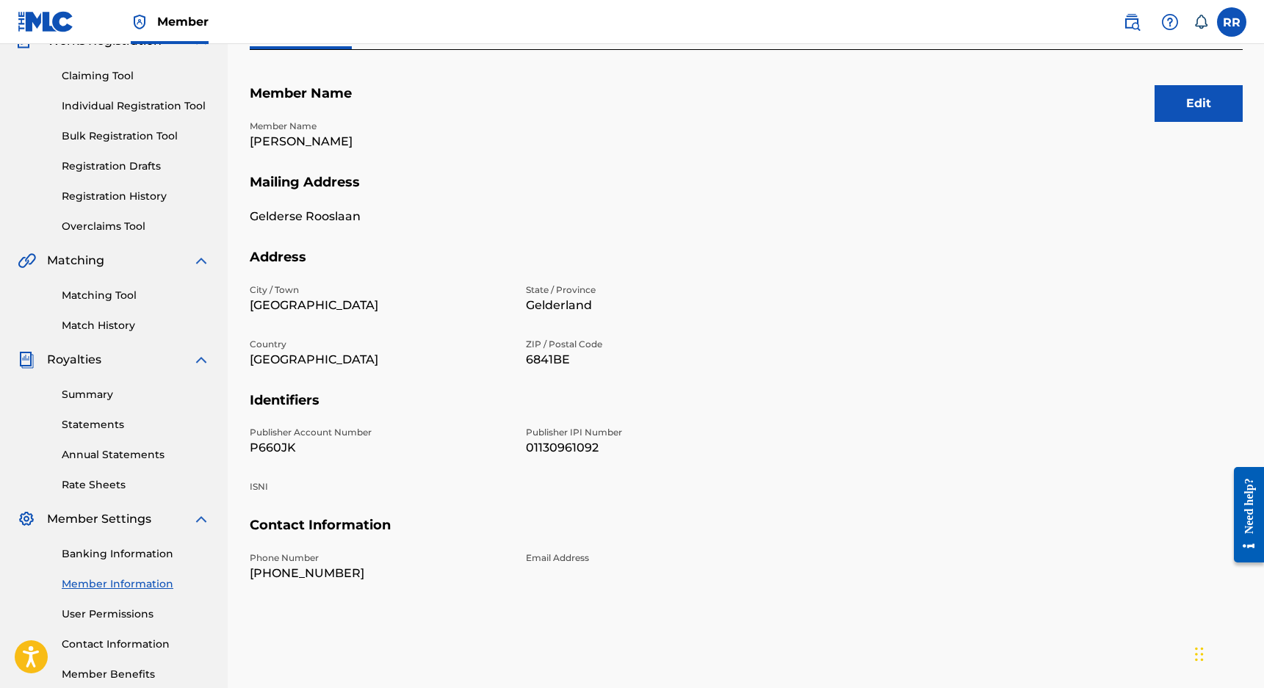
click at [269, 447] on p "P660JK" at bounding box center [379, 448] width 258 height 18
copy p "P660JK"
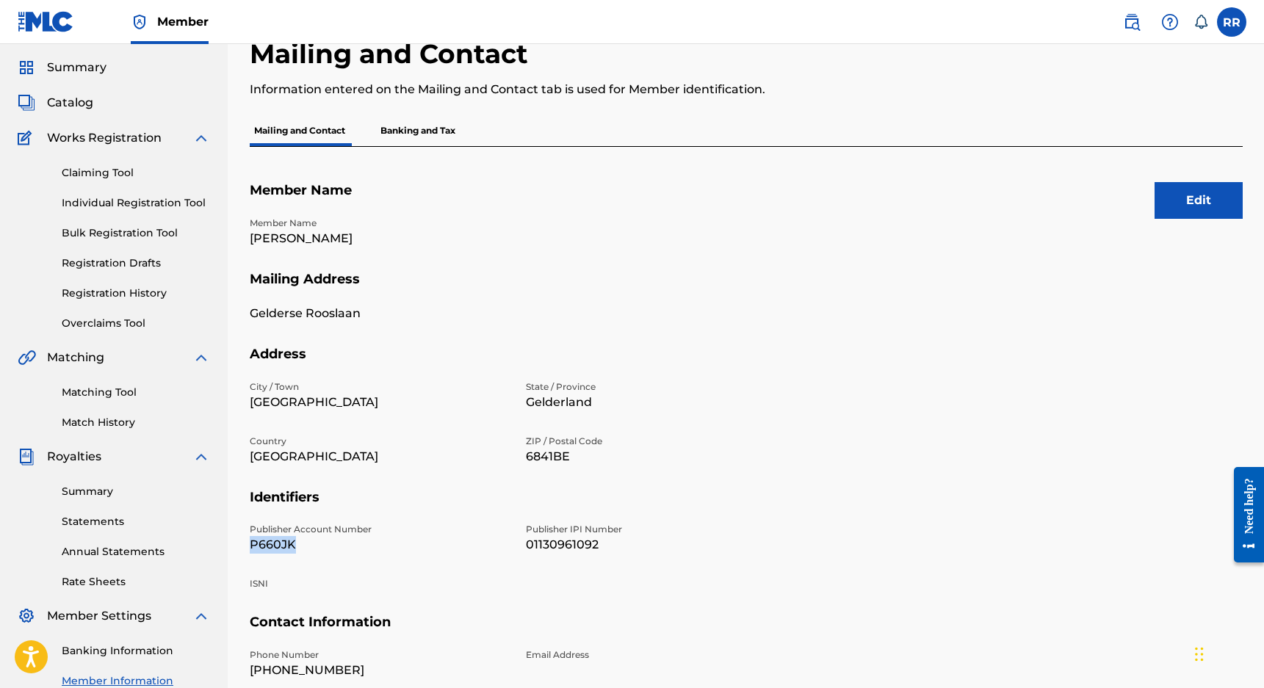
scroll to position [35, 0]
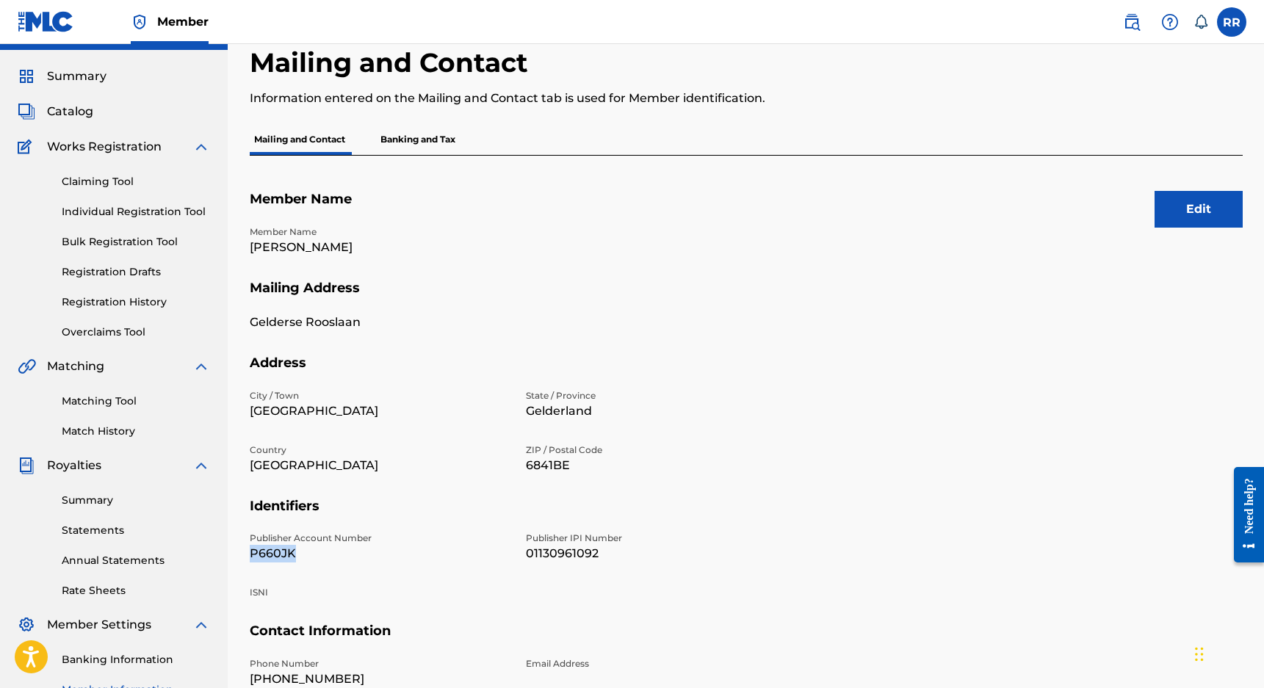
click at [126, 305] on link "Registration History" at bounding box center [136, 301] width 148 height 15
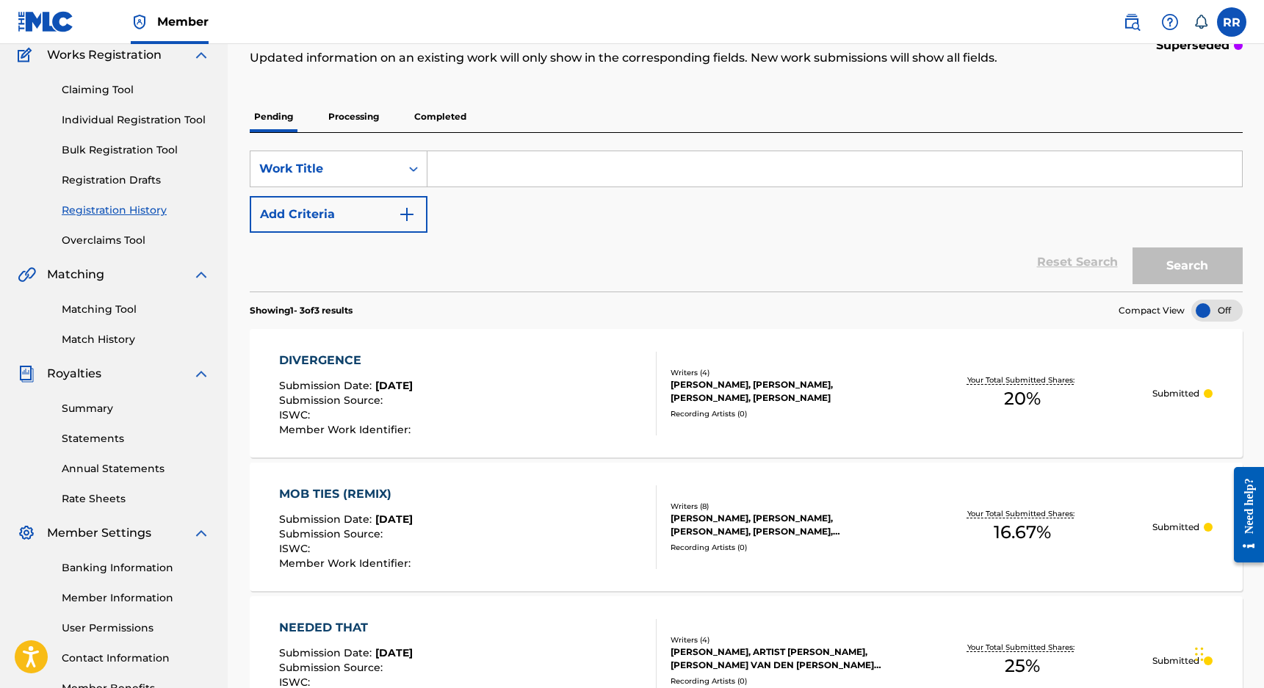
scroll to position [132, 0]
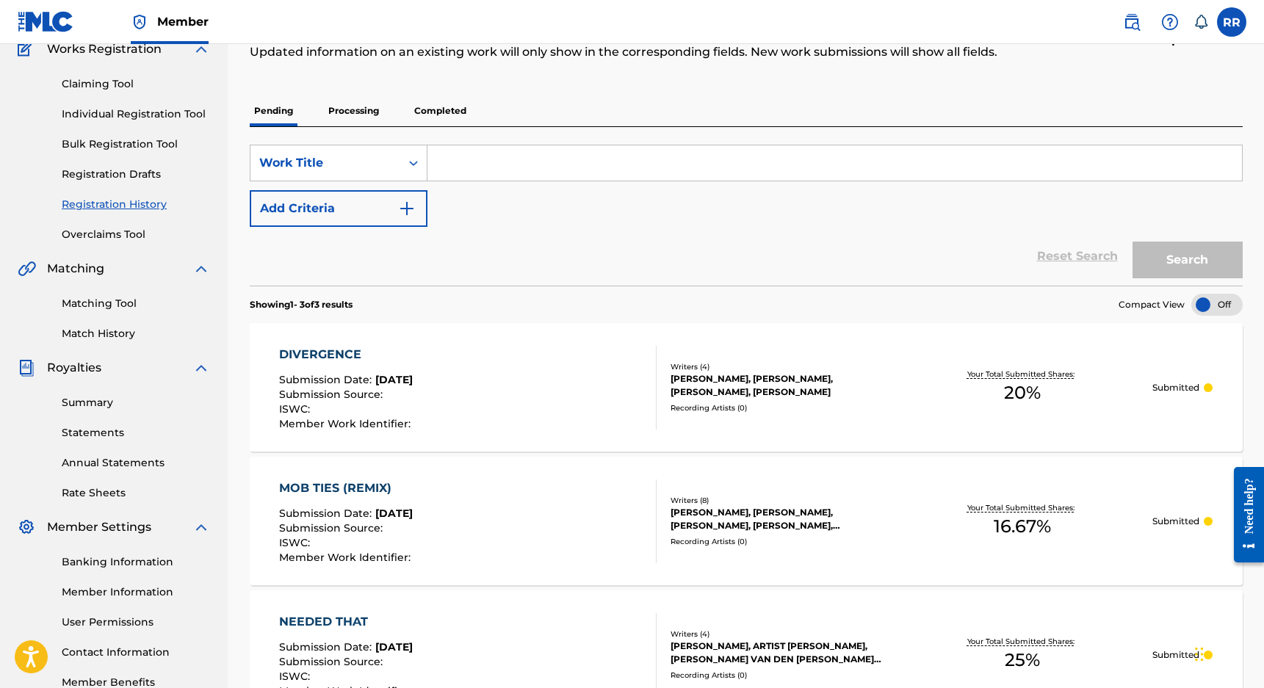
click at [773, 446] on div "DIVERGENCE Submission Date : [DATE] Submission Source : ISWC : Member Work Iden…" at bounding box center [746, 387] width 993 height 128
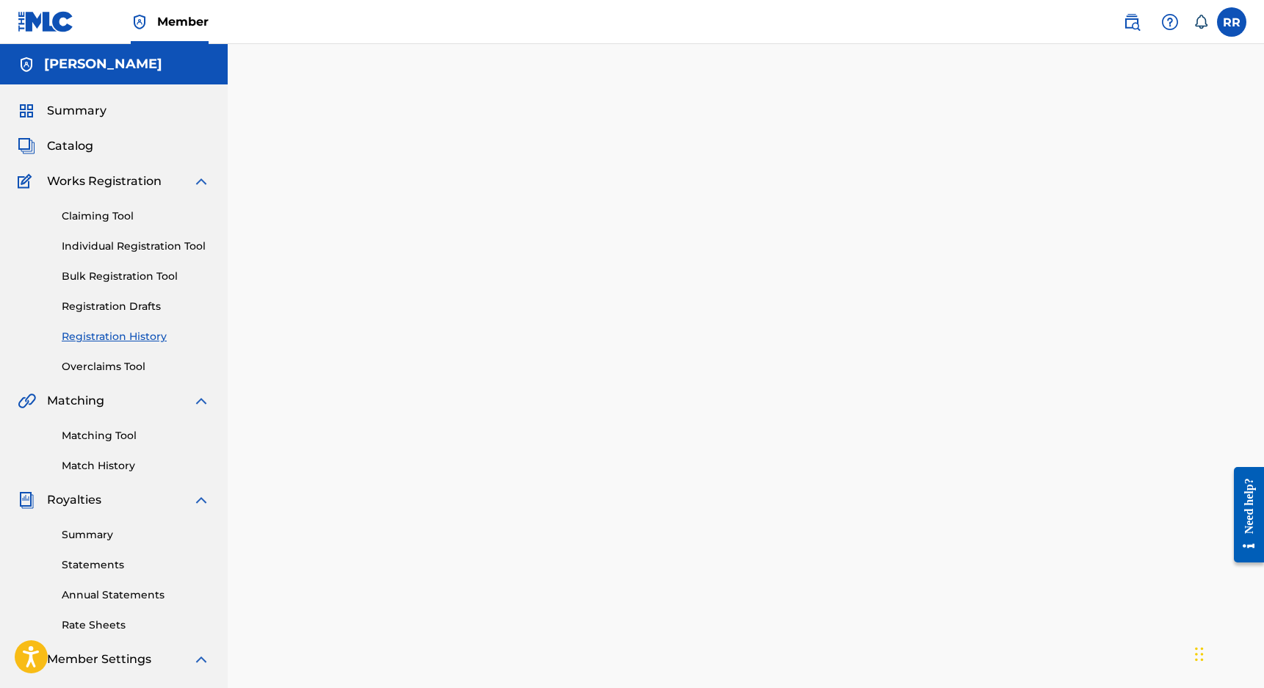
click at [775, 419] on div at bounding box center [746, 460] width 1028 height 759
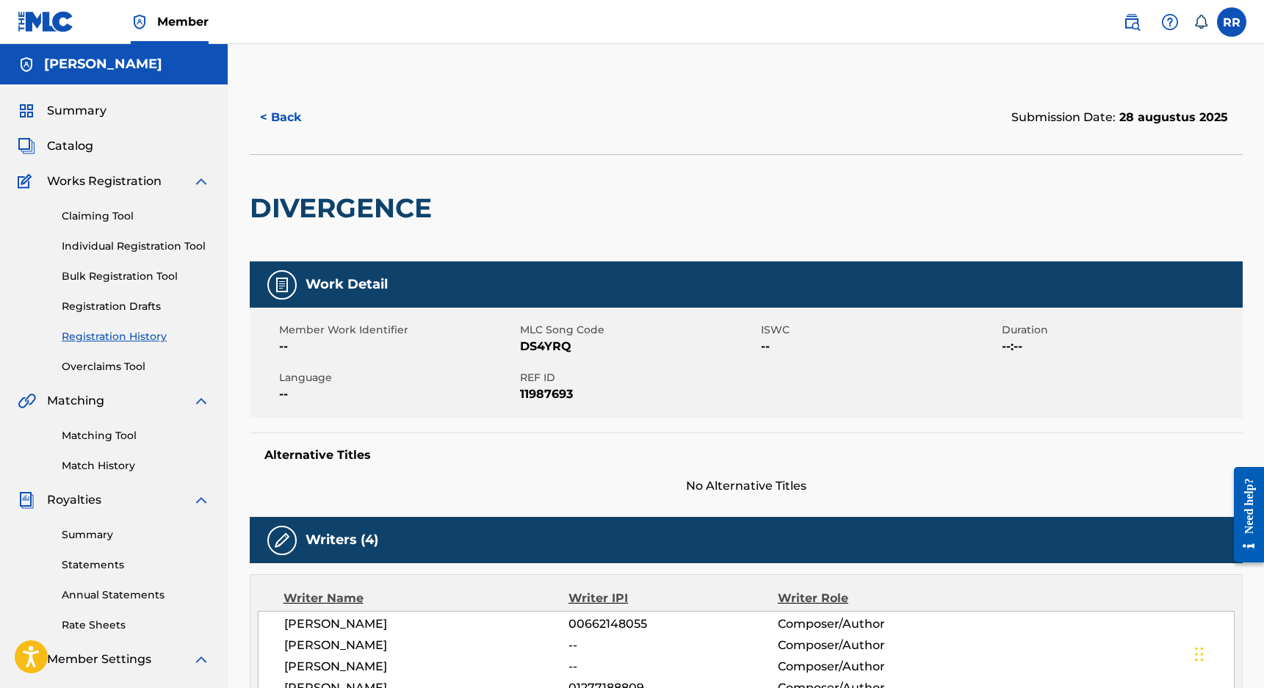
click at [132, 313] on link "Registration Drafts" at bounding box center [136, 306] width 148 height 15
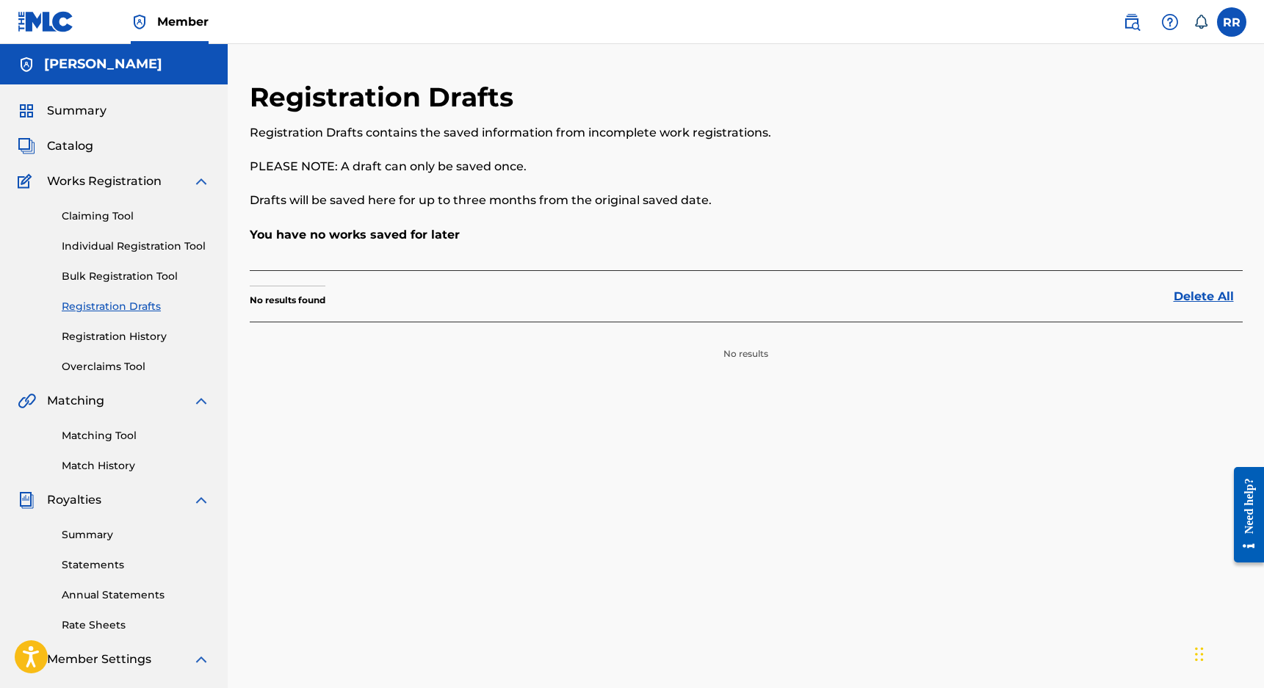
click at [115, 533] on link "Summary" at bounding box center [136, 534] width 148 height 15
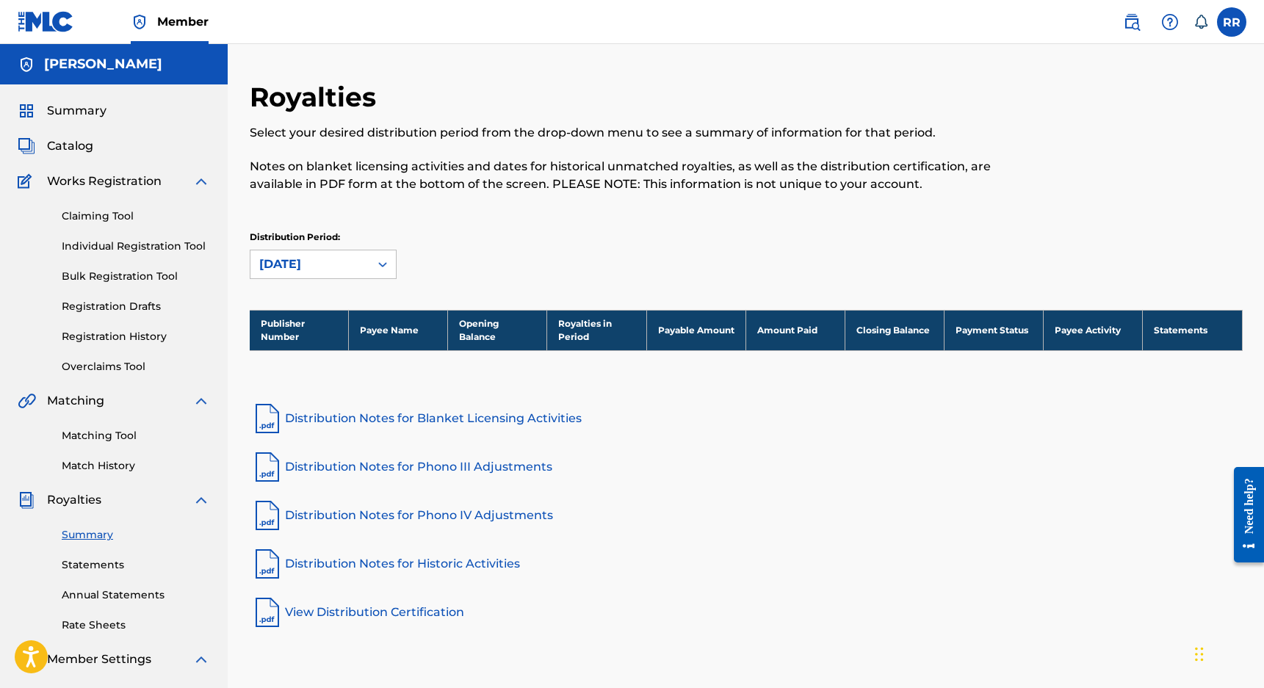
click at [117, 570] on link "Statements" at bounding box center [136, 564] width 148 height 15
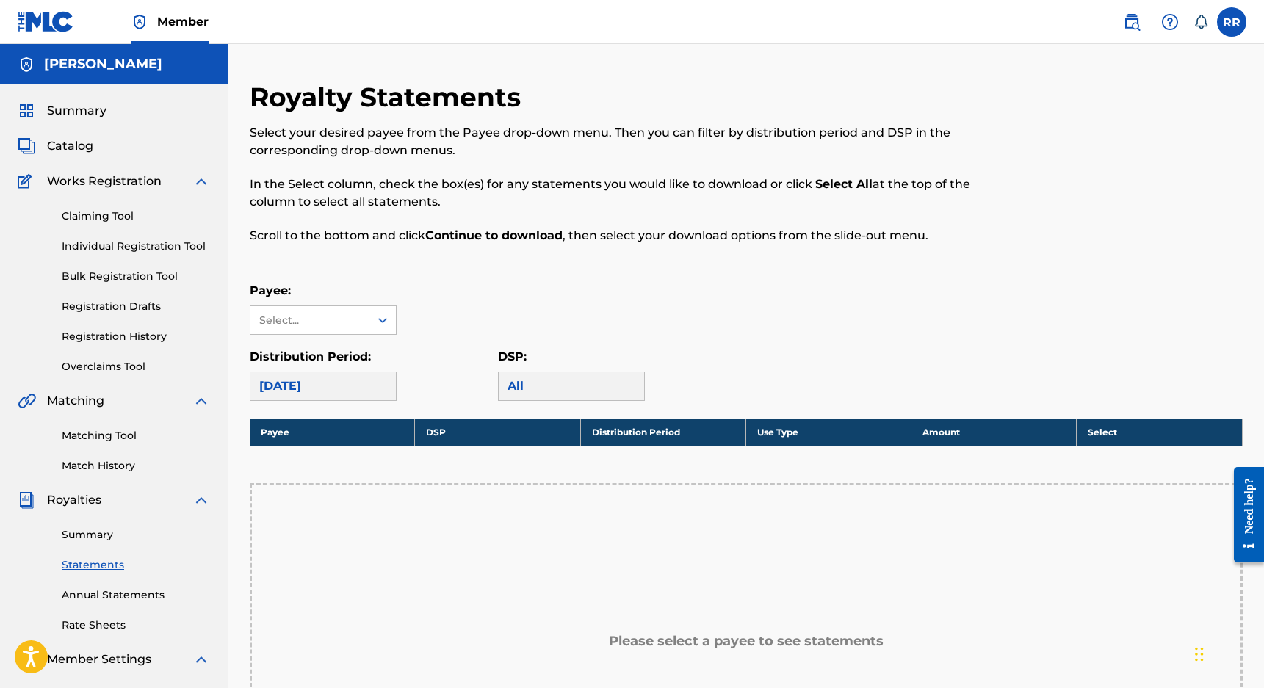
scroll to position [4, 0]
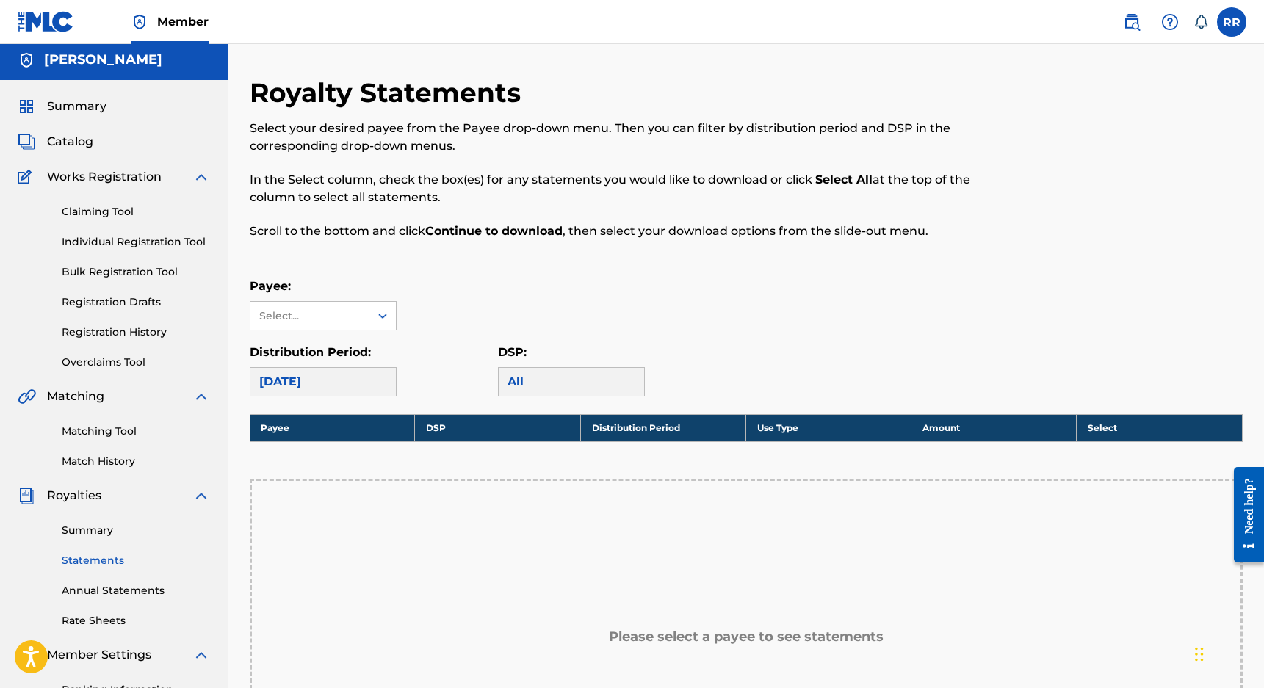
click at [129, 586] on link "Annual Statements" at bounding box center [136, 590] width 148 height 15
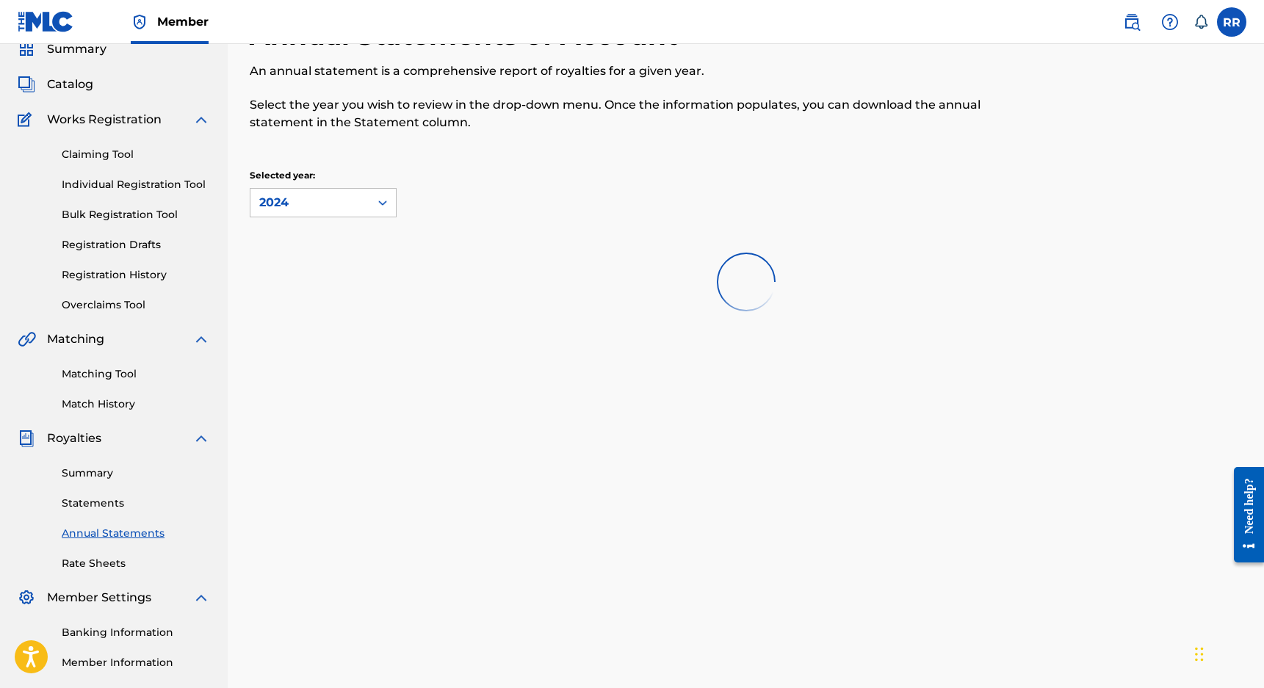
scroll to position [65, 0]
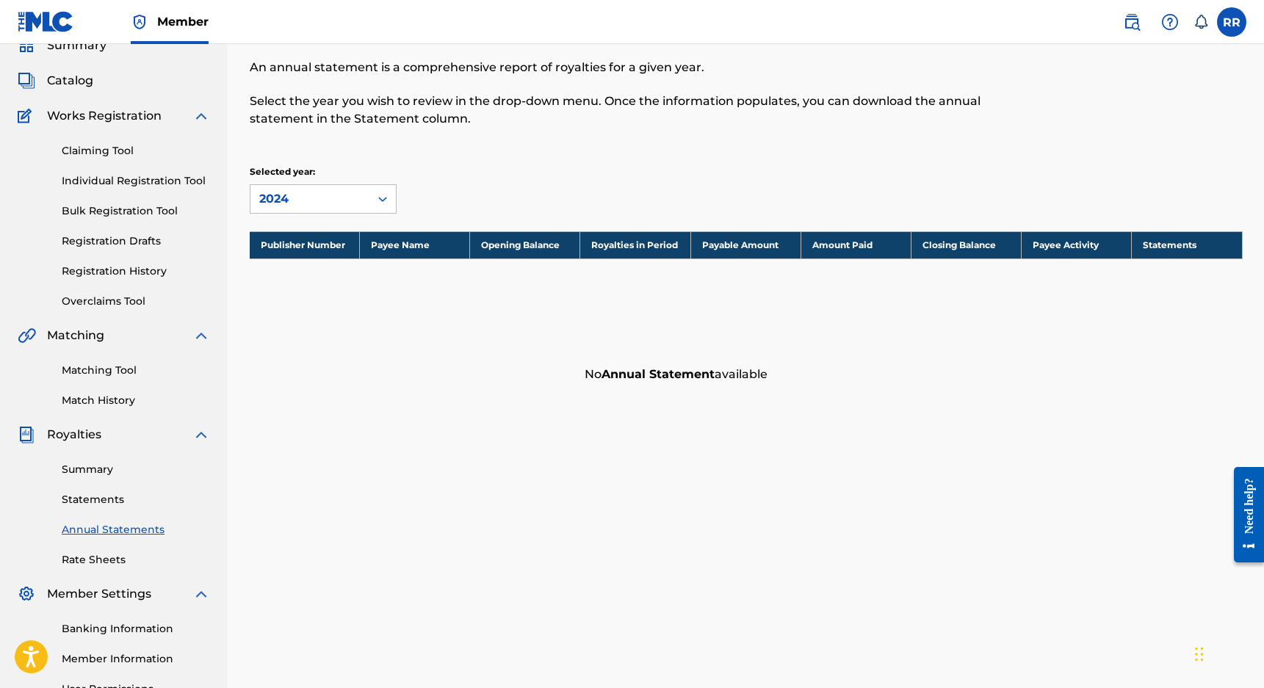
click at [125, 624] on link "Banking Information" at bounding box center [136, 628] width 148 height 15
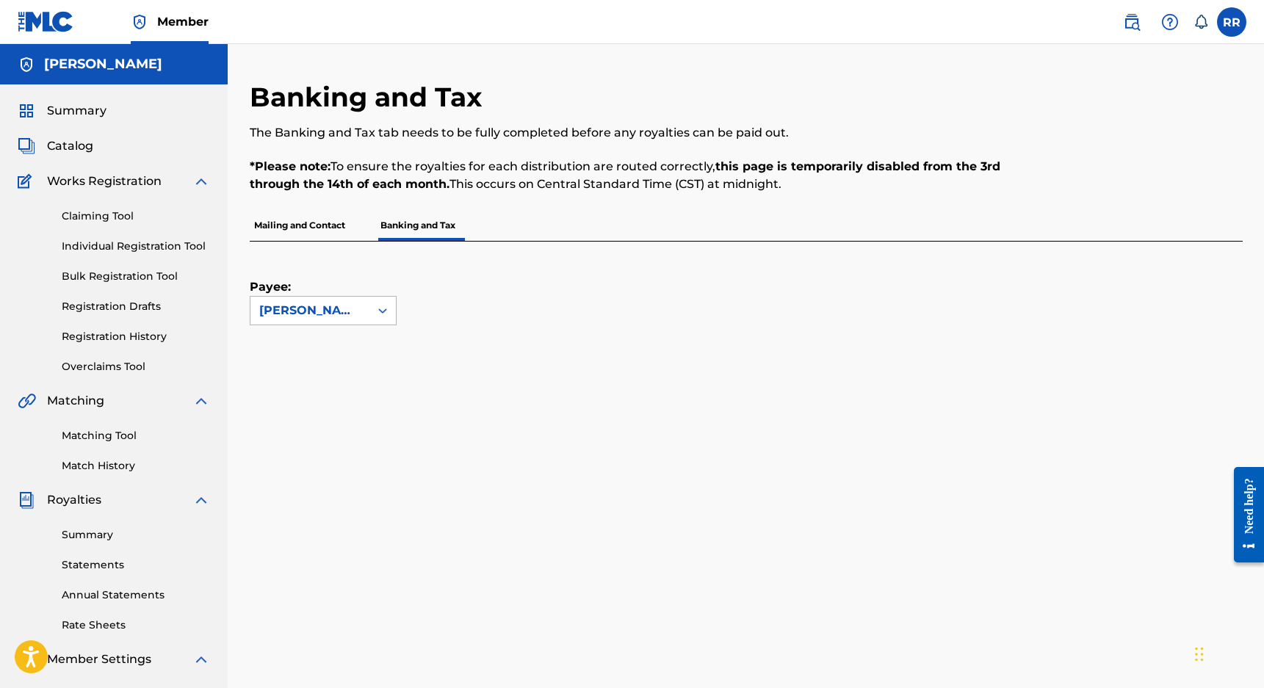
click at [353, 316] on div "[PERSON_NAME]" at bounding box center [309, 311] width 101 height 18
click at [487, 299] on div "Payee: Use Up and Down to choose options, press Enter to select the currently f…" at bounding box center [728, 284] width 957 height 84
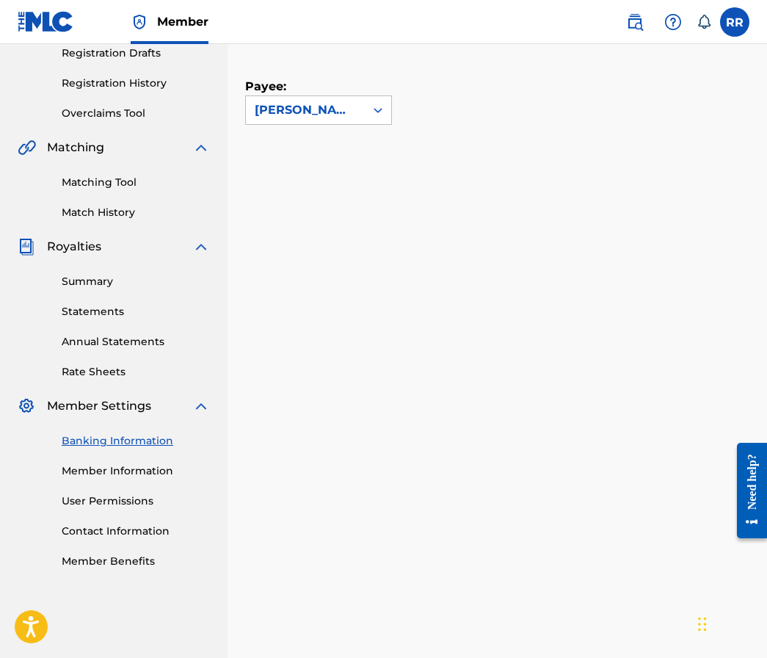
scroll to position [340, 0]
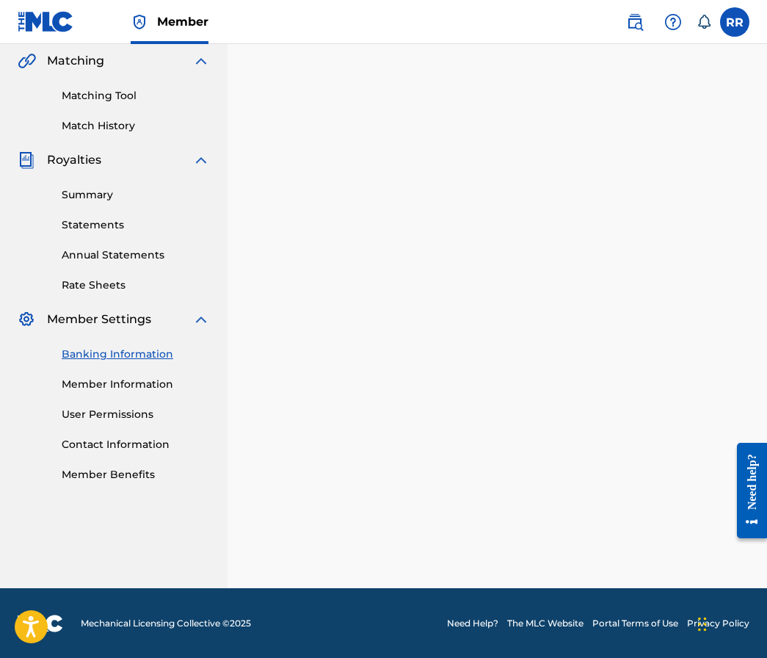
click at [111, 395] on div "Banking Information Member Information User Permissions Contact Information Mem…" at bounding box center [114, 405] width 192 height 154
click at [122, 377] on link "Member Information" at bounding box center [136, 384] width 148 height 15
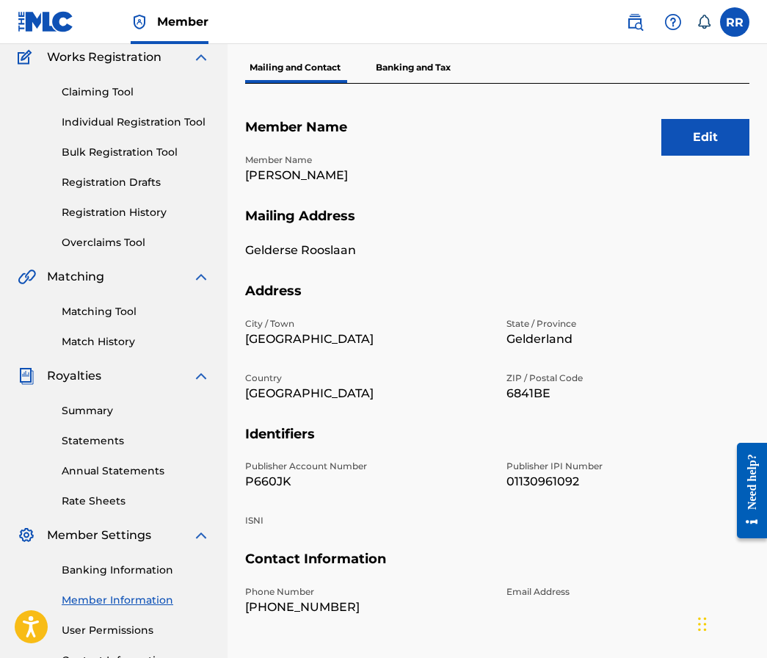
scroll to position [253, 0]
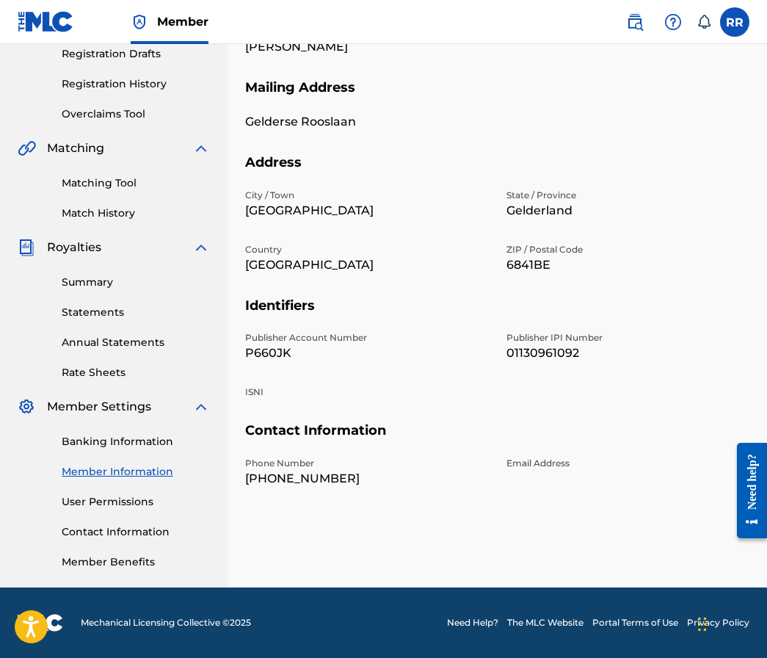
click at [109, 504] on link "User Permissions" at bounding box center [136, 501] width 148 height 15
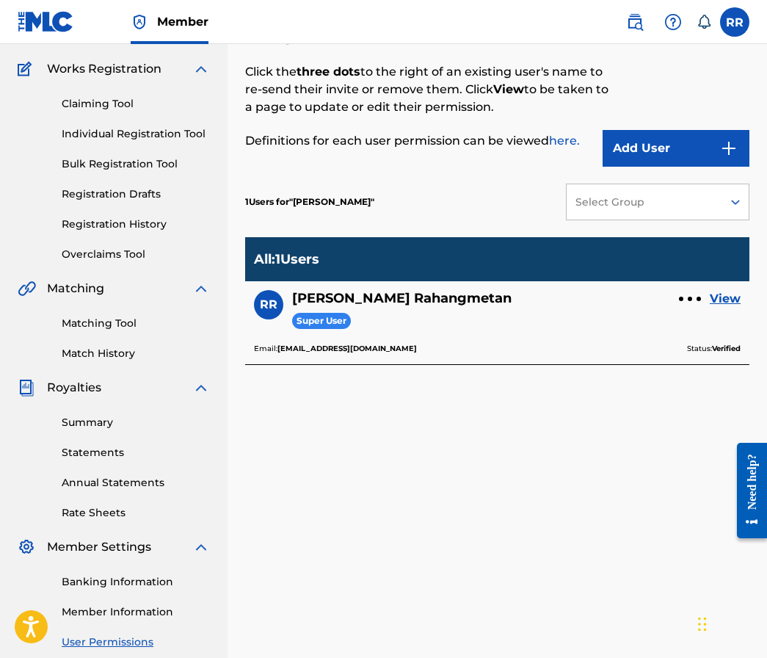
scroll to position [123, 0]
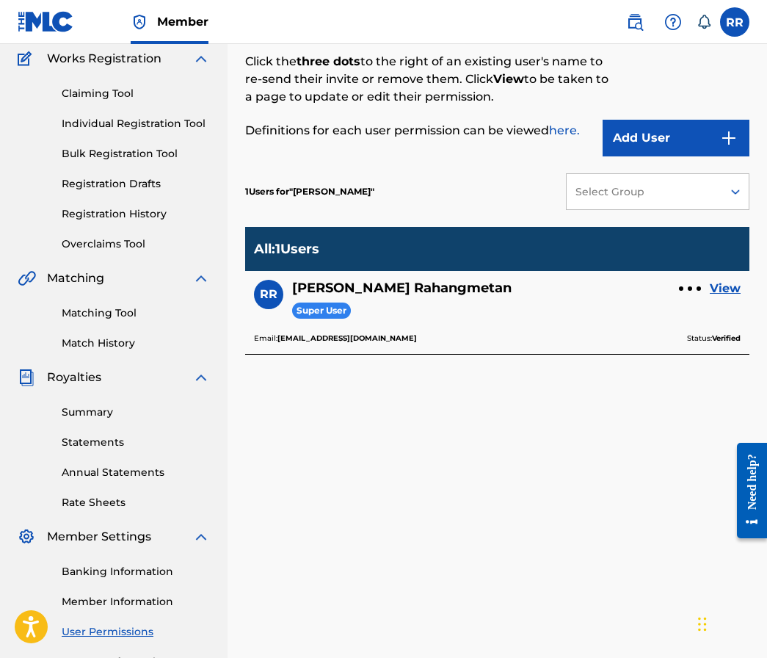
click at [720, 284] on link "View" at bounding box center [725, 289] width 31 height 18
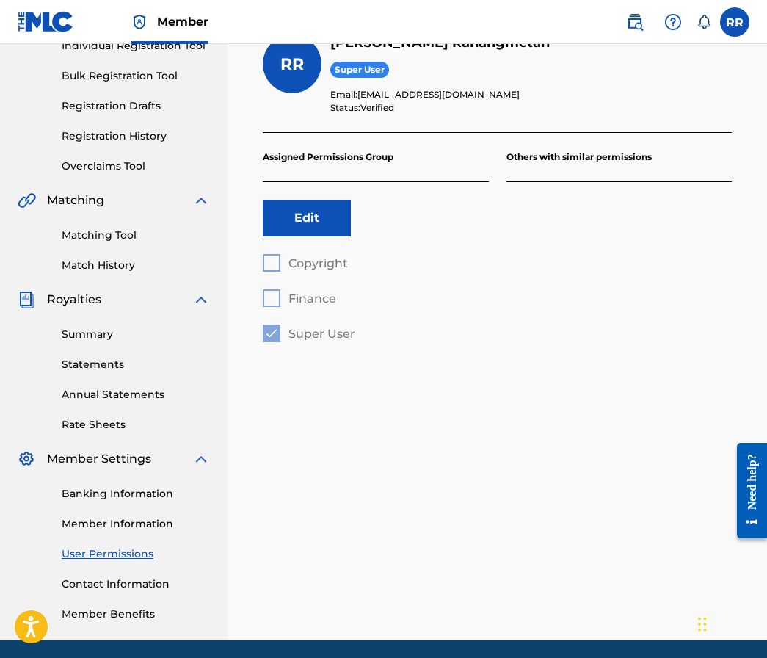
scroll to position [253, 0]
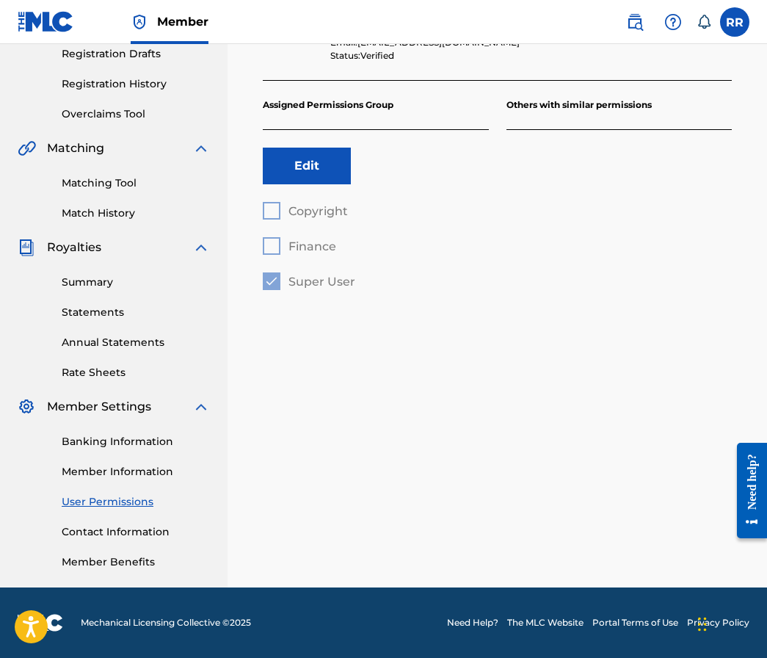
click at [109, 565] on link "Member Benefits" at bounding box center [136, 561] width 148 height 15
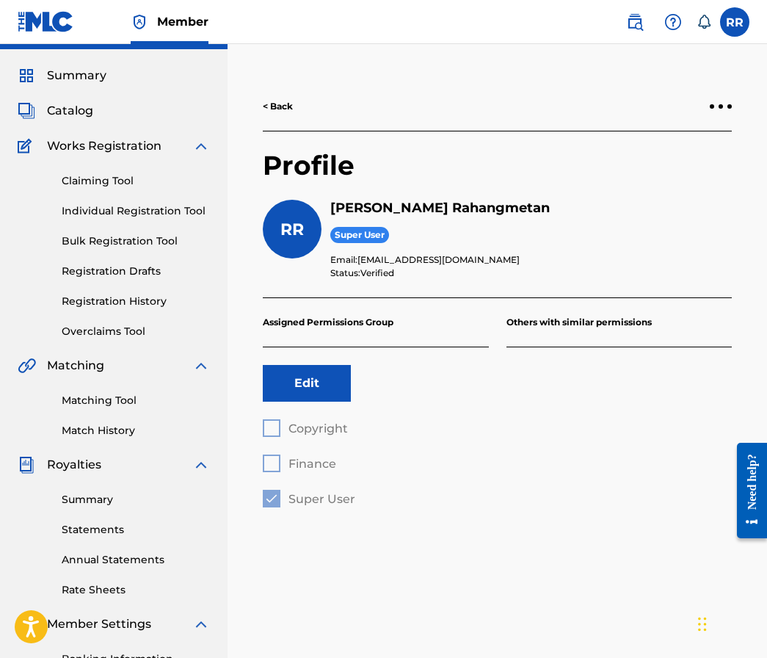
scroll to position [0, 0]
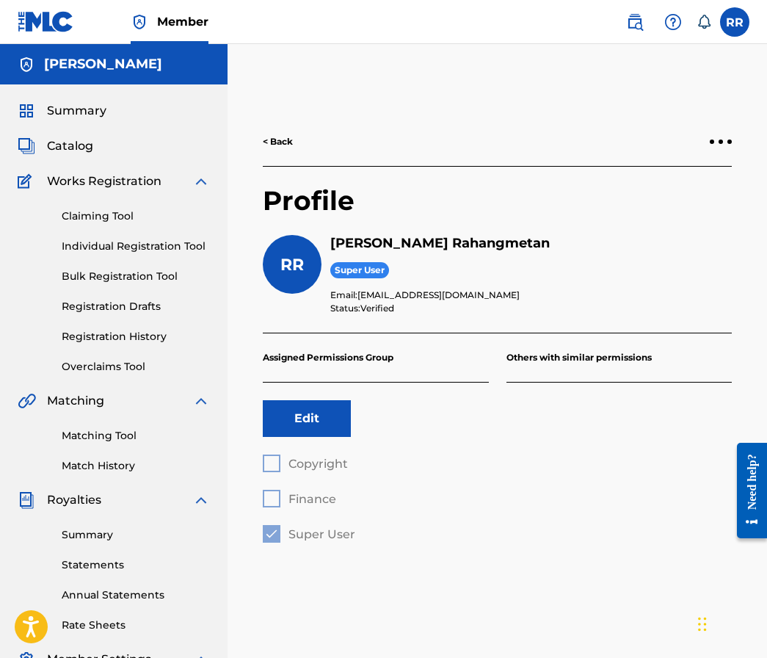
click at [189, 183] on div "Works Registration" at bounding box center [114, 182] width 192 height 18
click at [206, 184] on img at bounding box center [201, 182] width 18 height 18
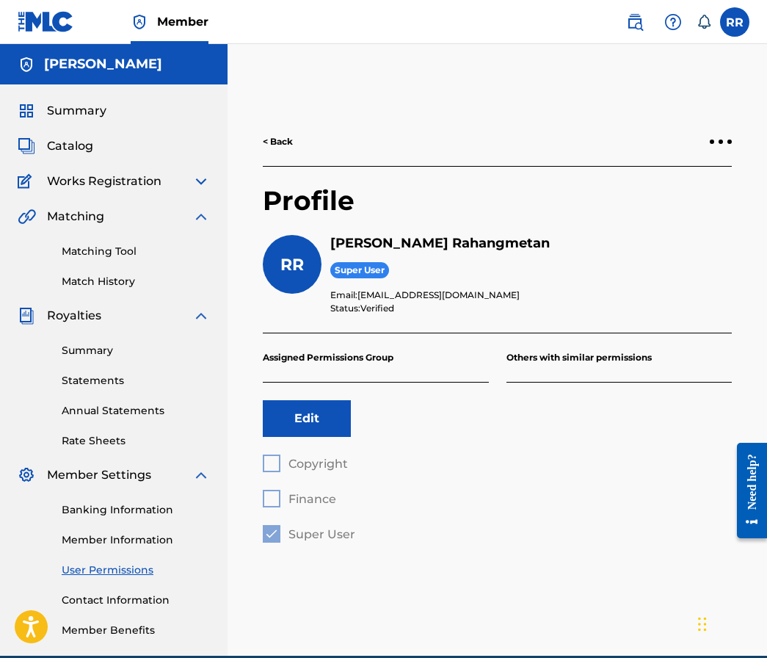
click at [728, 24] on label at bounding box center [734, 21] width 29 height 29
click at [735, 22] on input "[PERSON_NAME] [EMAIL_ADDRESS][DOMAIN_NAME] Notification Preferences Profile Log…" at bounding box center [735, 22] width 0 height 0
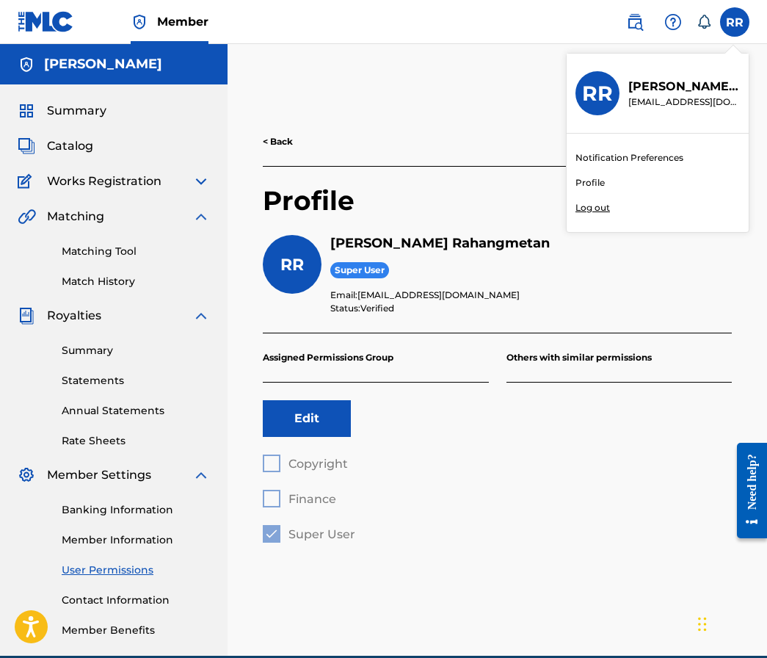
click at [595, 184] on link "Profile" at bounding box center [590, 182] width 29 height 13
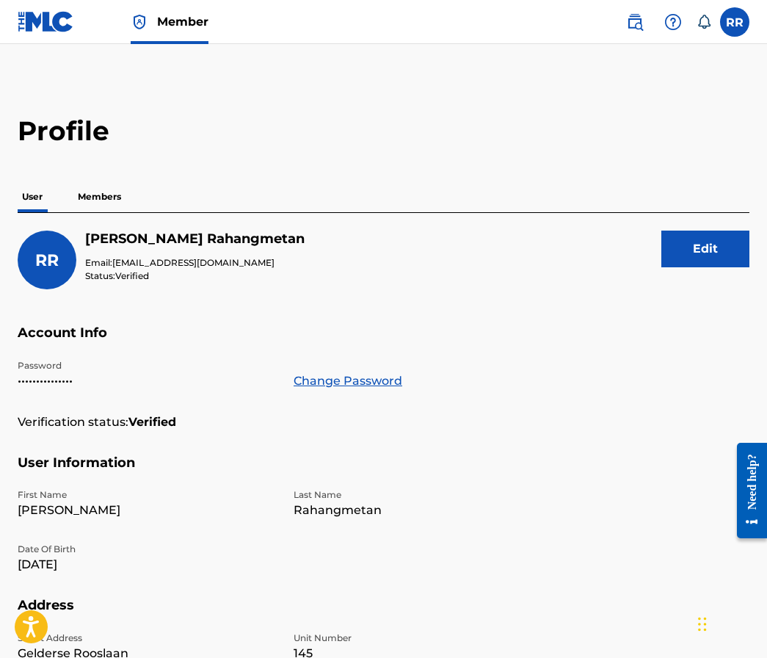
click at [39, 383] on p "•••••••••••••••" at bounding box center [147, 381] width 258 height 18
click at [352, 381] on link "Change Password" at bounding box center [348, 381] width 109 height 18
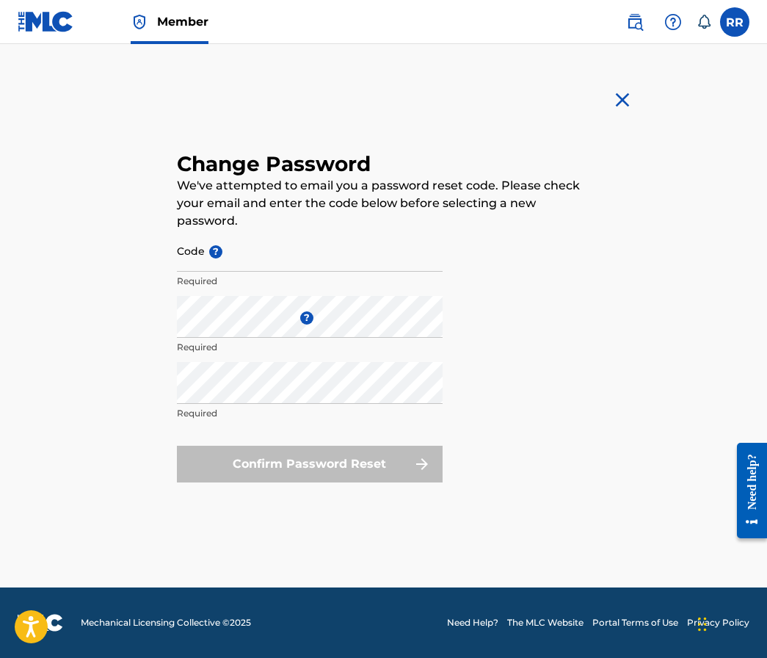
click at [290, 256] on input "Code ?" at bounding box center [310, 251] width 266 height 42
click at [344, 200] on p "We've attempted to email you a password reset code. Please check your email and…" at bounding box center [384, 203] width 414 height 53
click at [267, 258] on input "Code ?" at bounding box center [310, 251] width 266 height 42
paste input "f0dbce3697dcd9d07008e7ae49c7bd82"
type input "f0dbce3697dcd9d07008e7ae49c7bd82"
